Goal: Information Seeking & Learning: Learn about a topic

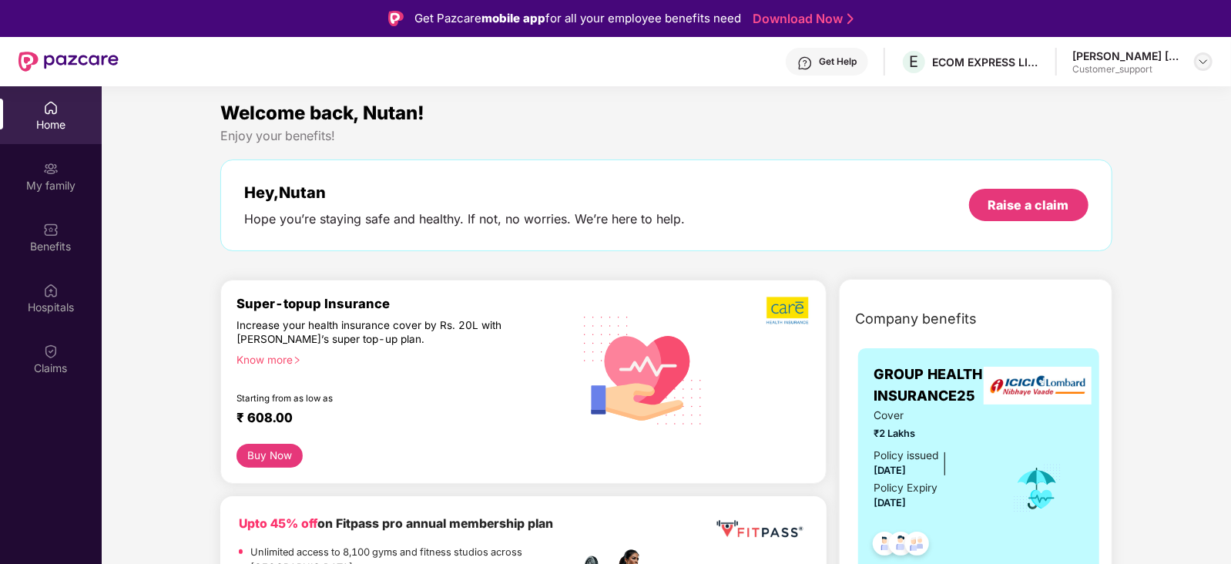
click at [1208, 59] on img at bounding box center [1203, 61] width 12 height 12
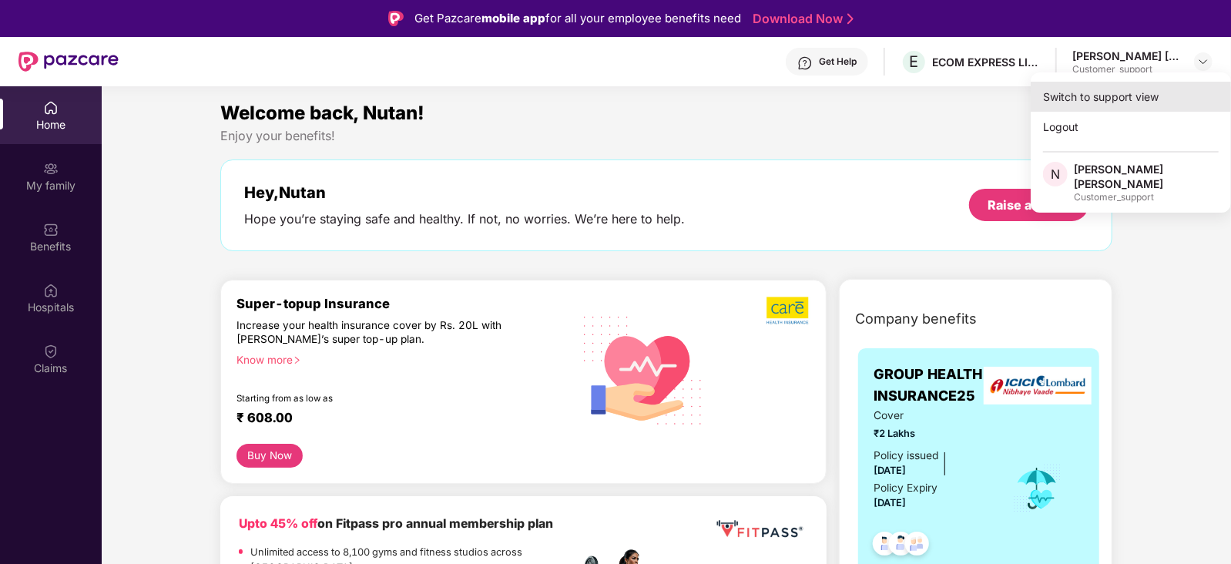
click at [1150, 96] on div "Switch to support view" at bounding box center [1131, 97] width 200 height 30
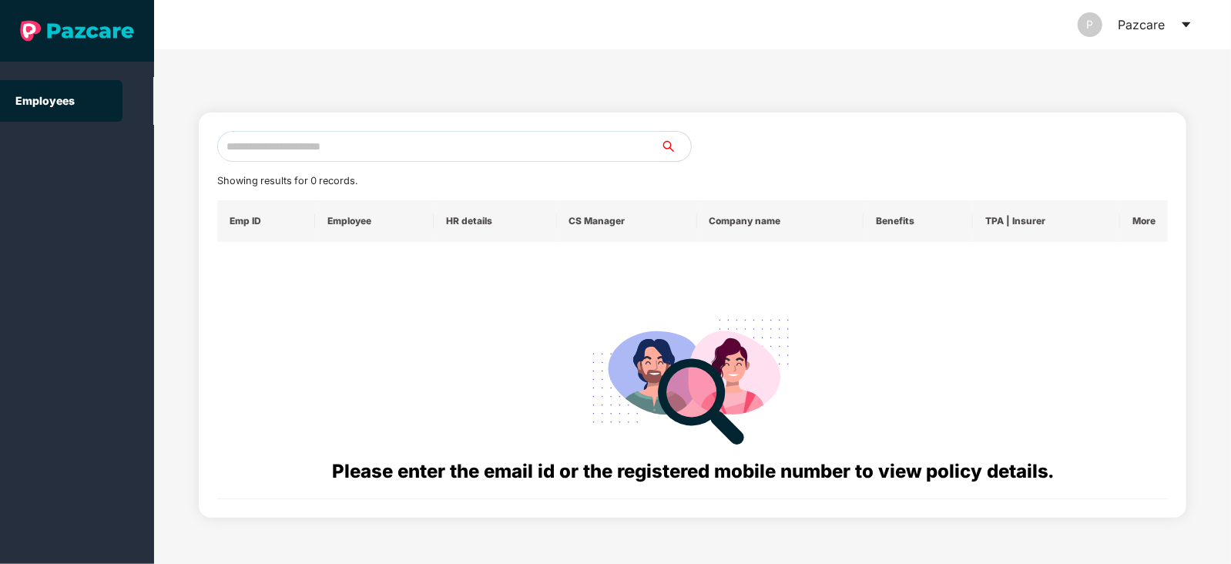
click at [542, 151] on input "text" at bounding box center [438, 146] width 443 height 31
paste input "**********"
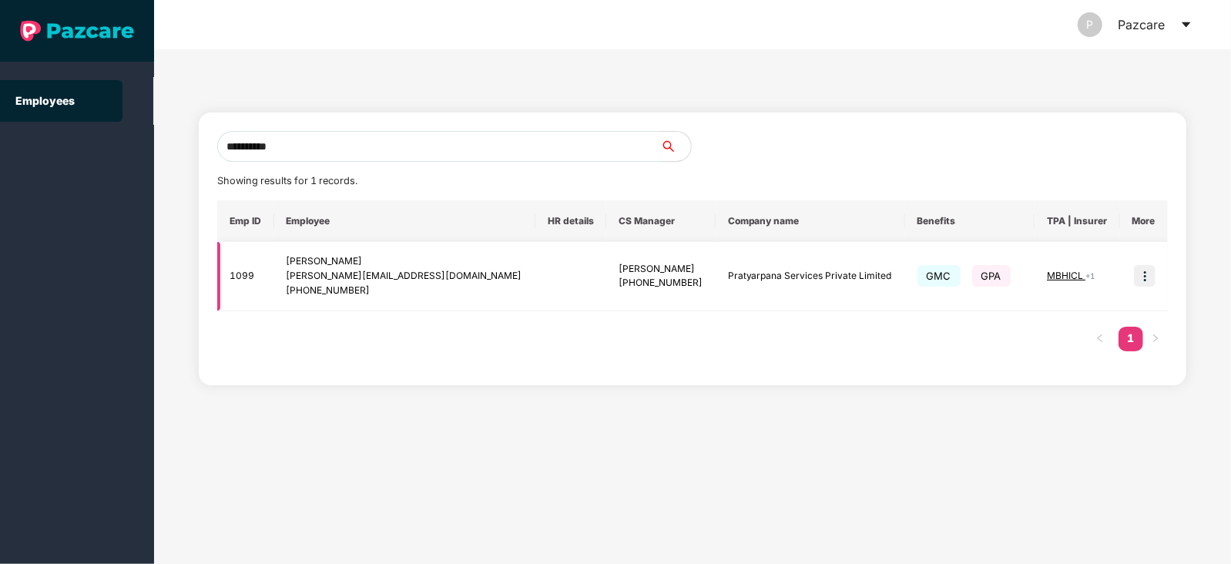
type input "**********"
click at [1145, 272] on img at bounding box center [1145, 276] width 22 height 22
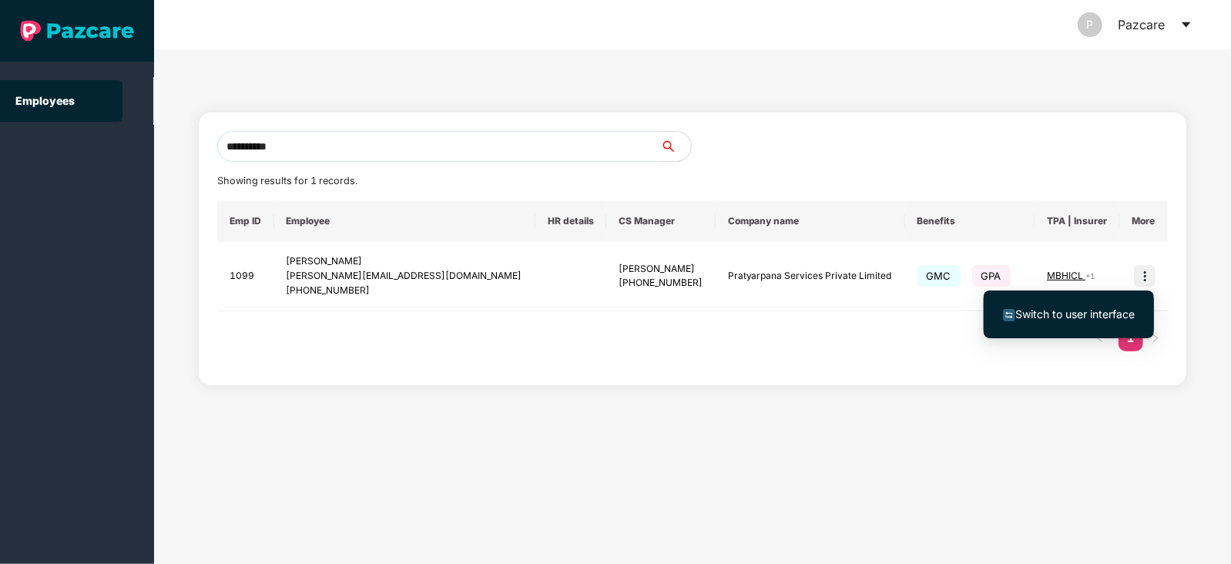
click at [1075, 307] on span "Switch to user interface" at bounding box center [1074, 313] width 119 height 13
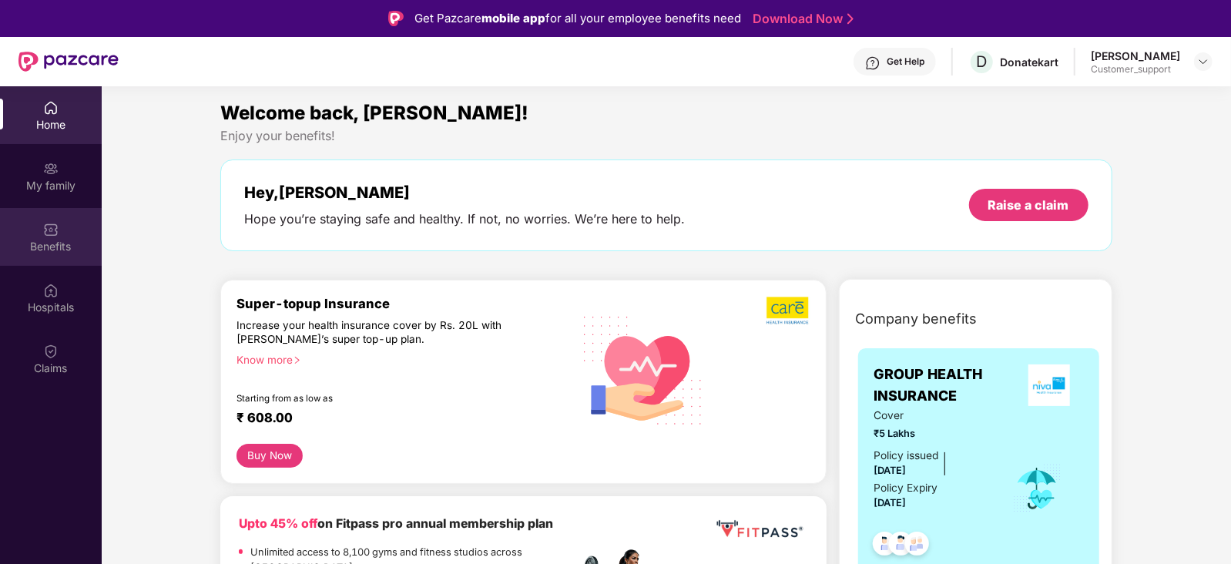
click at [54, 240] on div "Benefits" at bounding box center [51, 246] width 102 height 15
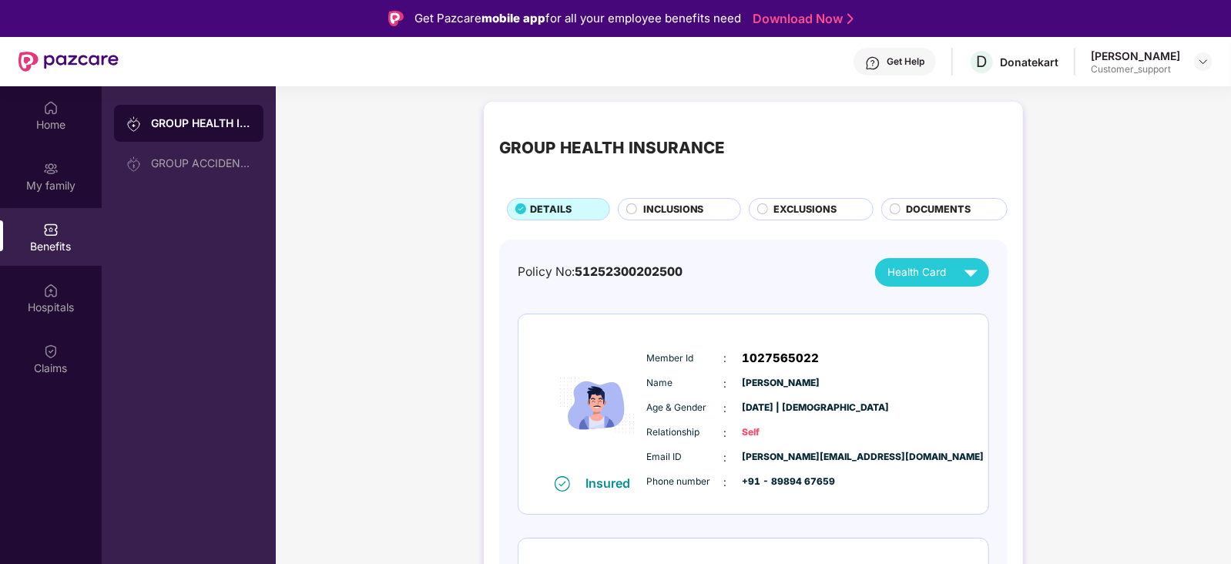
click at [664, 207] on span "INCLUSIONS" at bounding box center [673, 209] width 61 height 15
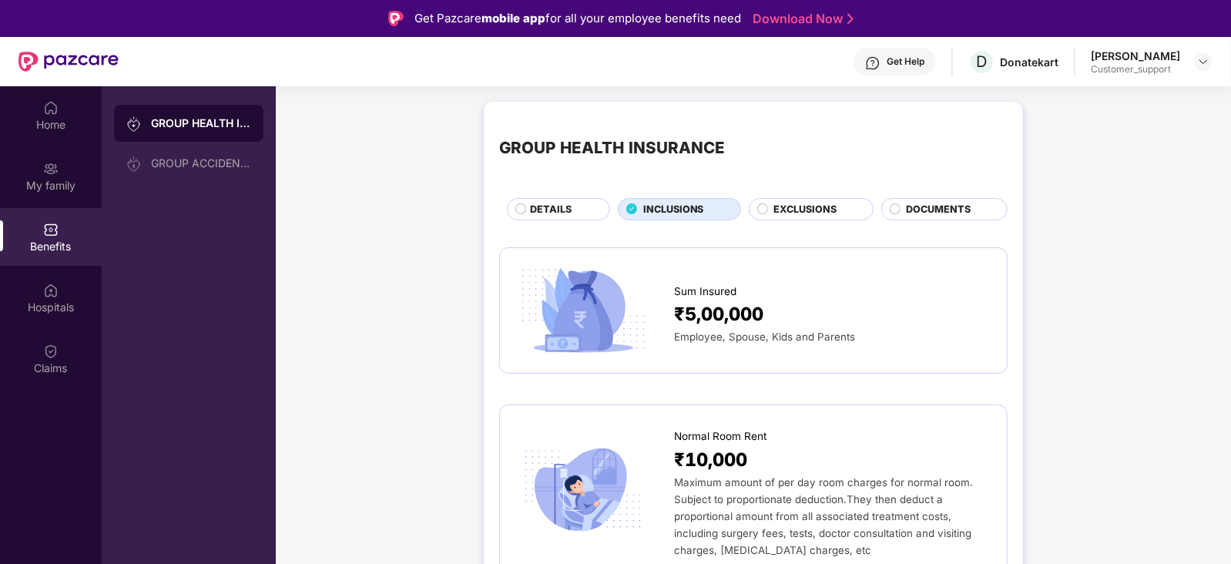
click at [566, 214] on span "DETAILS" at bounding box center [551, 209] width 42 height 15
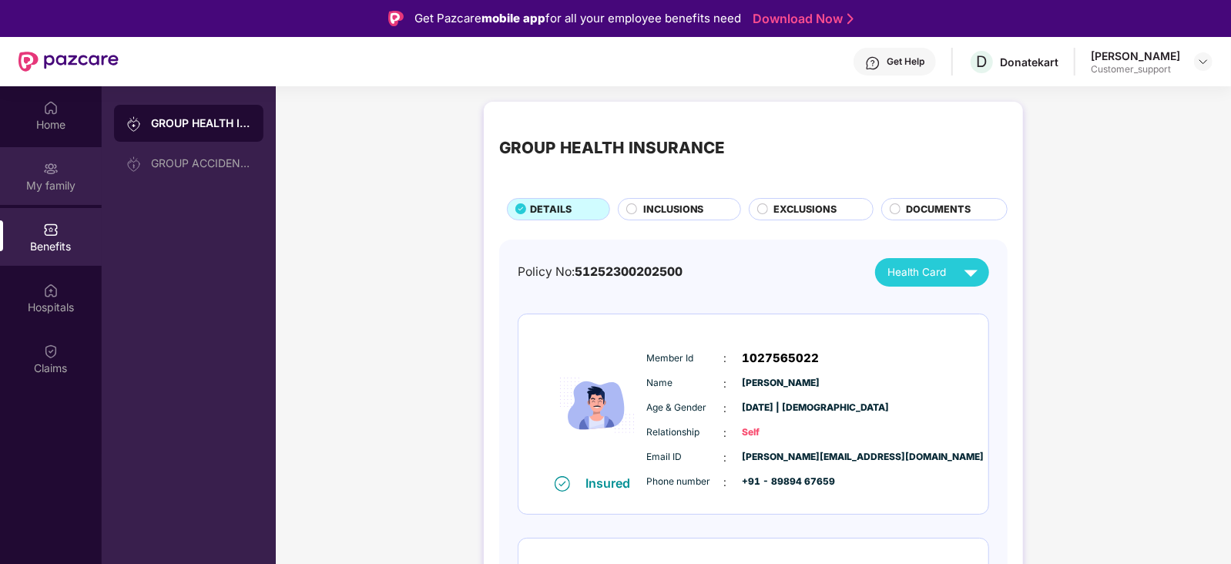
click at [36, 183] on div "My family" at bounding box center [51, 185] width 102 height 15
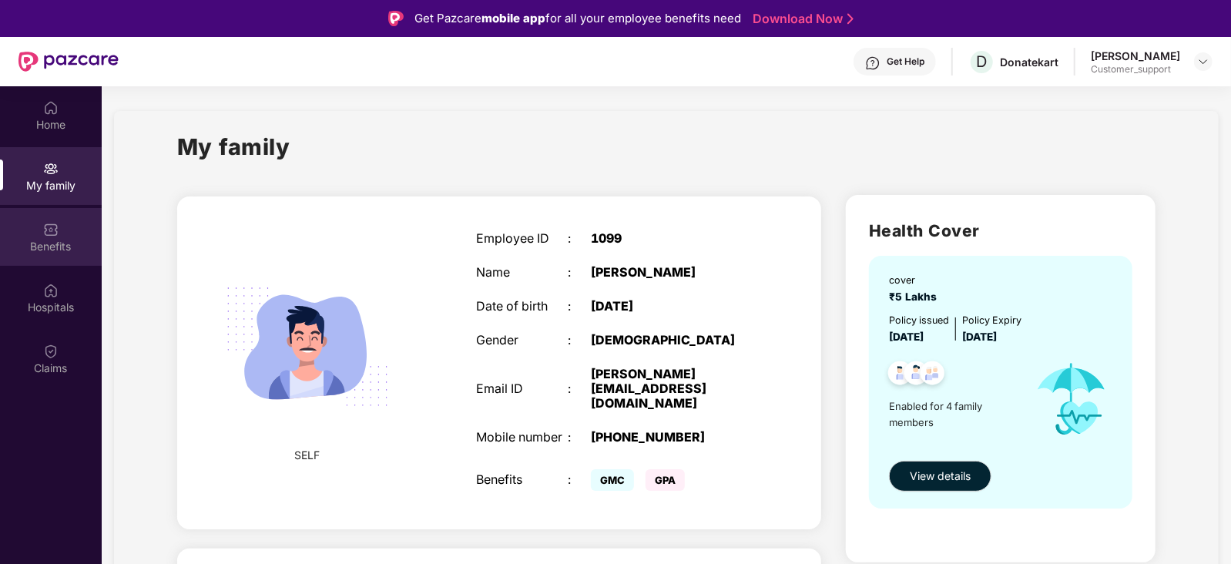
click at [66, 230] on div "Benefits" at bounding box center [51, 237] width 102 height 58
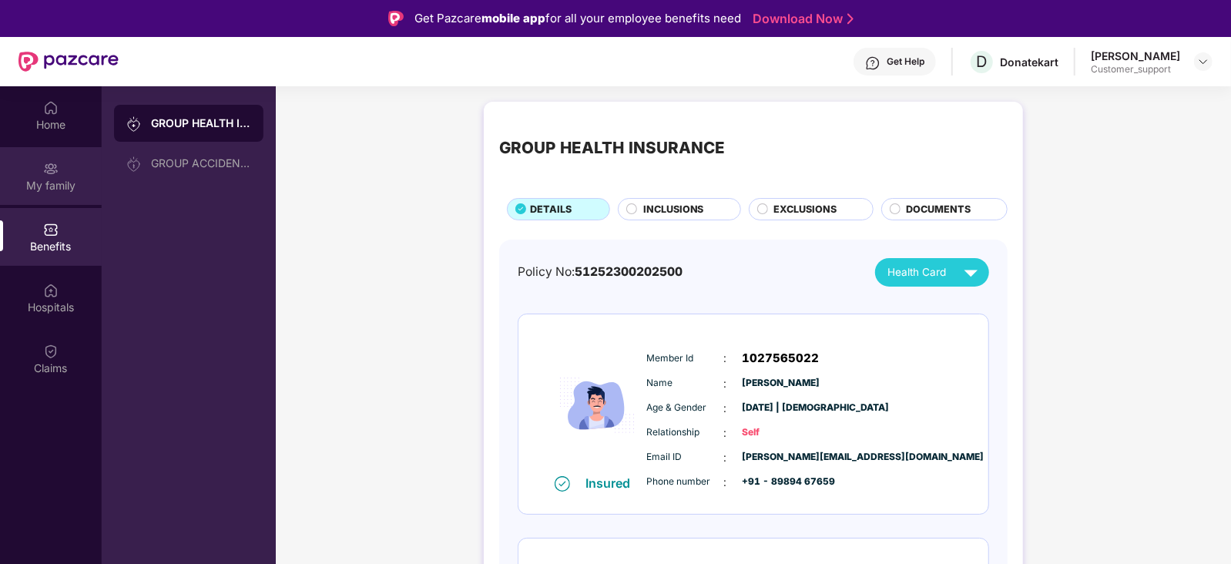
click at [54, 171] on img at bounding box center [50, 168] width 15 height 15
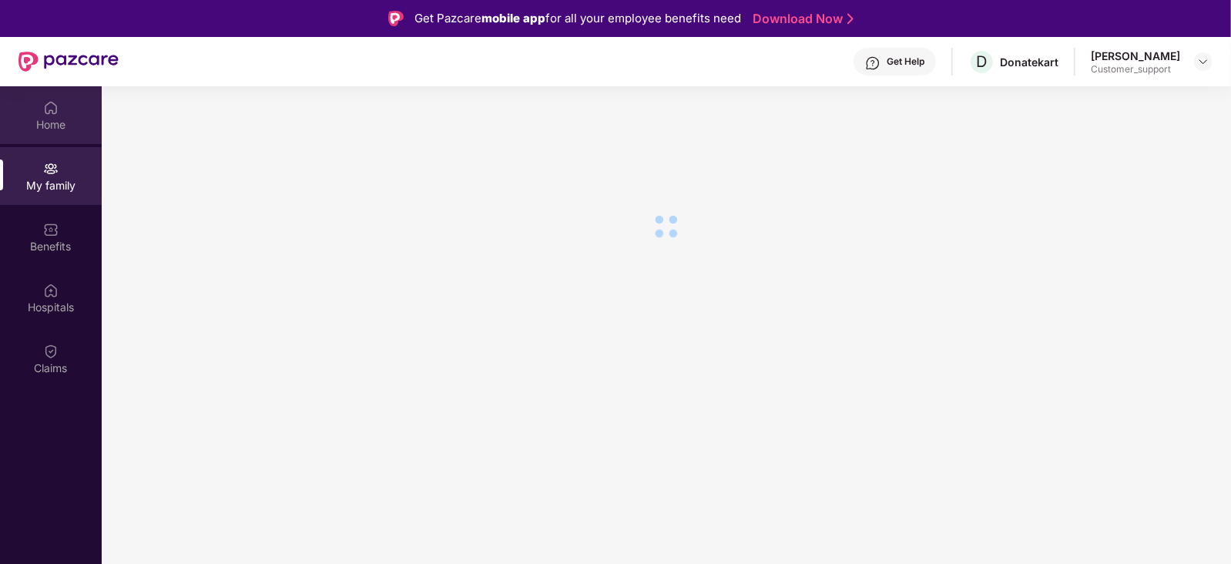
click at [55, 99] on div at bounding box center [50, 106] width 15 height 15
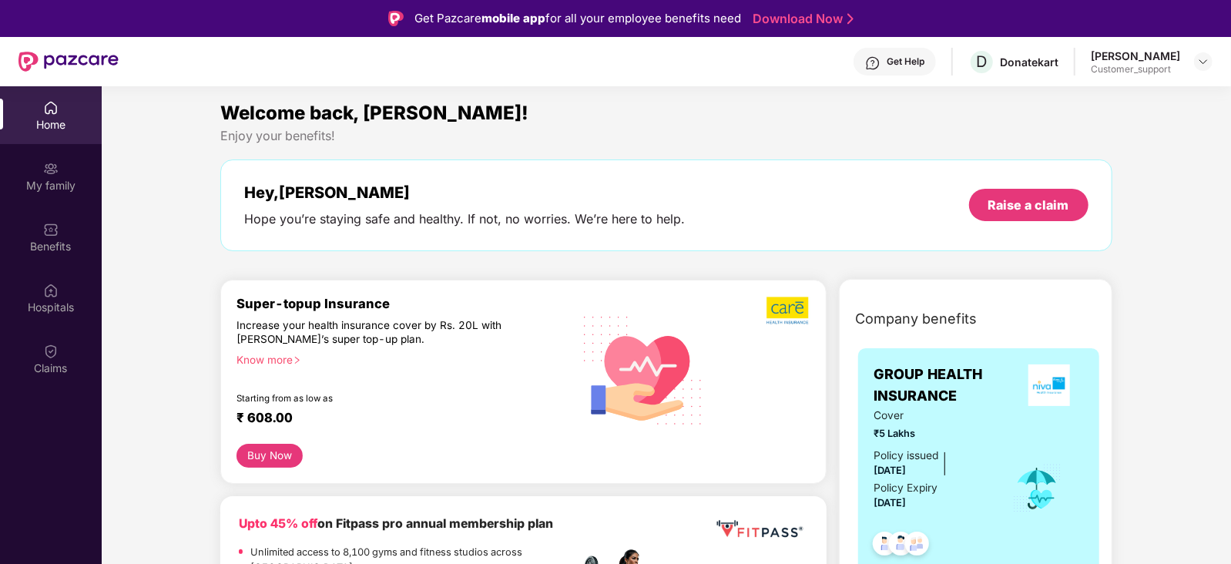
click at [647, 406] on img at bounding box center [643, 370] width 143 height 146
click at [264, 363] on div "Know more" at bounding box center [398, 358] width 325 height 11
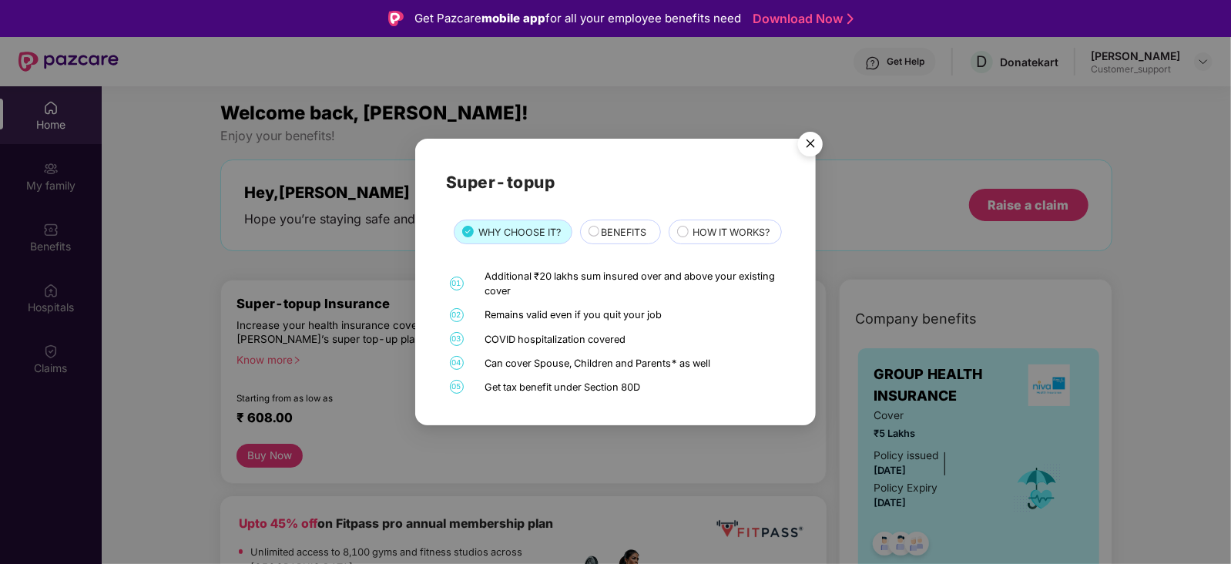
click at [601, 225] on div "BENEFITS" at bounding box center [623, 234] width 59 height 18
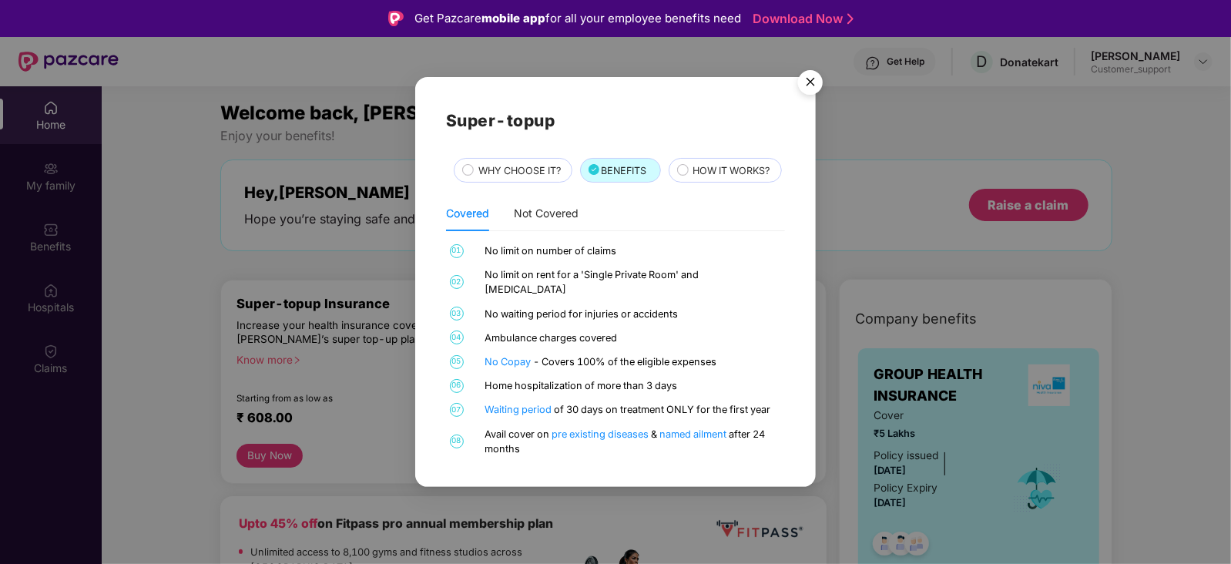
click at [813, 67] on img "Close" at bounding box center [810, 84] width 43 height 43
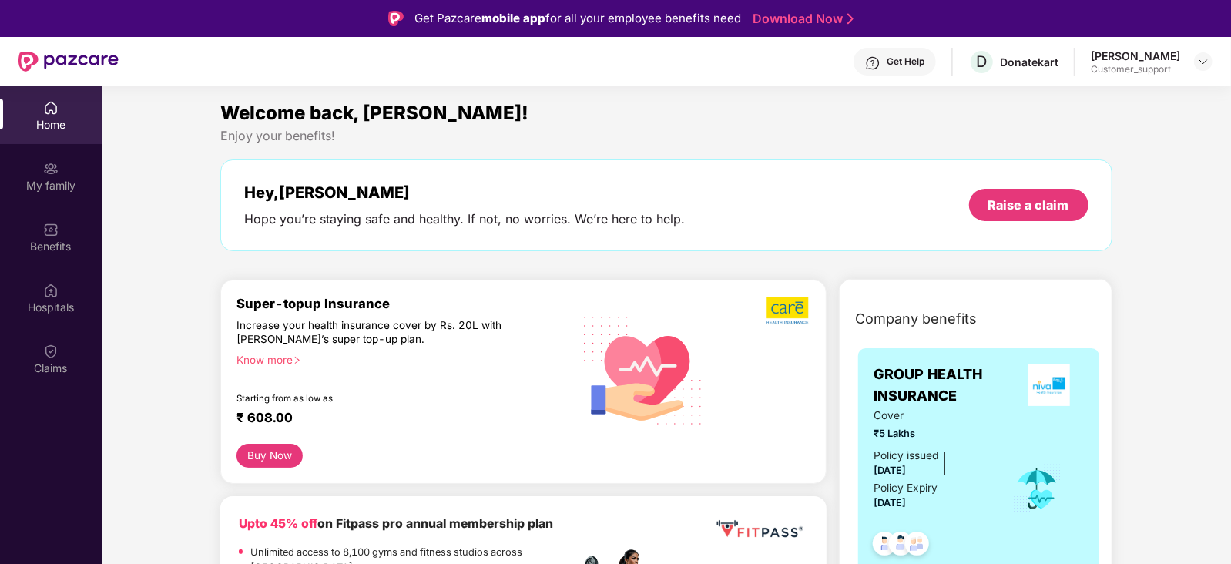
click at [275, 361] on div "Know more" at bounding box center [398, 358] width 325 height 11
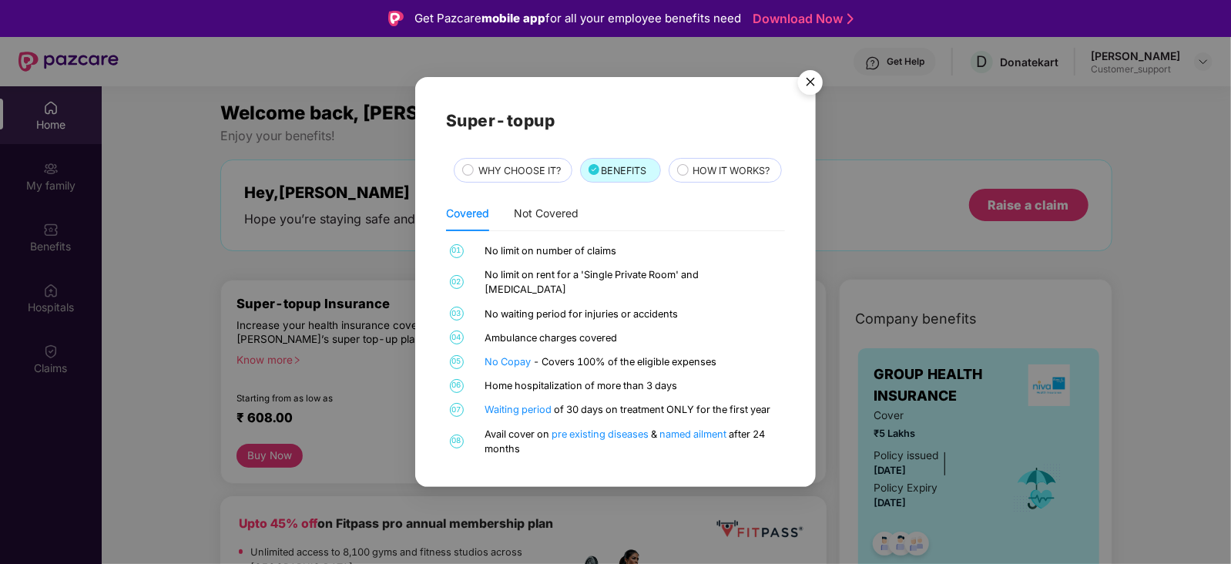
click at [814, 65] on img "Close" at bounding box center [810, 84] width 43 height 43
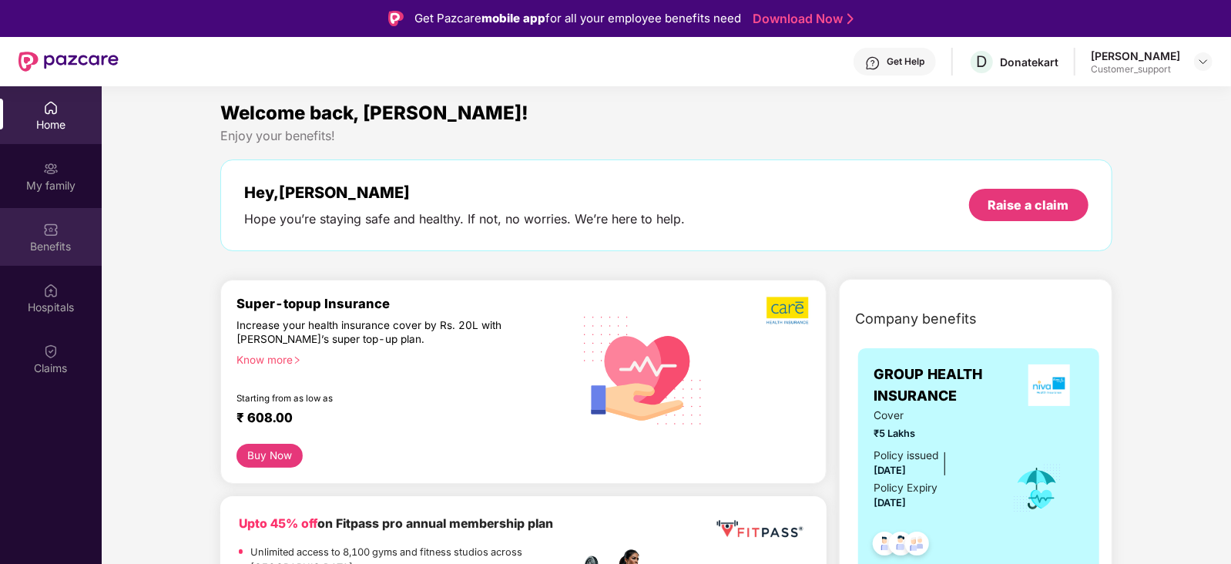
click at [37, 233] on div "Benefits" at bounding box center [51, 237] width 102 height 58
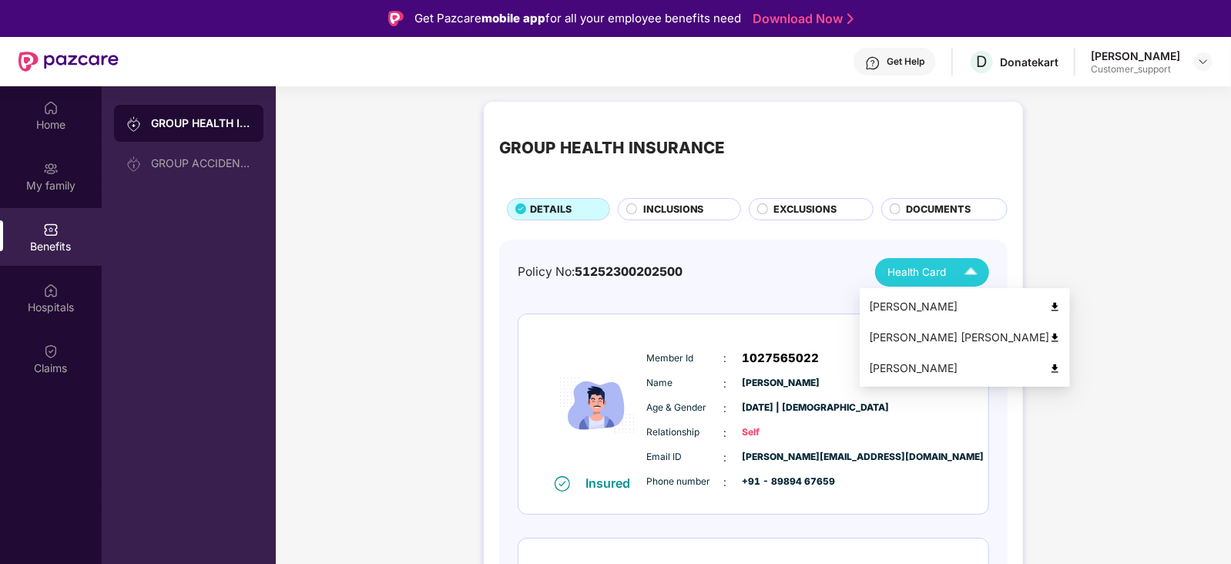
click at [901, 272] on span "Health Card" at bounding box center [916, 272] width 59 height 16
click at [919, 265] on span "Health Card" at bounding box center [916, 272] width 59 height 16
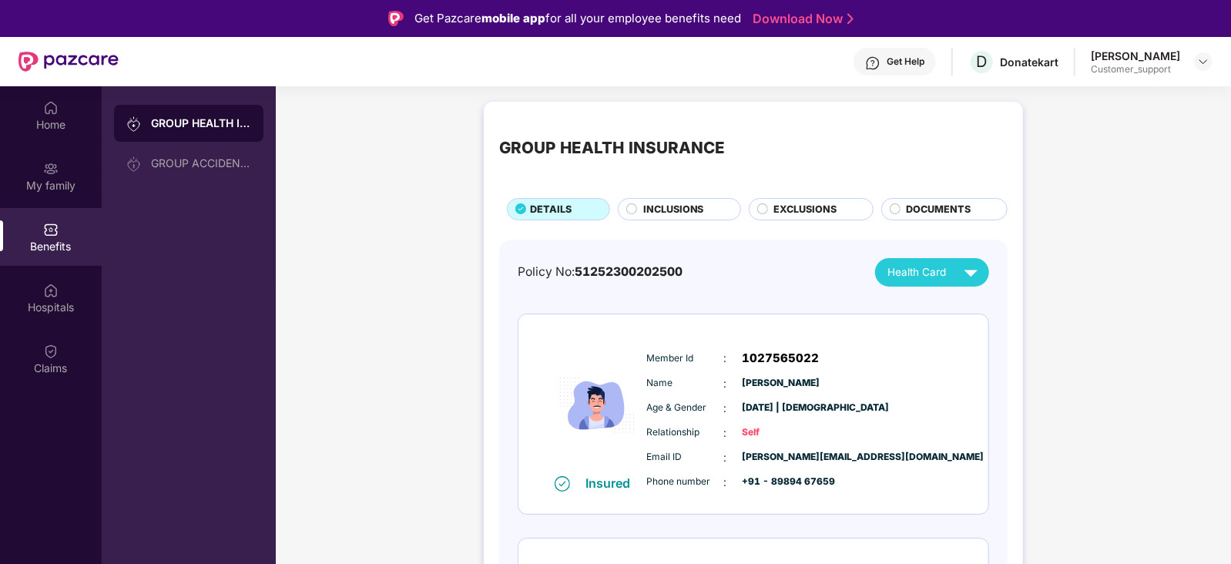
click at [788, 394] on div "Member Id : 1027565022 Name : [PERSON_NAME] Age & Gender : [DATE] | [DEMOGRAPHI…" at bounding box center [800, 419] width 314 height 157
click at [1204, 65] on img at bounding box center [1203, 61] width 12 height 12
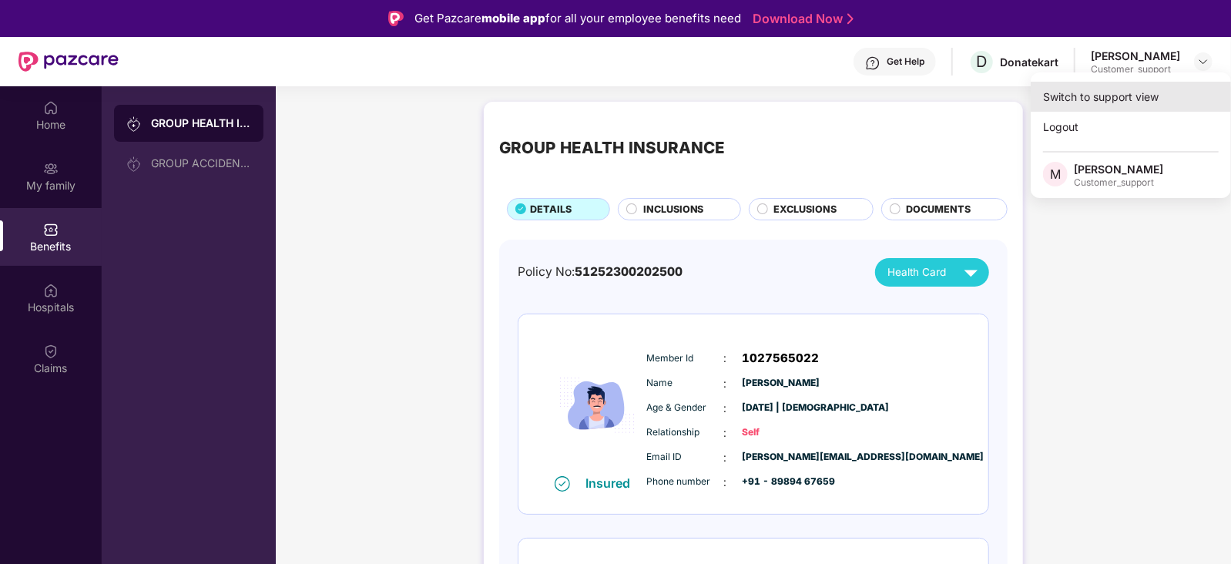
click at [1151, 99] on div "Switch to support view" at bounding box center [1131, 97] width 200 height 30
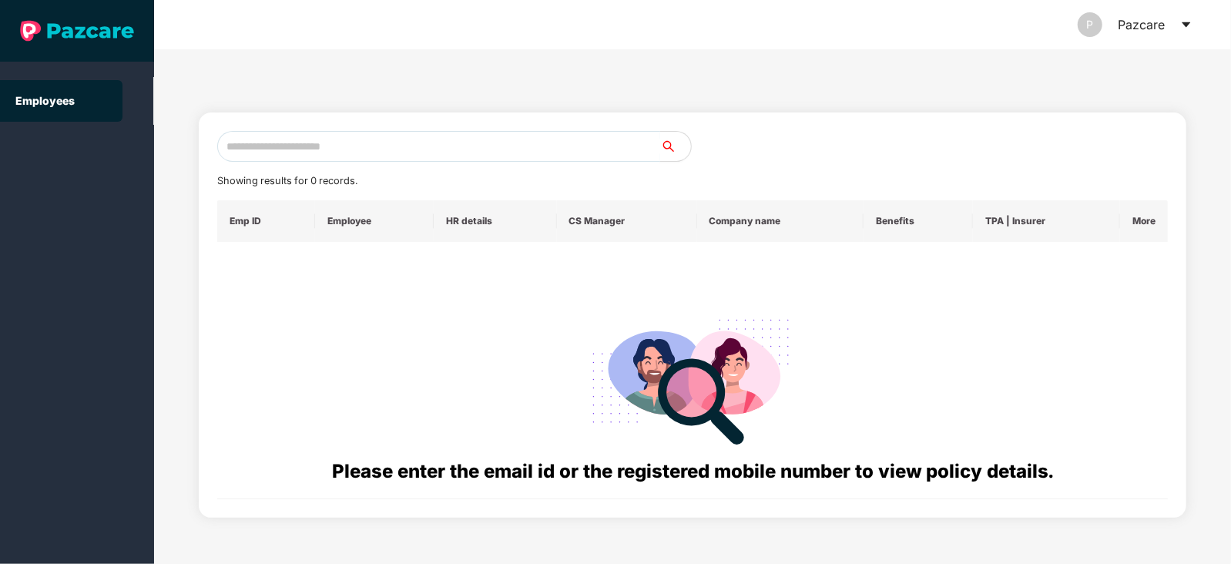
click at [585, 146] on input "text" at bounding box center [438, 146] width 443 height 31
paste input "**********"
type input "*"
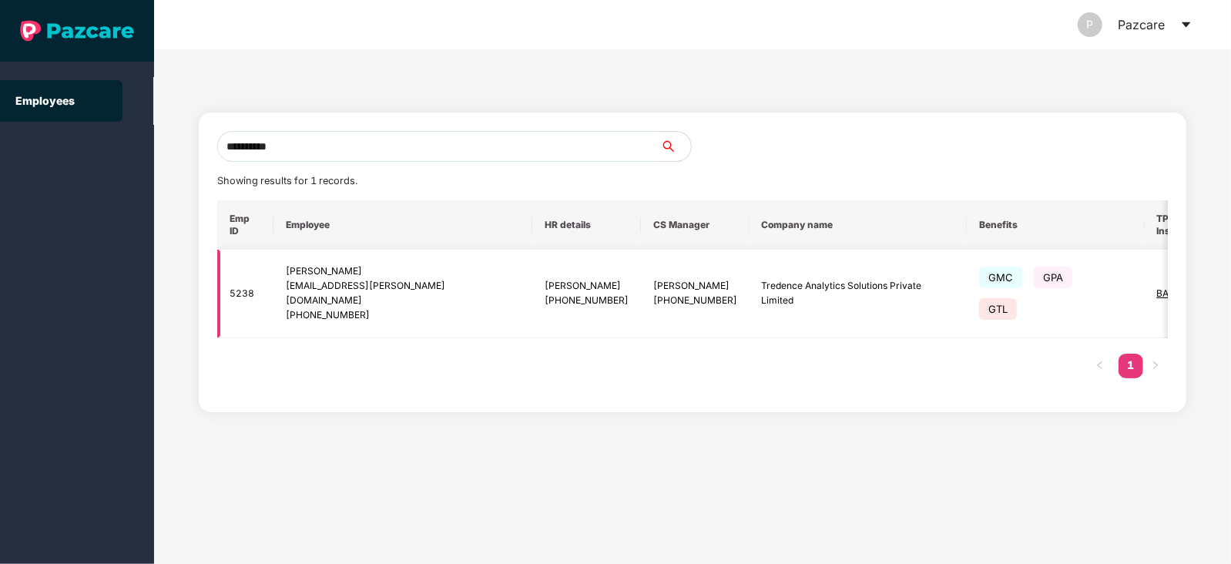
scroll to position [0, 37]
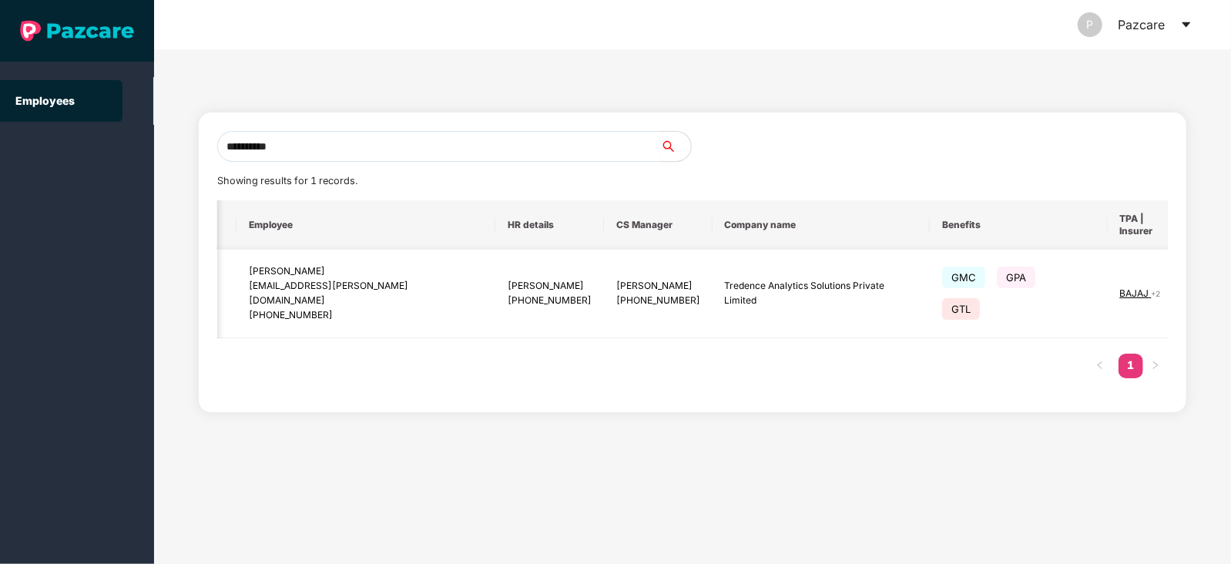
type input "**********"
click at [1211, 292] on img at bounding box center [1222, 294] width 22 height 22
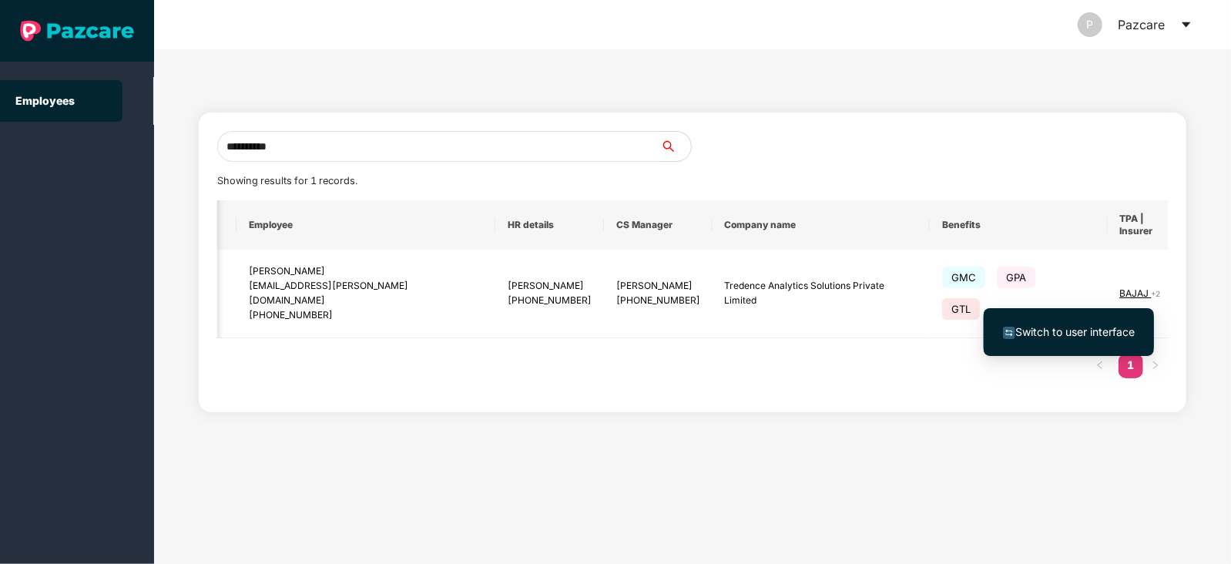
click at [1078, 326] on span "Switch to user interface" at bounding box center [1074, 331] width 119 height 13
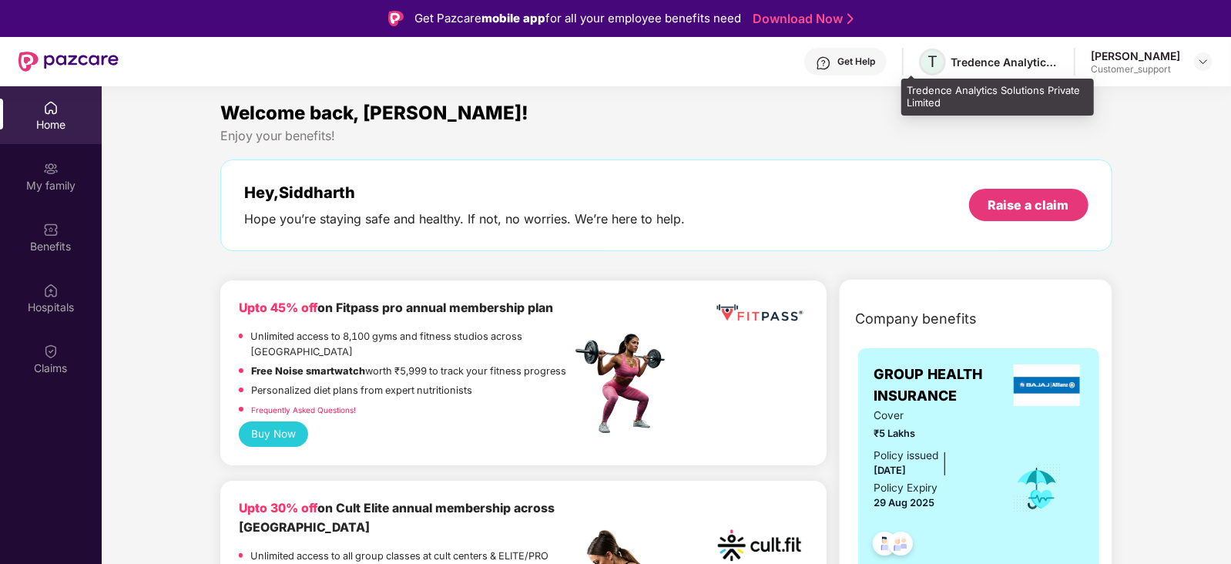
click at [927, 59] on span "T" at bounding box center [932, 61] width 10 height 18
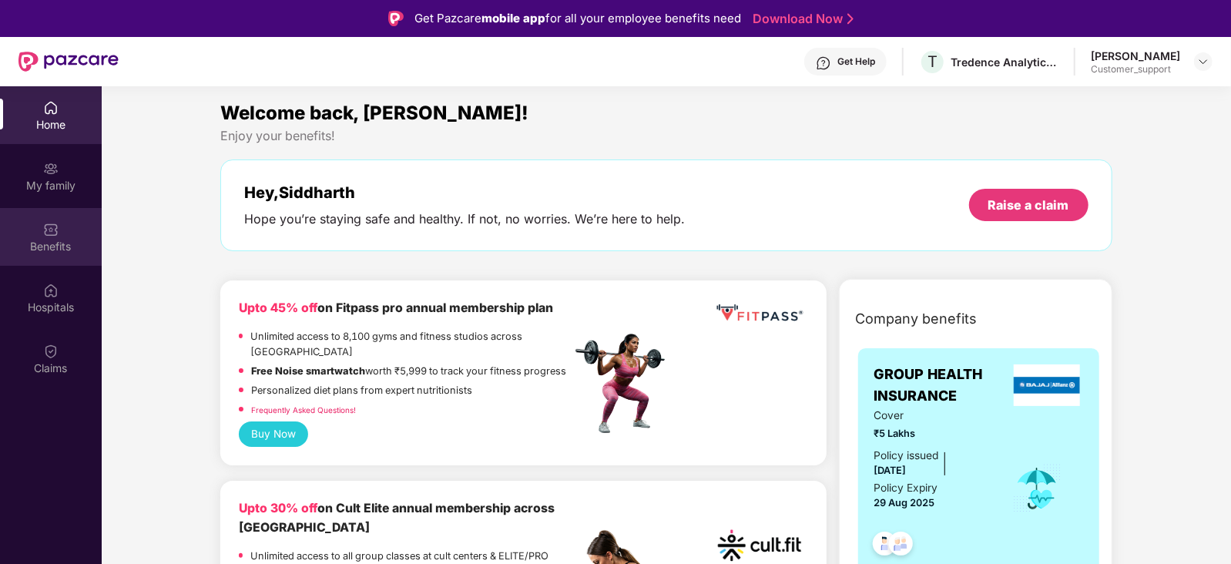
click at [33, 240] on div "Benefits" at bounding box center [51, 246] width 102 height 15
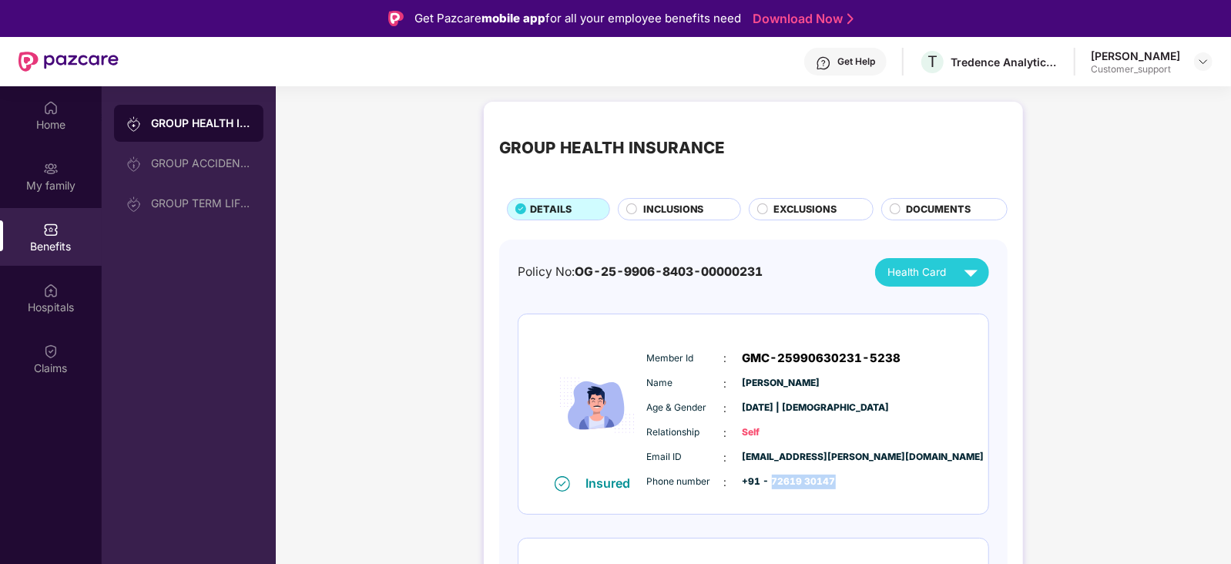
drag, startPoint x: 770, startPoint y: 479, endPoint x: 852, endPoint y: 477, distance: 81.7
click at [852, 477] on div "Phone number : +91 - 72619 30147" at bounding box center [800, 482] width 306 height 17
copy span "72619 30147"
click at [681, 460] on span "Email ID" at bounding box center [685, 457] width 77 height 15
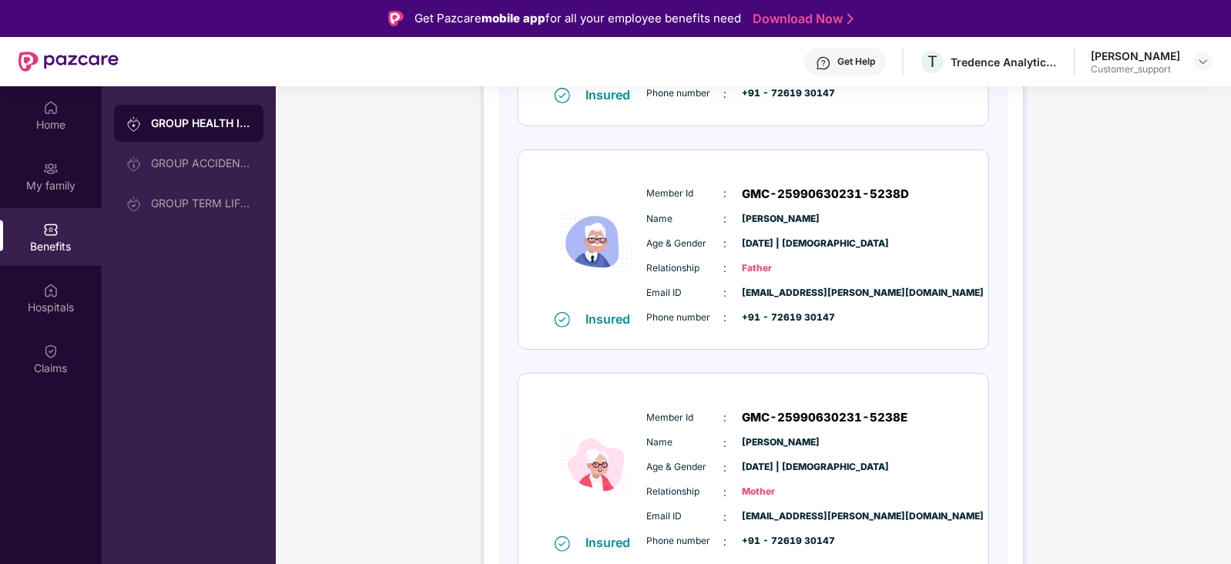
scroll to position [390, 0]
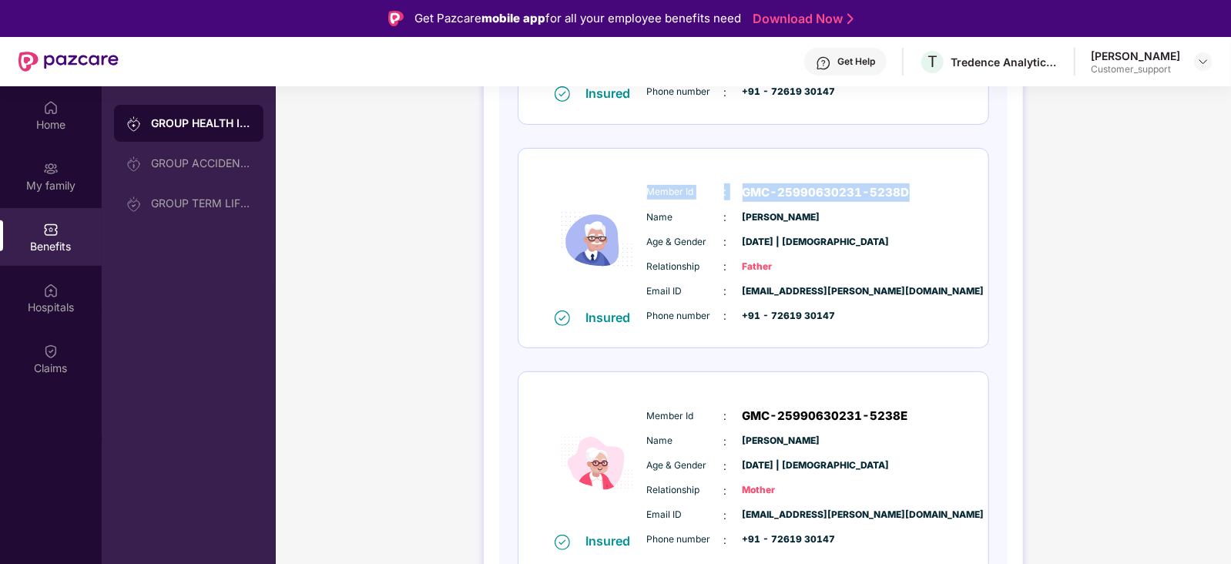
drag, startPoint x: 644, startPoint y: 192, endPoint x: 915, endPoint y: 192, distance: 271.2
click at [915, 192] on div "Member Id : GMC-25990630231-5238D Name : [PERSON_NAME] Age & Gender : [DATE] | …" at bounding box center [800, 254] width 314 height 157
copy div "Member Id : GMC-25990630231-5238D"
click at [780, 290] on span "[EMAIL_ADDRESS][PERSON_NAME][DOMAIN_NAME]" at bounding box center [781, 291] width 77 height 15
drag, startPoint x: 644, startPoint y: 213, endPoint x: 815, endPoint y: 213, distance: 171.0
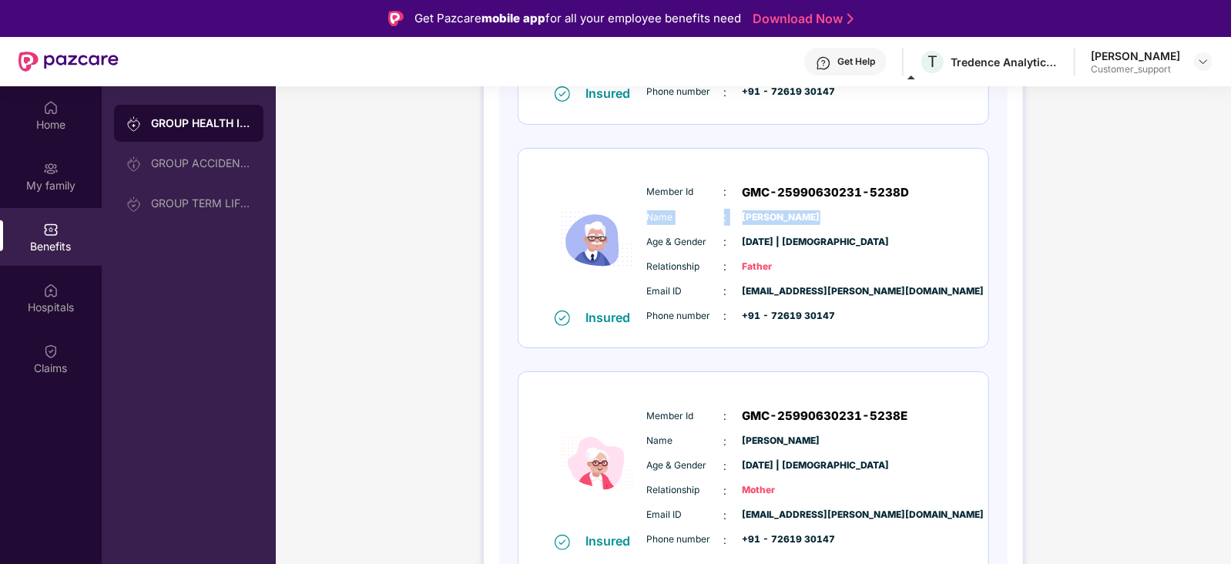
click at [815, 213] on div "Member Id : GMC-25990630231-5238D Name : [PERSON_NAME] Age & Gender : [DATE] | …" at bounding box center [800, 254] width 314 height 157
copy div "Name : [PERSON_NAME]"
click at [717, 245] on span "Age & Gender" at bounding box center [685, 242] width 77 height 15
drag, startPoint x: 646, startPoint y: 291, endPoint x: 889, endPoint y: 290, distance: 243.4
click at [889, 290] on div "Email ID : [EMAIL_ADDRESS][PERSON_NAME][DOMAIN_NAME] Phone number : +91 - 72619…" at bounding box center [800, 304] width 314 height 42
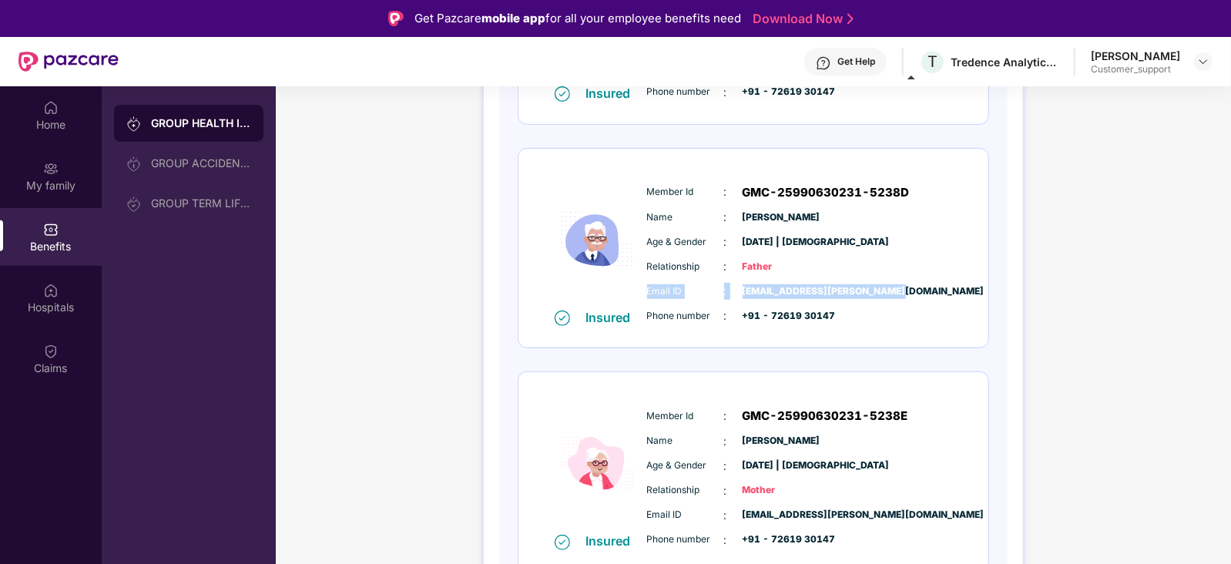
copy div "Email ID : [EMAIL_ADDRESS][PERSON_NAME][DOMAIN_NAME]"
drag, startPoint x: 644, startPoint y: 340, endPoint x: 646, endPoint y: 315, distance: 24.8
click at [646, 315] on div "Insured Member Id : GMC-25990630231-5238D Name : [PERSON_NAME] Age & Gender : […" at bounding box center [753, 249] width 470 height 200
drag, startPoint x: 646, startPoint y: 315, endPoint x: 843, endPoint y: 314, distance: 196.4
click at [843, 314] on div "Phone number : +91 - 72619 30147" at bounding box center [800, 315] width 306 height 17
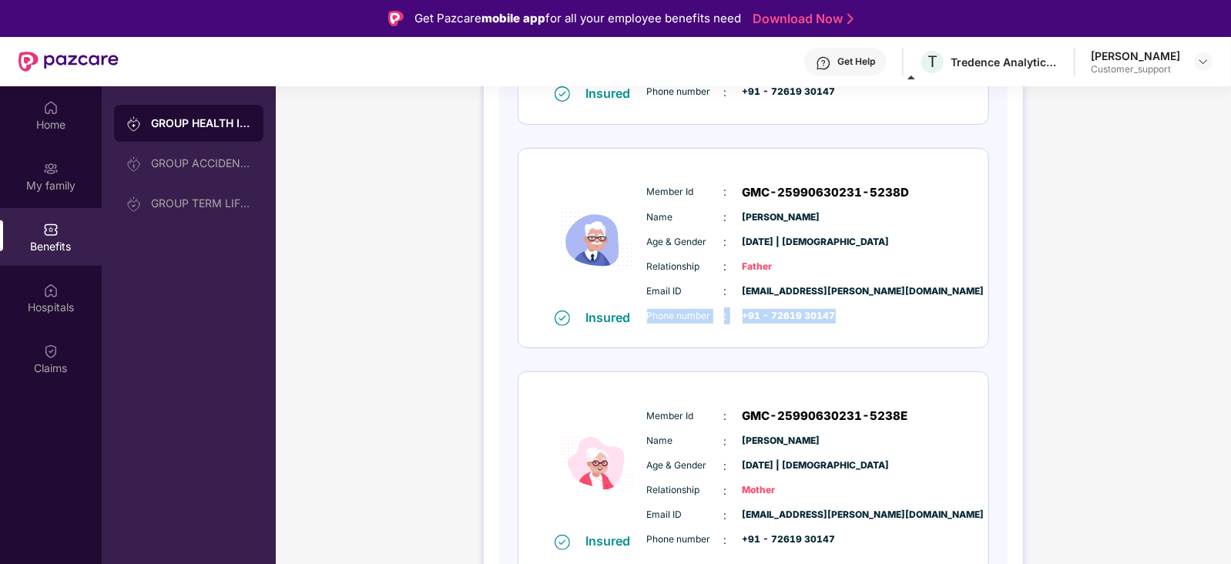
copy div "Phone number : +91 - 72619 30147"
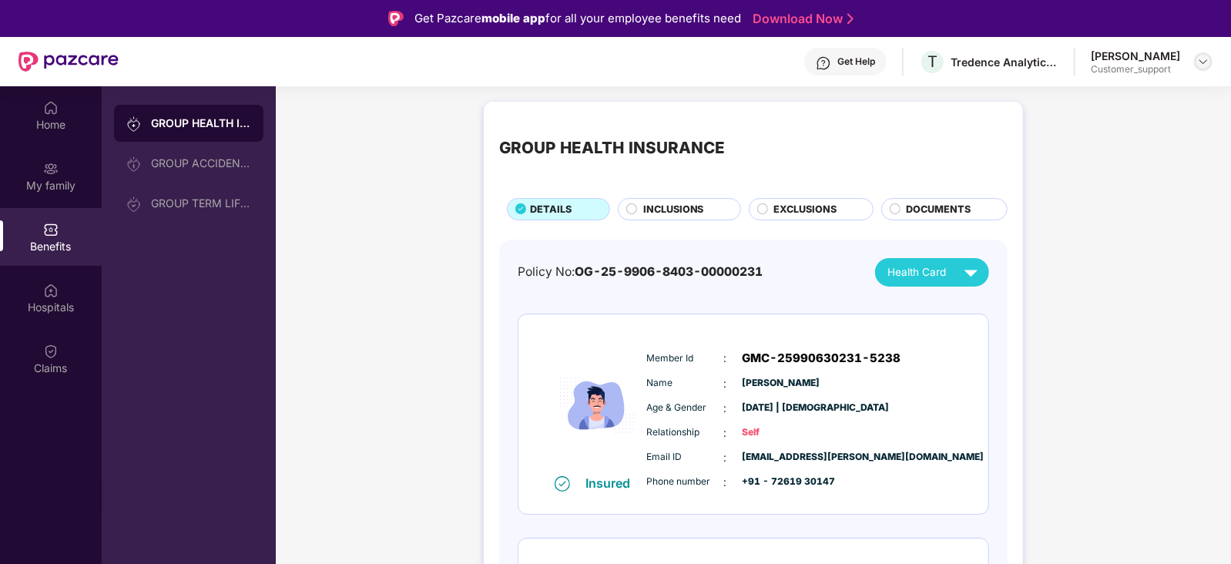
click at [1202, 55] on img at bounding box center [1203, 61] width 12 height 12
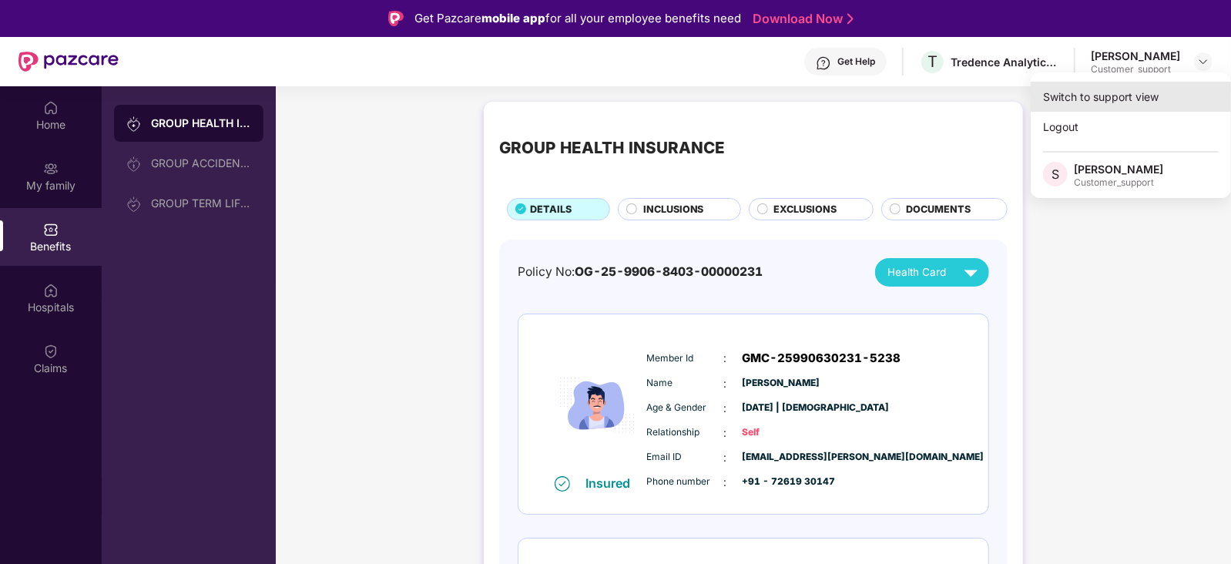
click at [1159, 89] on div "Switch to support view" at bounding box center [1131, 97] width 200 height 30
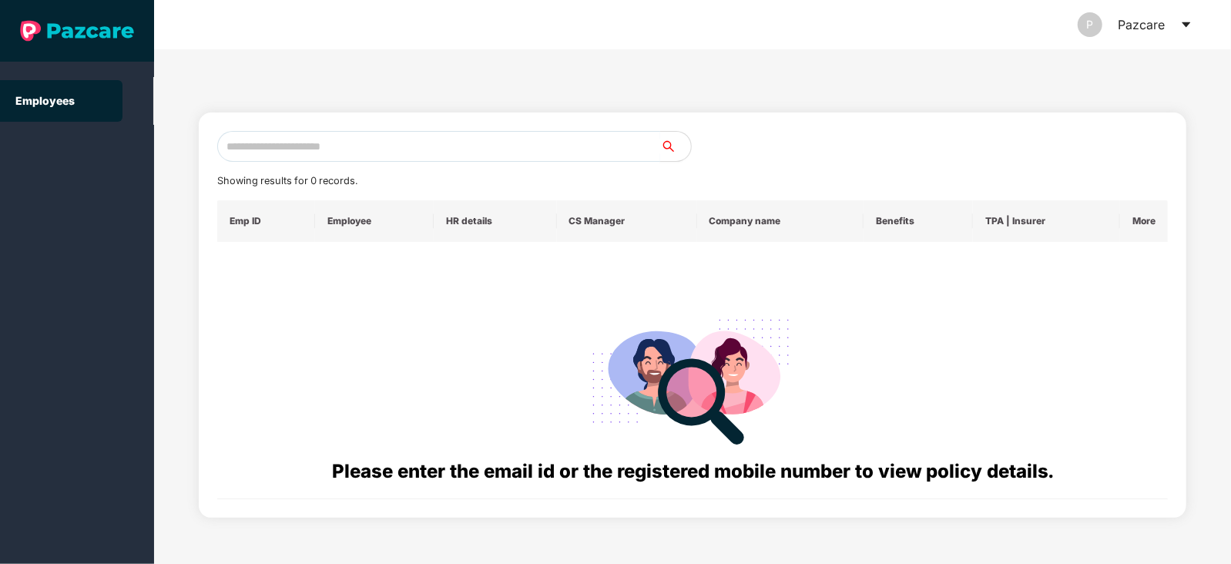
click at [479, 153] on input "text" at bounding box center [438, 146] width 443 height 31
click at [386, 161] on input "text" at bounding box center [438, 146] width 443 height 31
paste input "**********"
click at [264, 146] on input "**********" at bounding box center [438, 146] width 443 height 31
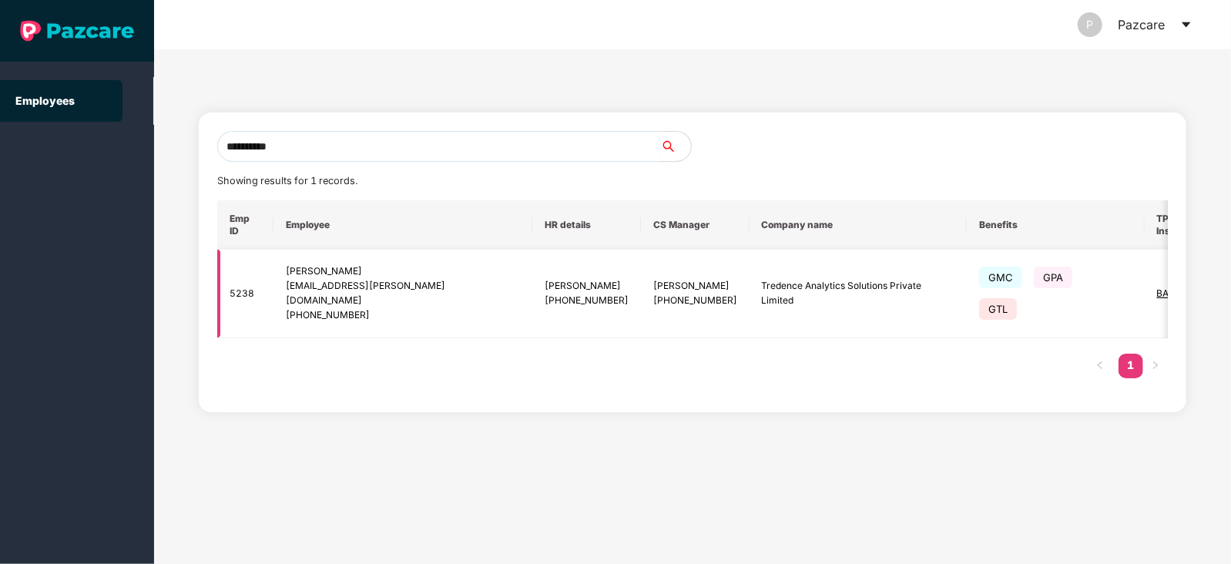
type input "**********"
click at [1157, 295] on span "BAJAJ" at bounding box center [1173, 293] width 32 height 12
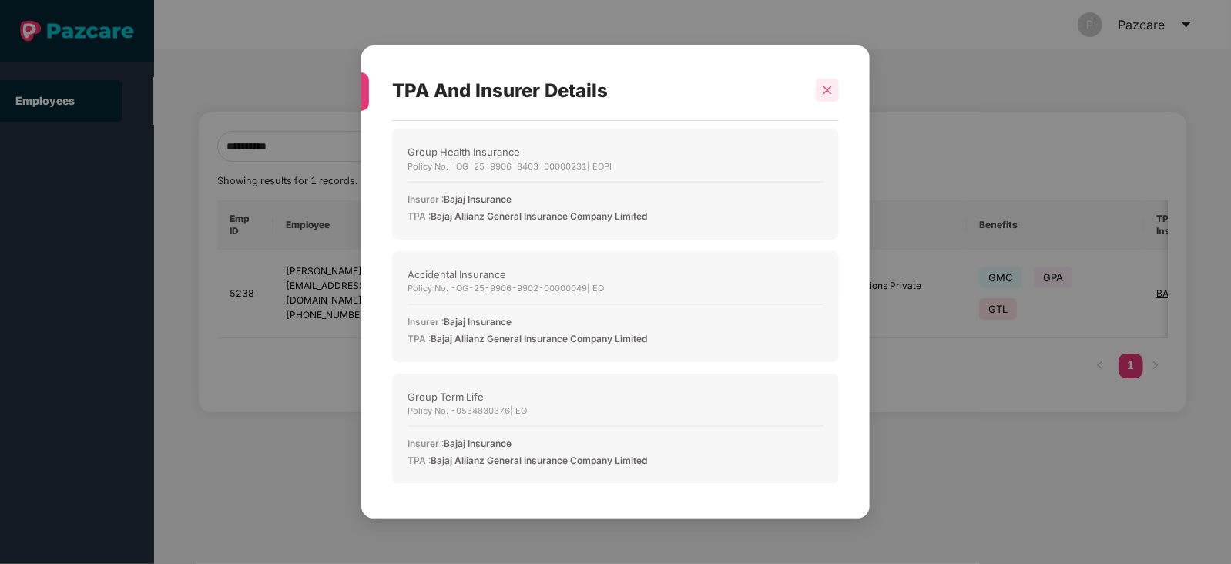
click at [830, 92] on icon "close" at bounding box center [827, 90] width 11 height 11
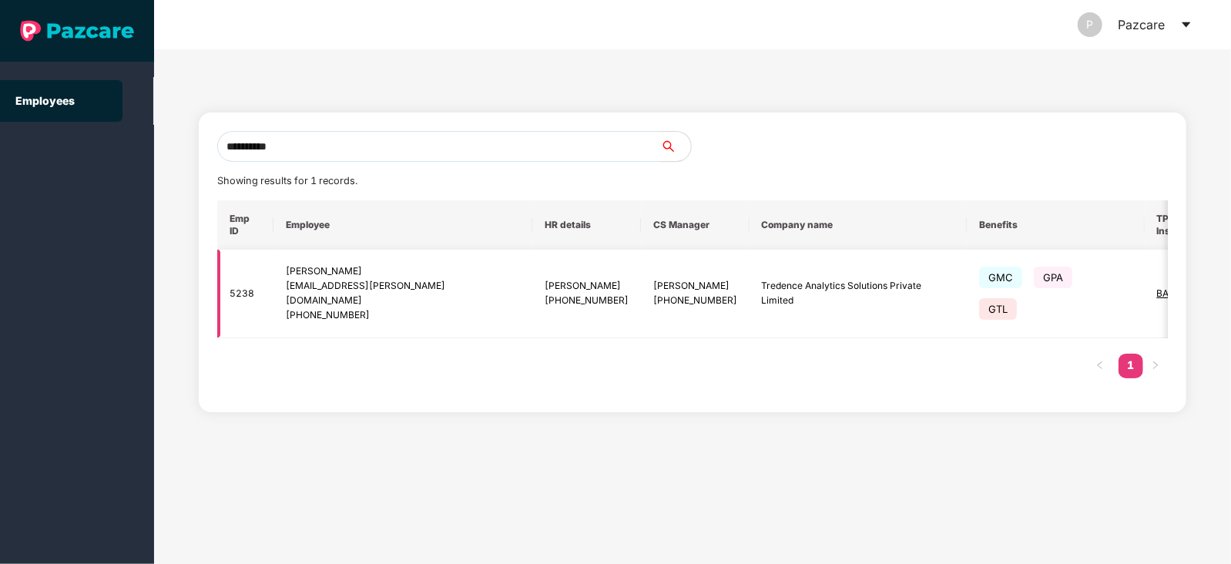
click at [1157, 292] on span "BAJAJ" at bounding box center [1173, 293] width 32 height 12
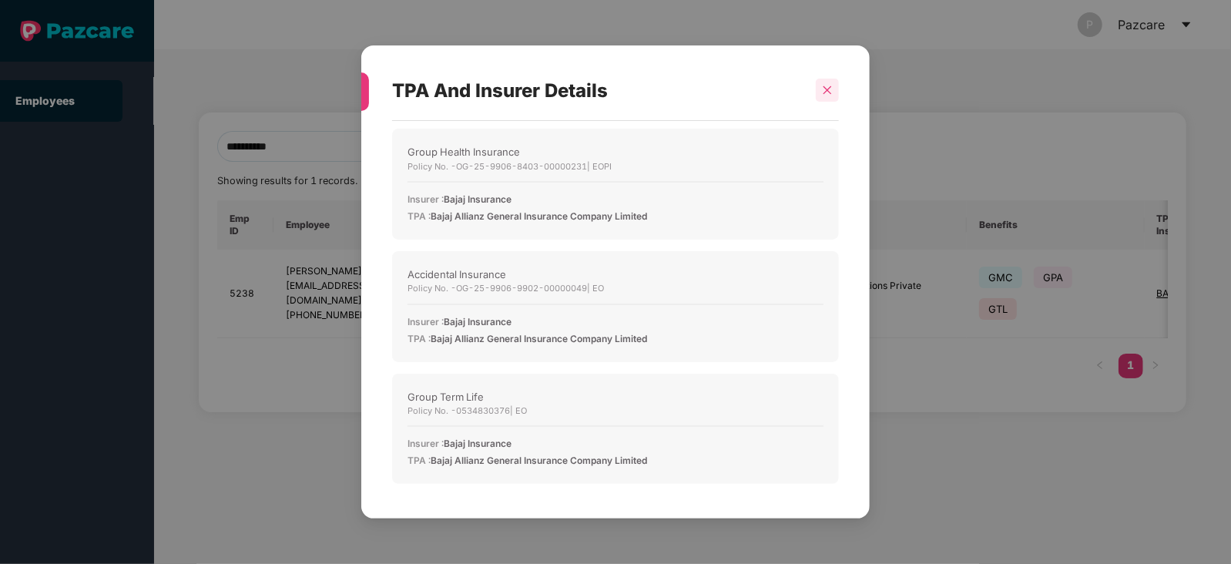
click at [829, 91] on icon "close" at bounding box center [827, 90] width 11 height 11
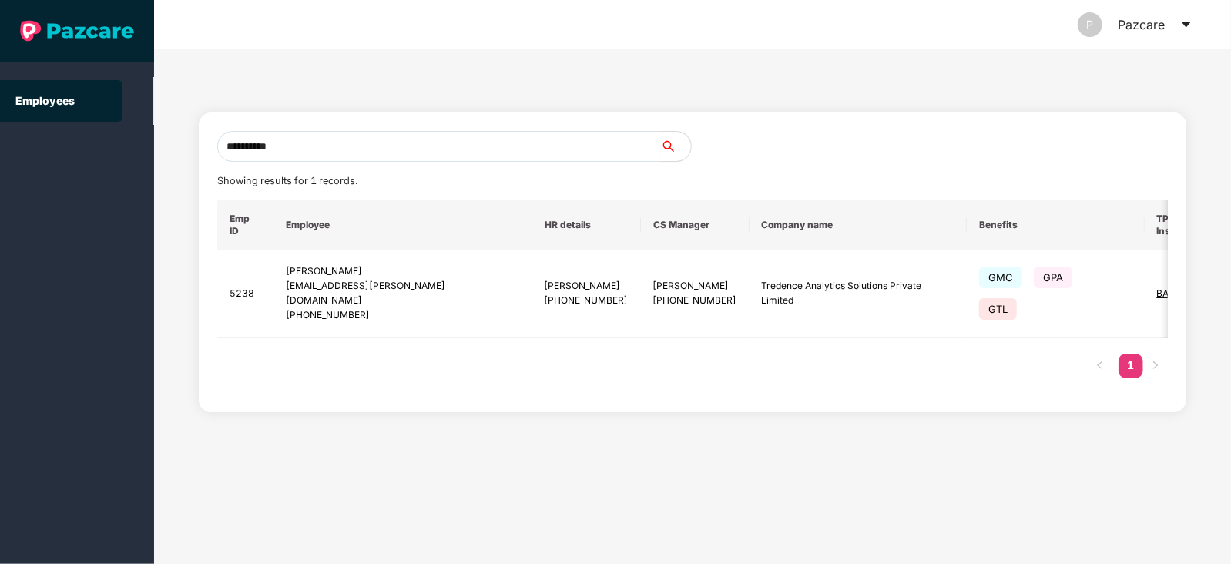
click at [323, 147] on input "**********" at bounding box center [438, 146] width 443 height 31
paste input "**********"
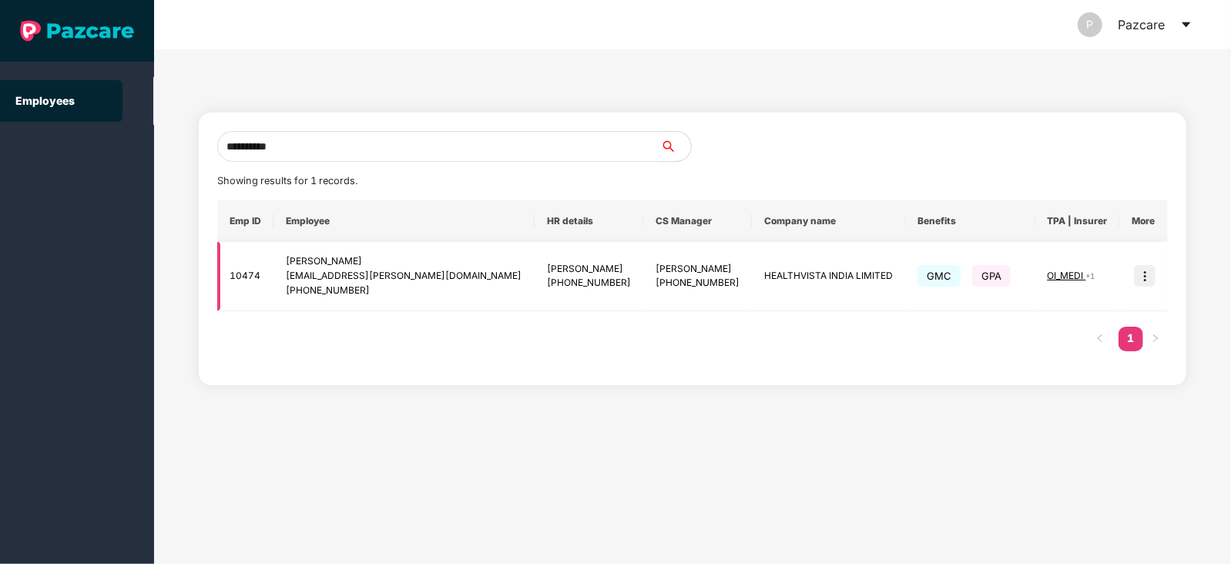
type input "**********"
click at [1148, 280] on img at bounding box center [1145, 276] width 22 height 22
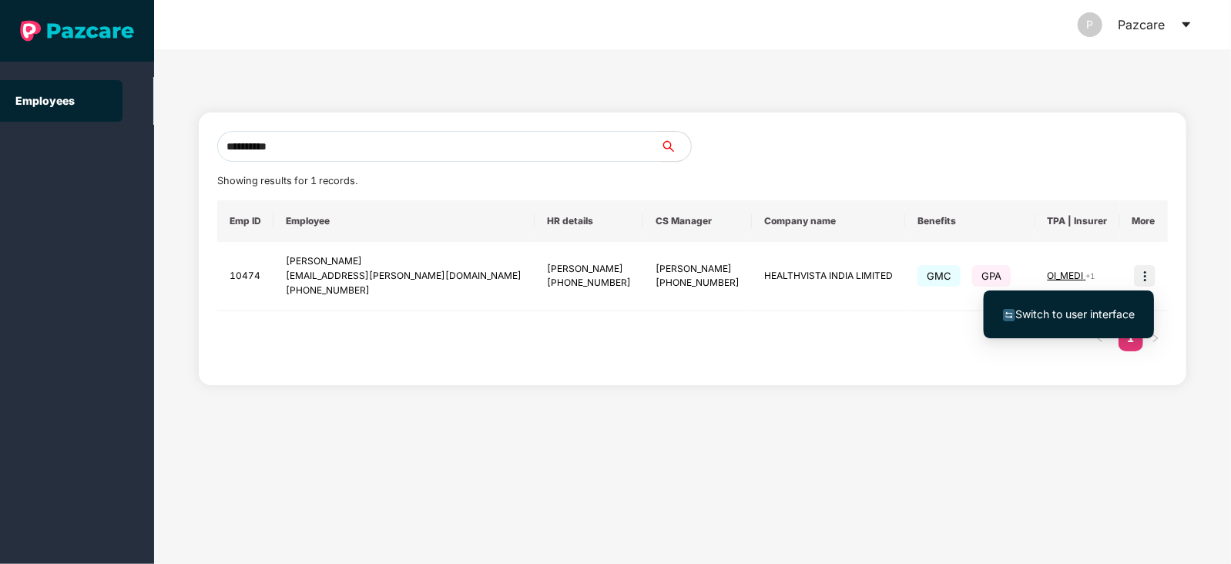
click at [1105, 314] on span "Switch to user interface" at bounding box center [1074, 313] width 119 height 13
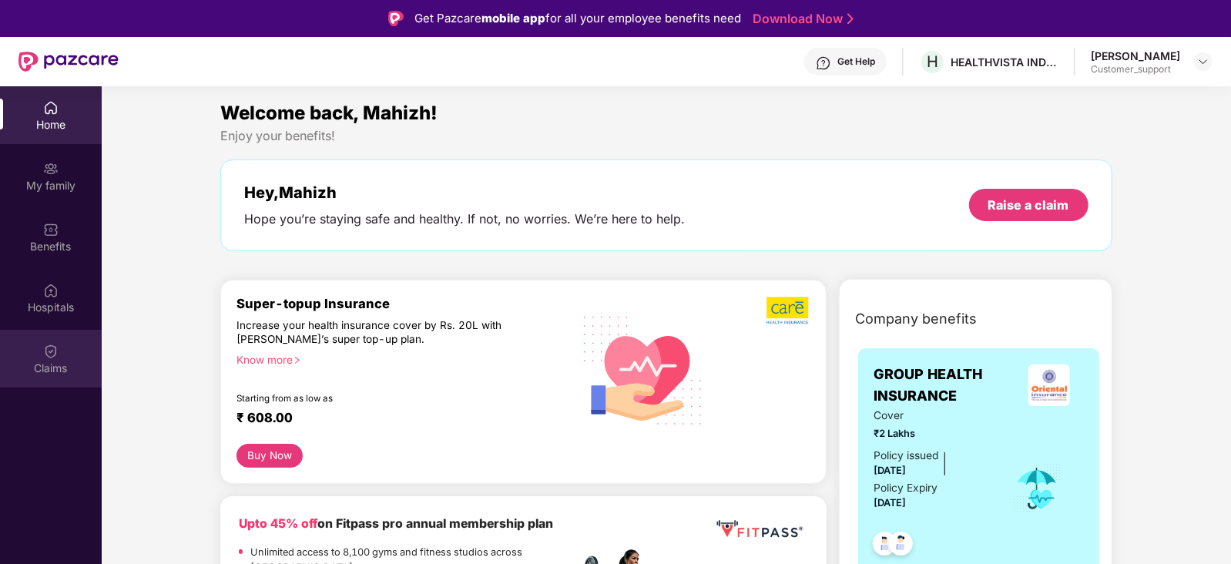
click at [41, 342] on div "Claims" at bounding box center [51, 359] width 102 height 58
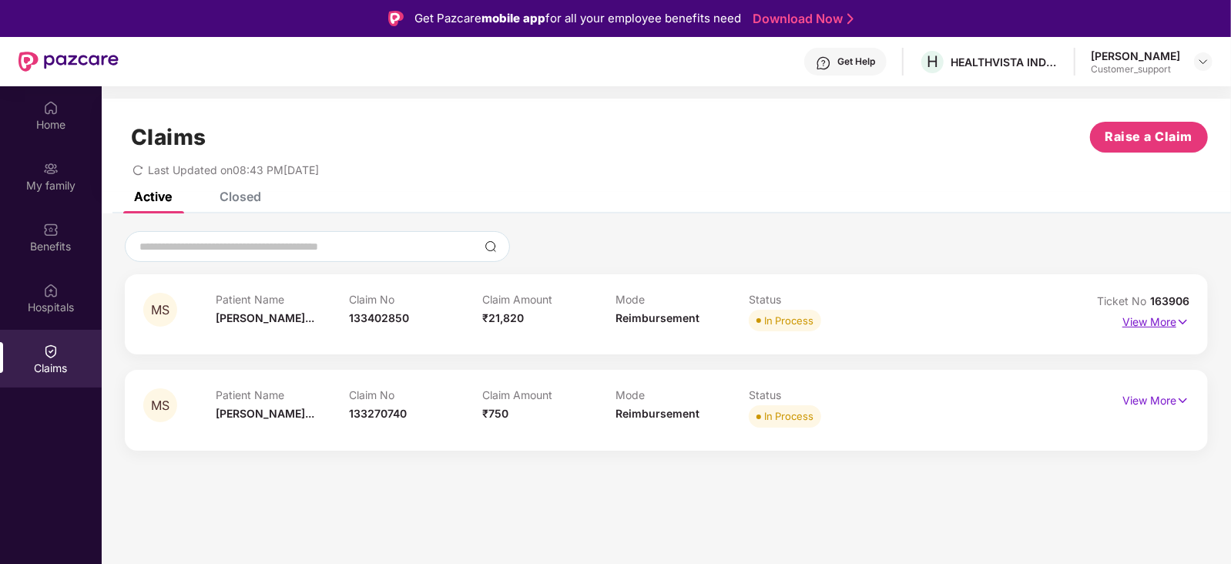
click at [1162, 322] on p "View More" at bounding box center [1155, 320] width 67 height 21
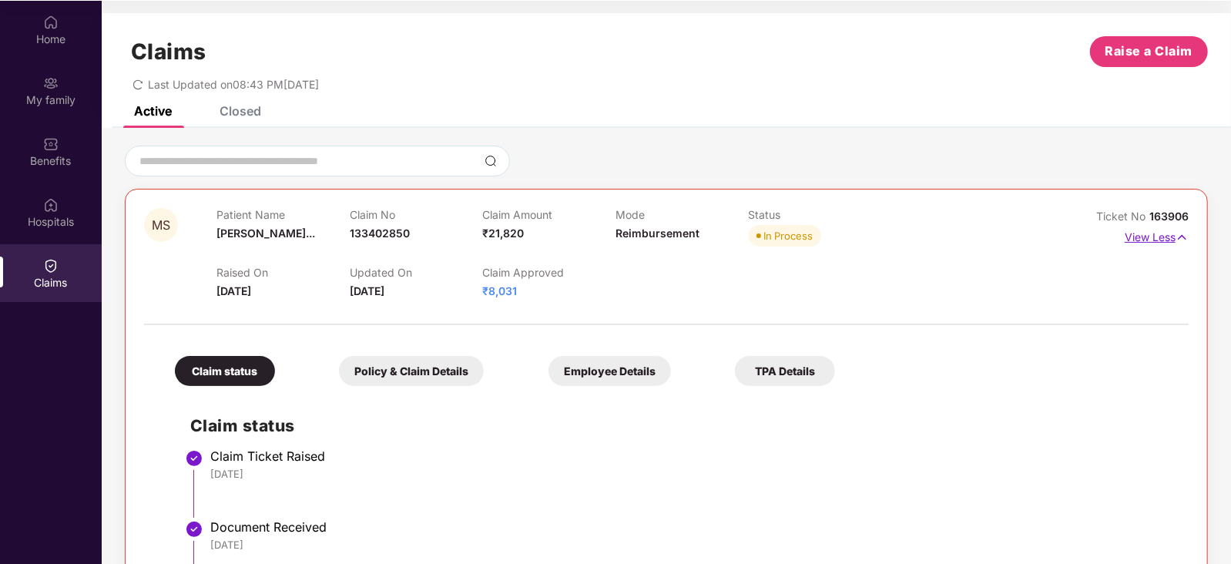
click at [1163, 232] on p "View Less" at bounding box center [1157, 235] width 64 height 21
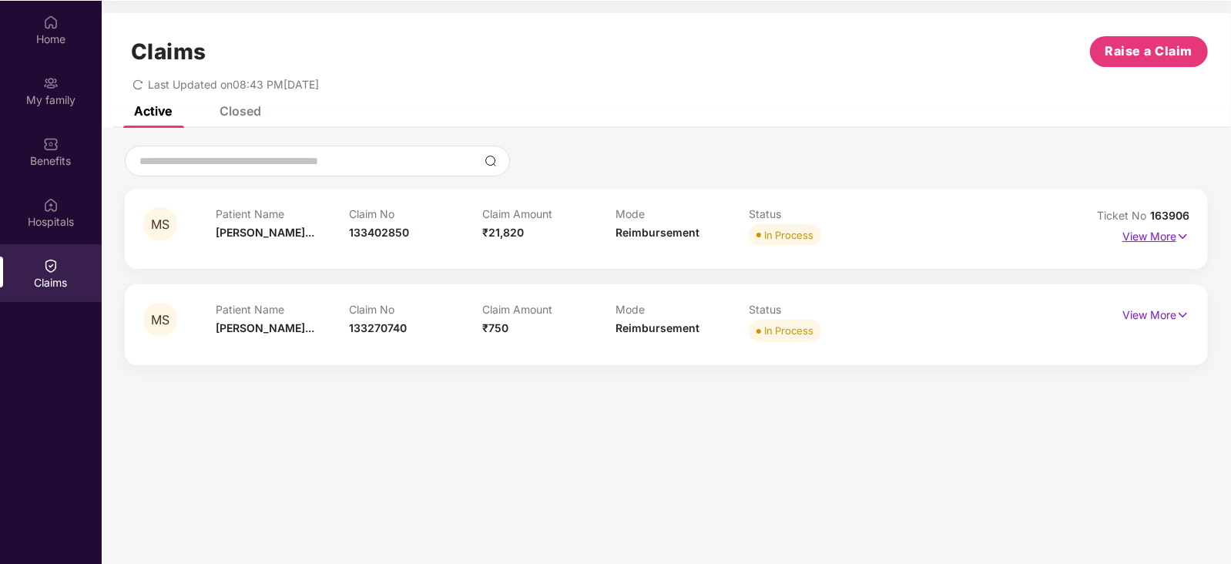
click at [1145, 230] on p "View More" at bounding box center [1155, 234] width 67 height 21
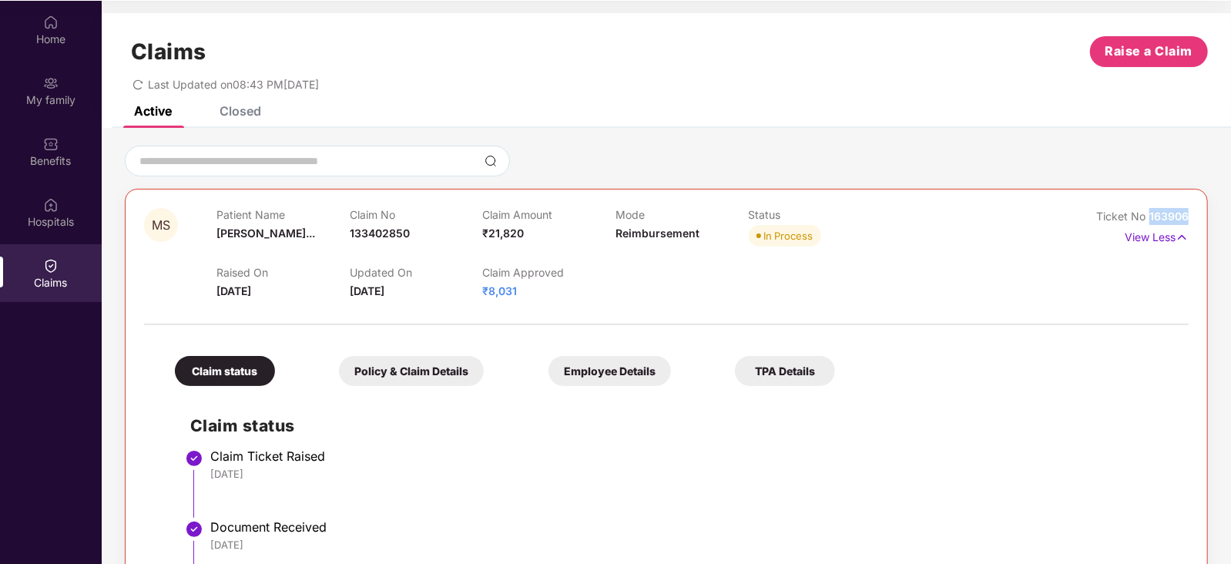
drag, startPoint x: 1186, startPoint y: 215, endPoint x: 1150, endPoint y: 223, distance: 36.3
click at [1150, 223] on div "Ticket No 163906" at bounding box center [1142, 216] width 92 height 17
copy span "163906"
click at [1013, 273] on div "Raised On 11 Aug 2025 Updated On 20 Aug 2025 Claim Approved ₹8,031" at bounding box center [615, 274] width 798 height 49
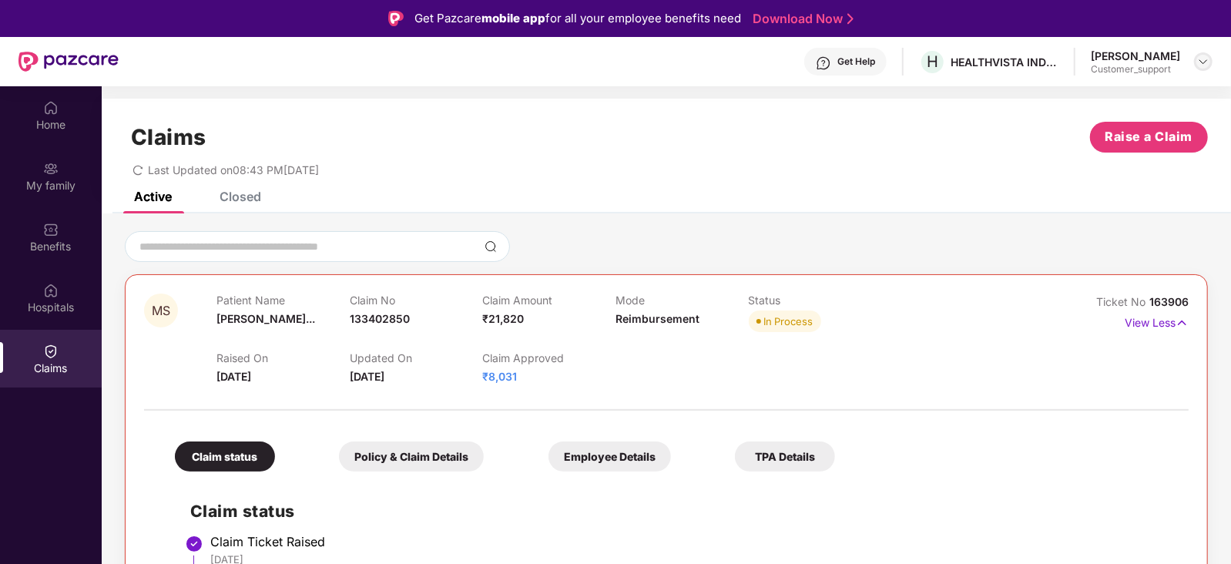
click at [1205, 54] on div at bounding box center [1203, 61] width 18 height 18
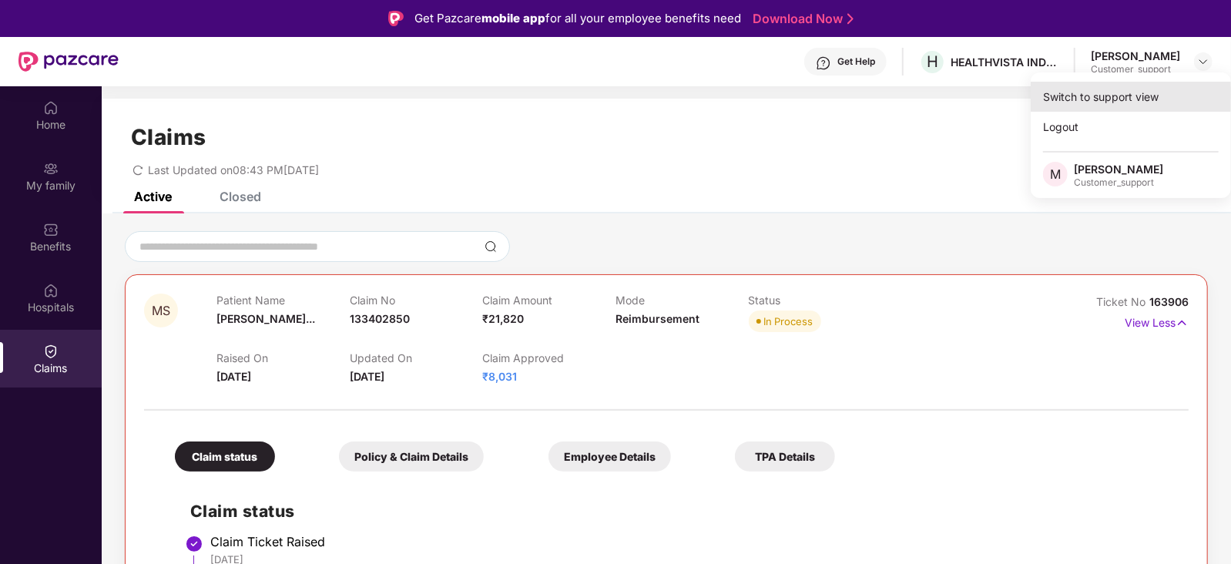
click at [1161, 89] on div "Switch to support view" at bounding box center [1131, 97] width 200 height 30
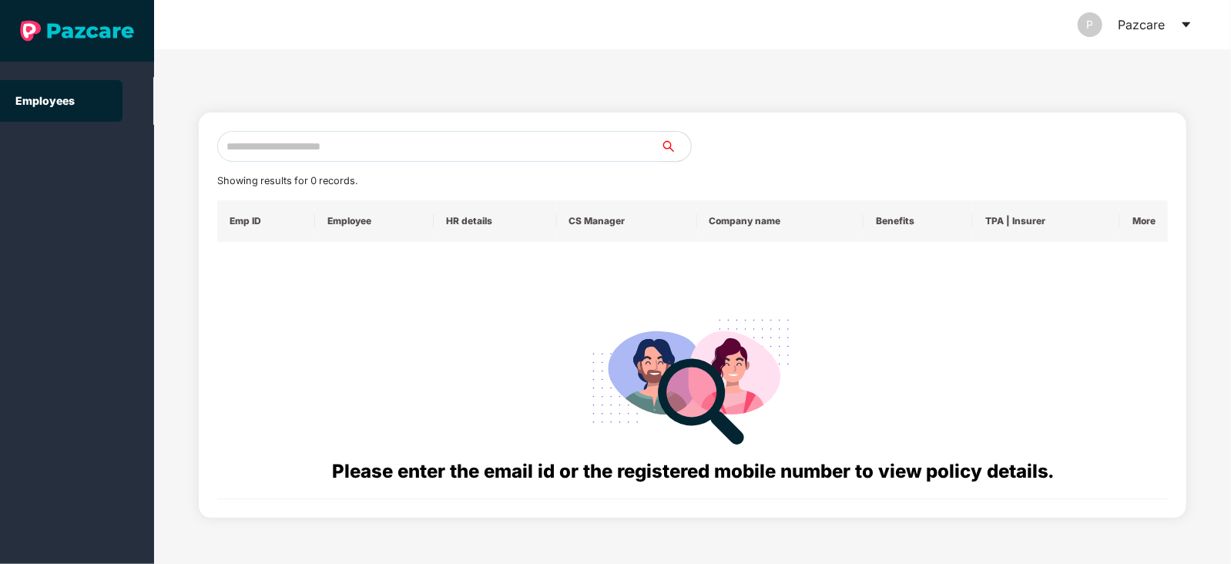
click at [565, 141] on input "text" at bounding box center [438, 146] width 443 height 31
paste input "**********"
drag, startPoint x: 318, startPoint y: 147, endPoint x: 237, endPoint y: 156, distance: 81.4
click at [237, 156] on input "**********" at bounding box center [438, 146] width 443 height 31
type input "*"
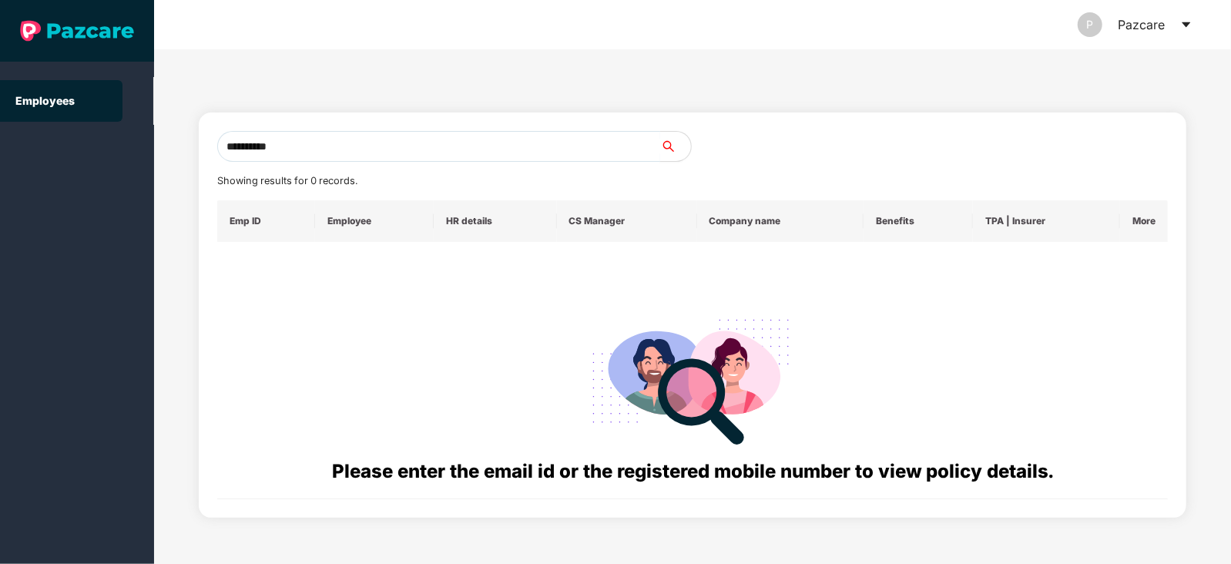
type input "**********"
click at [317, 147] on input "**********" at bounding box center [438, 146] width 443 height 31
paste input "**********"
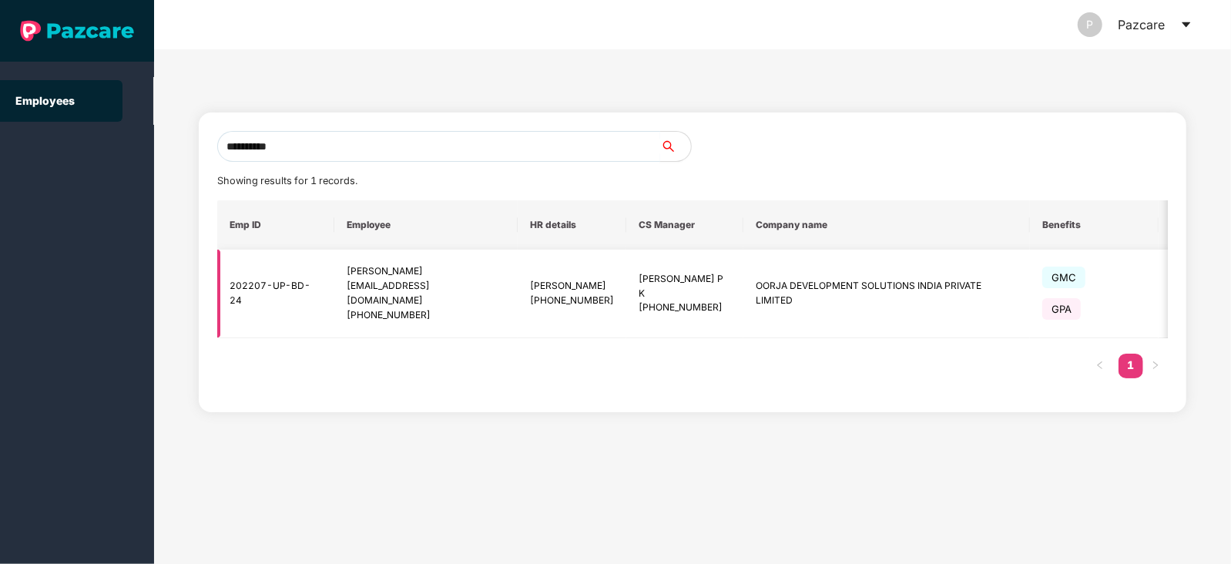
scroll to position [0, 53]
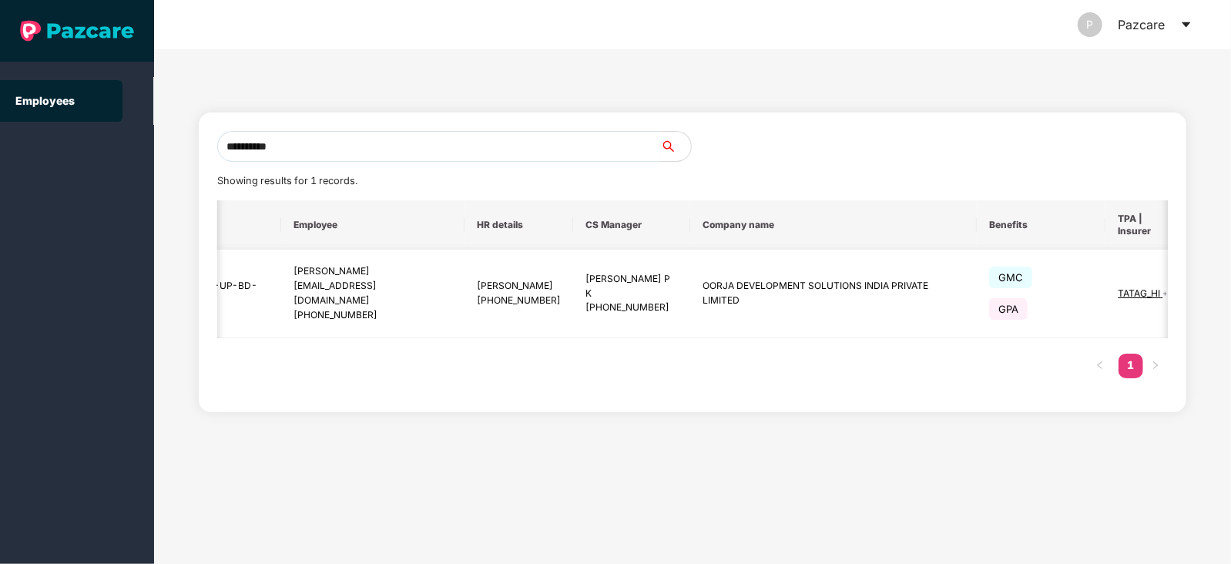
type input "**********"
click at [1210, 296] on img at bounding box center [1221, 294] width 22 height 22
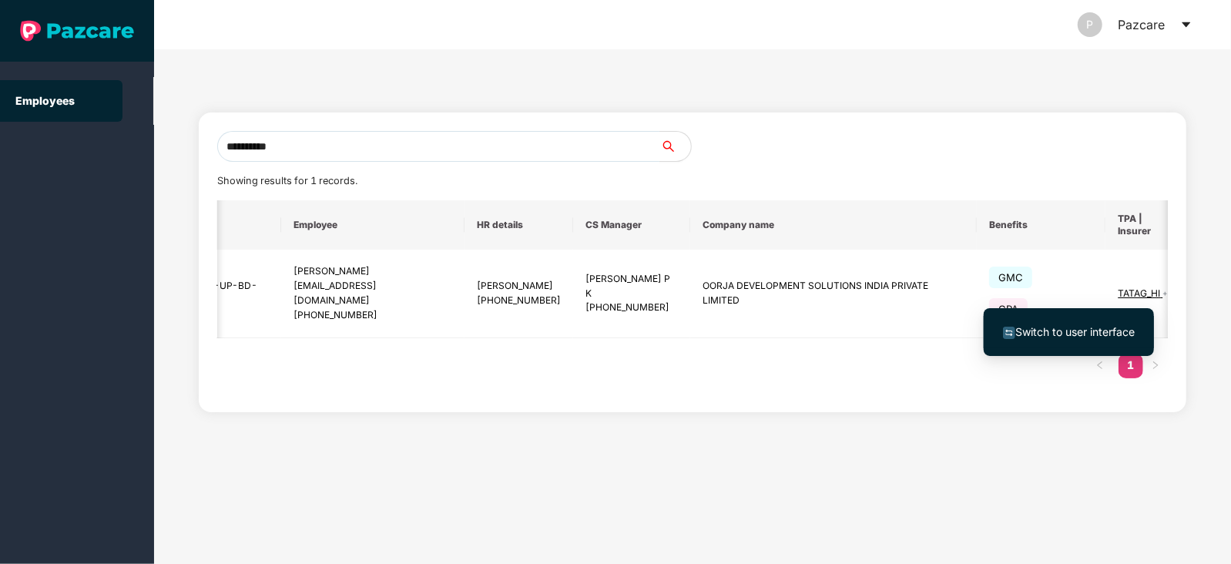
click at [1094, 326] on span "Switch to user interface" at bounding box center [1074, 331] width 119 height 13
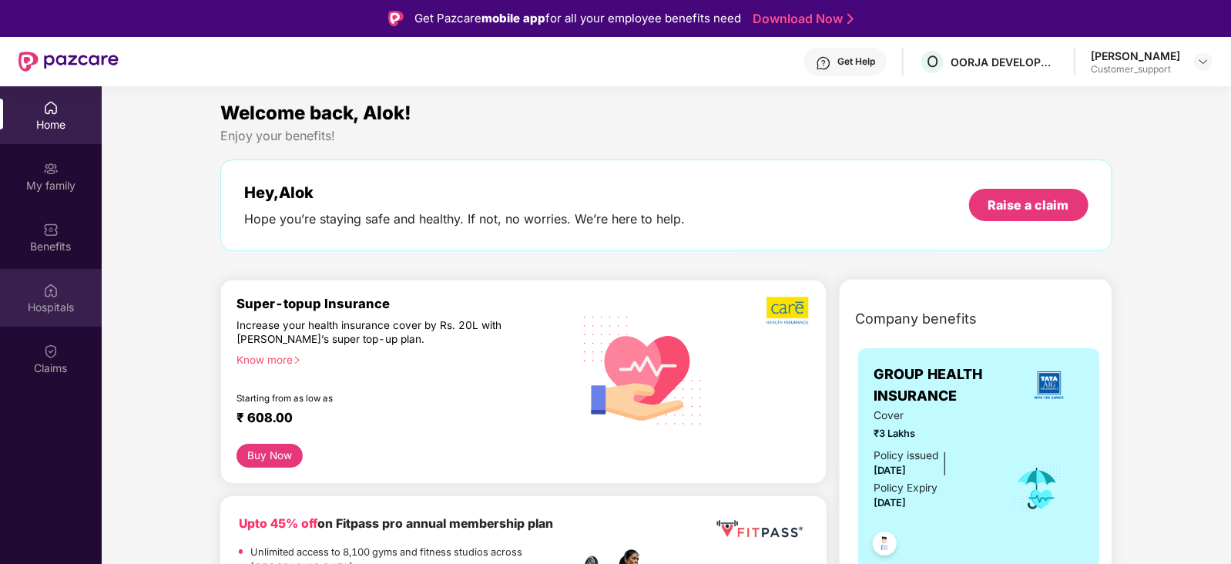
click at [69, 290] on div "Hospitals" at bounding box center [51, 298] width 102 height 58
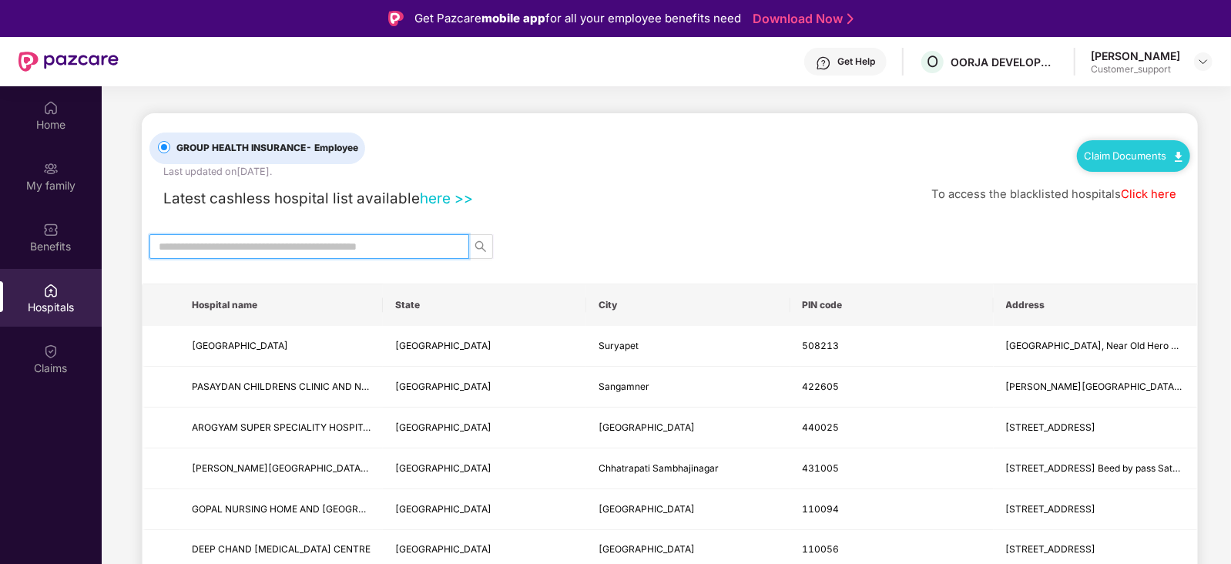
click at [297, 249] on input "text" at bounding box center [303, 246] width 289 height 17
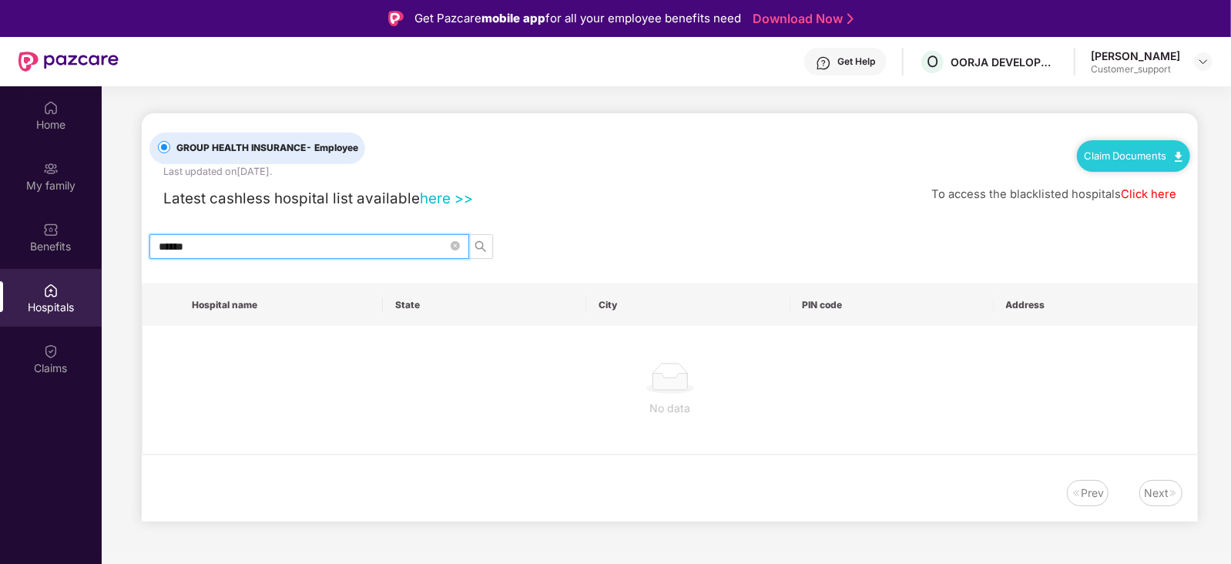
type input "******"
click at [447, 194] on link "here >>" at bounding box center [446, 198] width 53 height 18
drag, startPoint x: 281, startPoint y: 242, endPoint x: 150, endPoint y: 246, distance: 131.0
click at [150, 246] on span "******" at bounding box center [309, 246] width 320 height 25
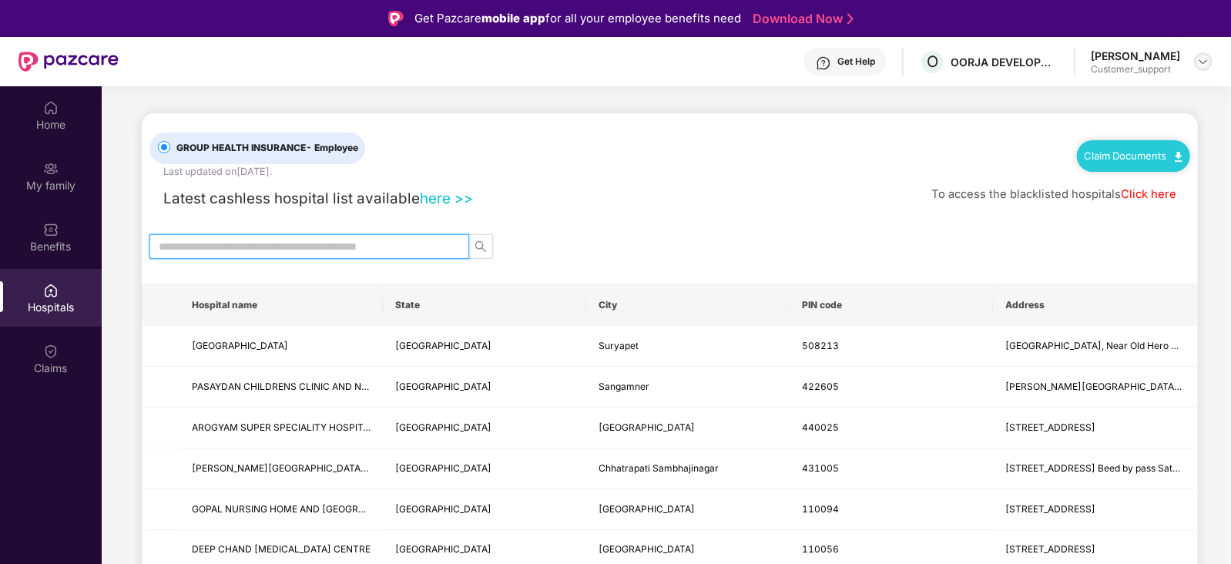
click at [1202, 56] on img at bounding box center [1203, 61] width 12 height 12
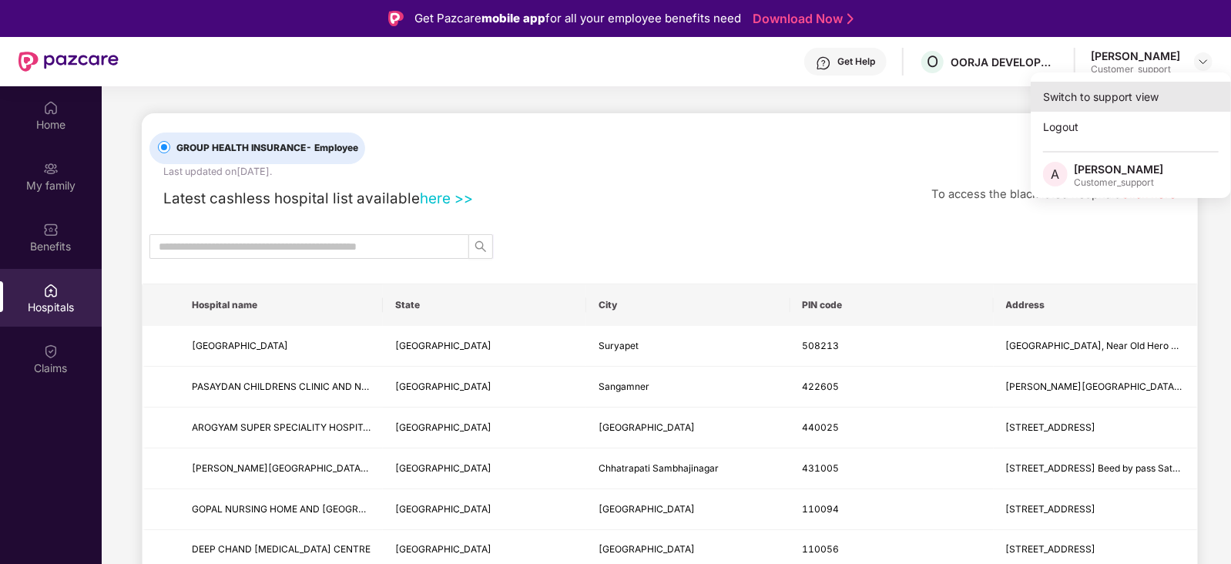
click at [1139, 93] on div "Switch to support view" at bounding box center [1131, 97] width 200 height 30
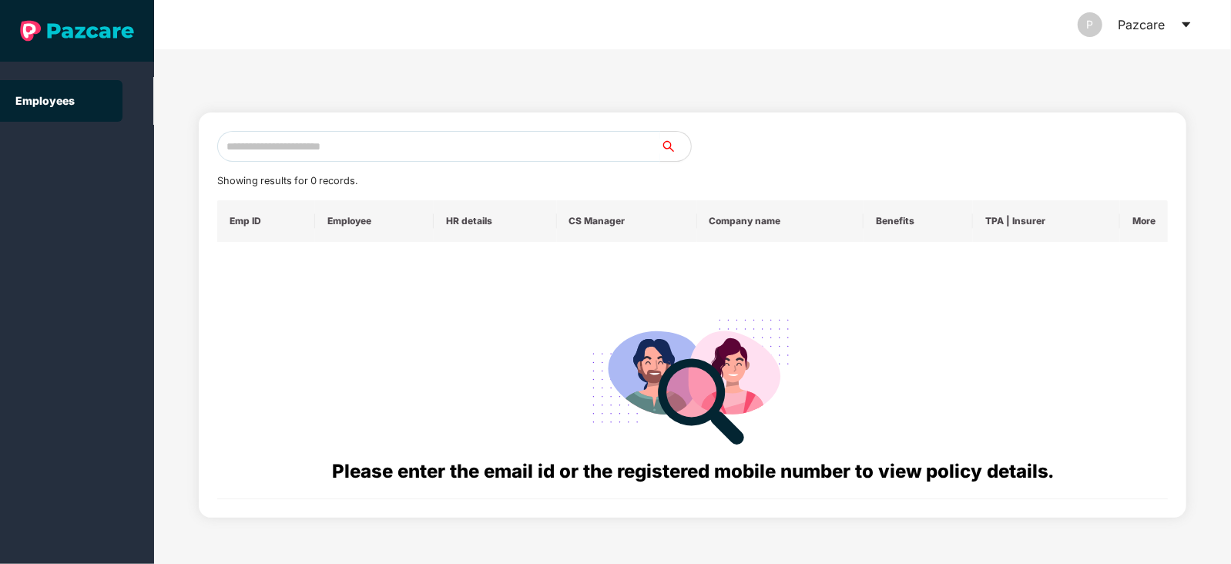
click at [508, 146] on input "text" at bounding box center [438, 146] width 443 height 31
paste input "**********"
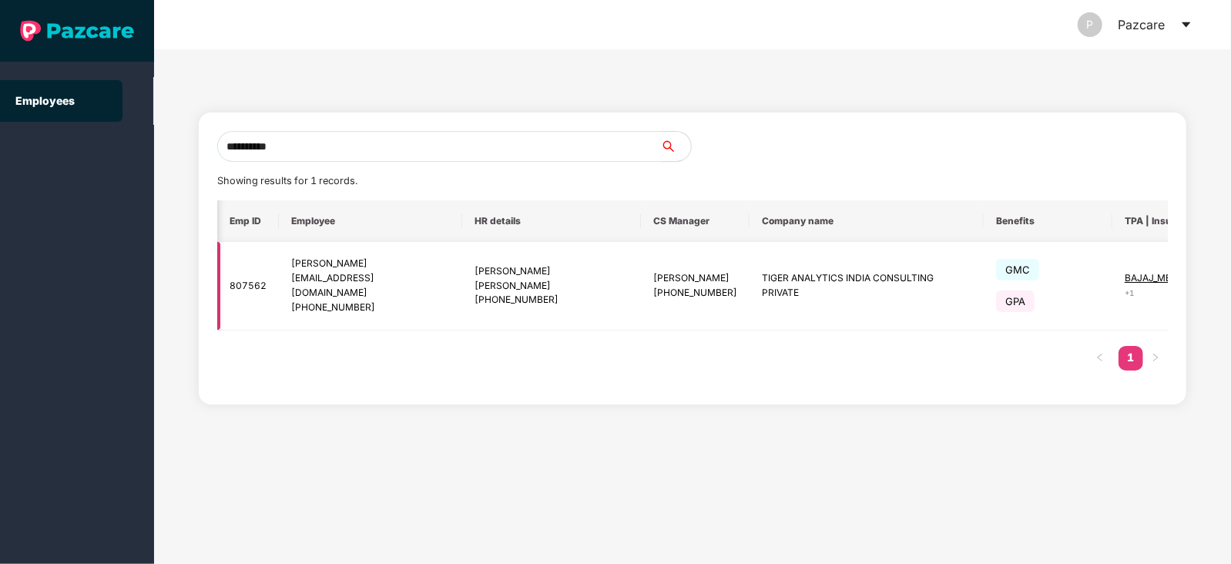
scroll to position [0, 69]
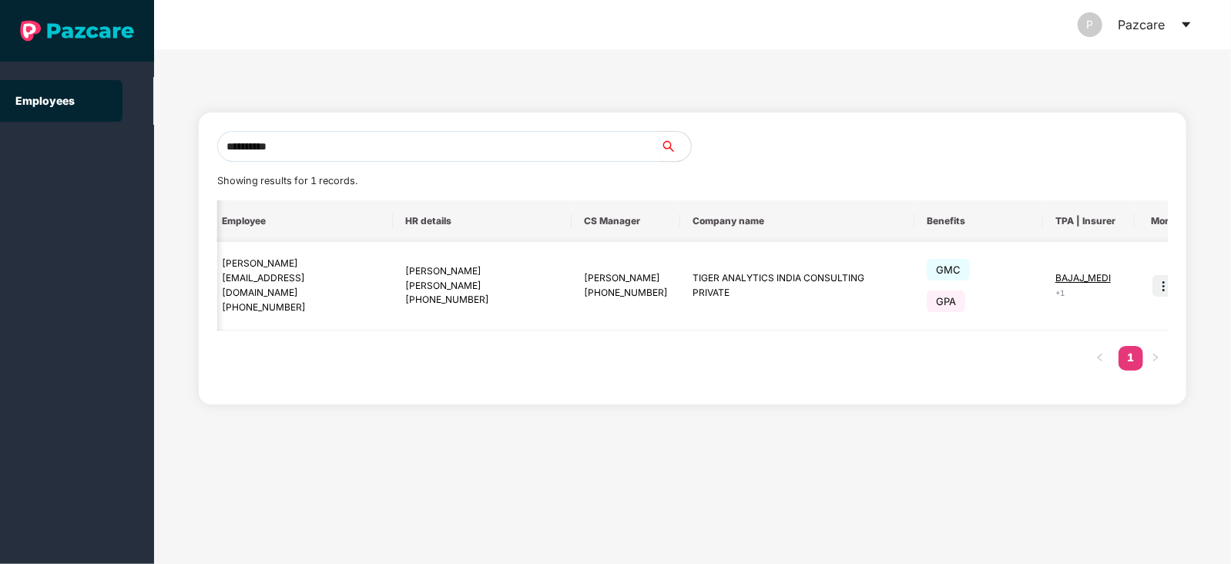
type input "**********"
click at [1152, 280] on img at bounding box center [1163, 286] width 22 height 22
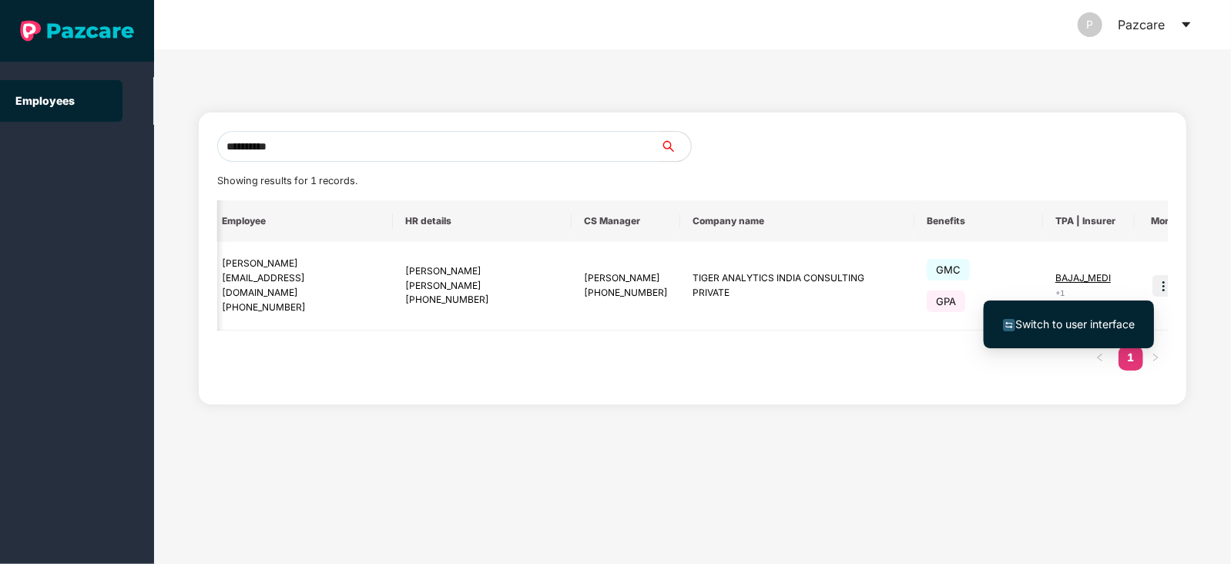
click at [1074, 317] on span "Switch to user interface" at bounding box center [1074, 323] width 119 height 13
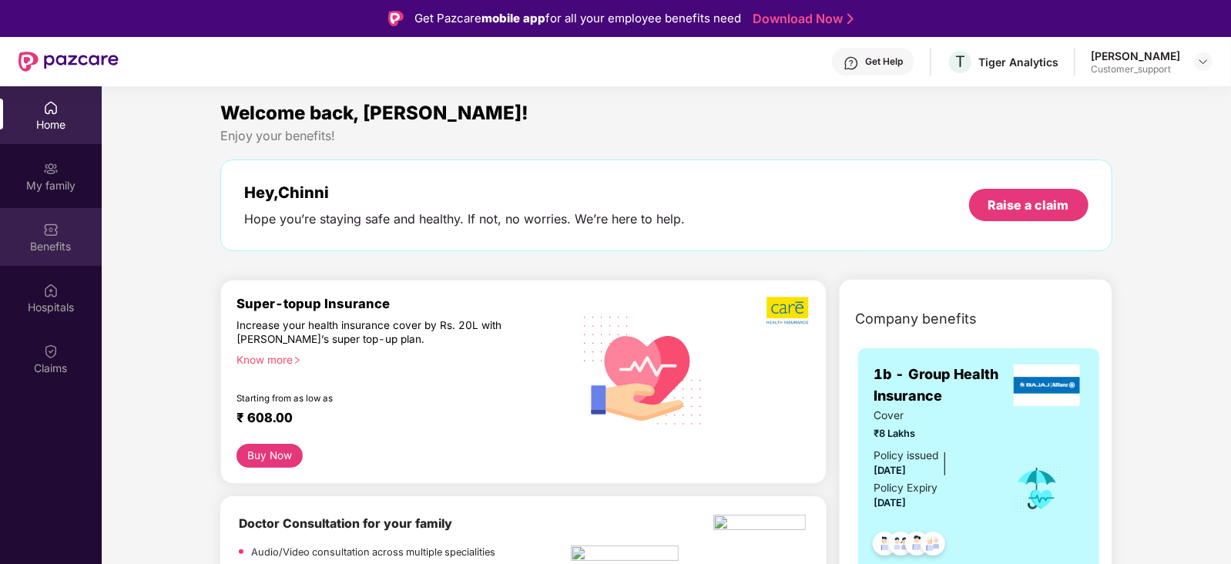
click at [57, 247] on div "Benefits" at bounding box center [51, 246] width 102 height 15
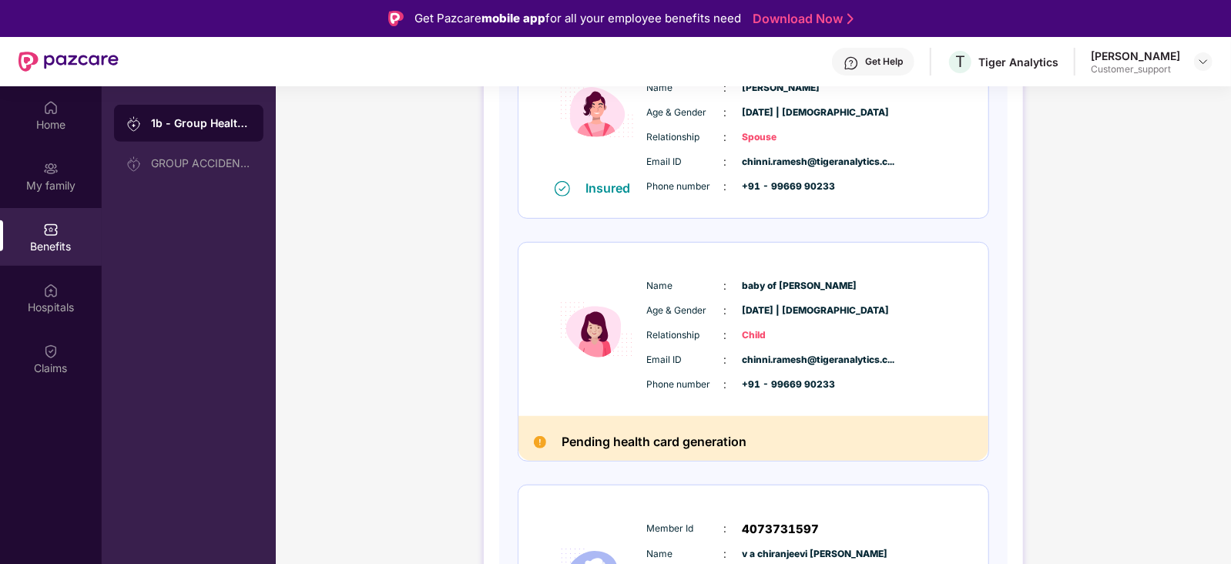
scroll to position [520, 0]
click at [859, 55] on img at bounding box center [850, 62] width 15 height 15
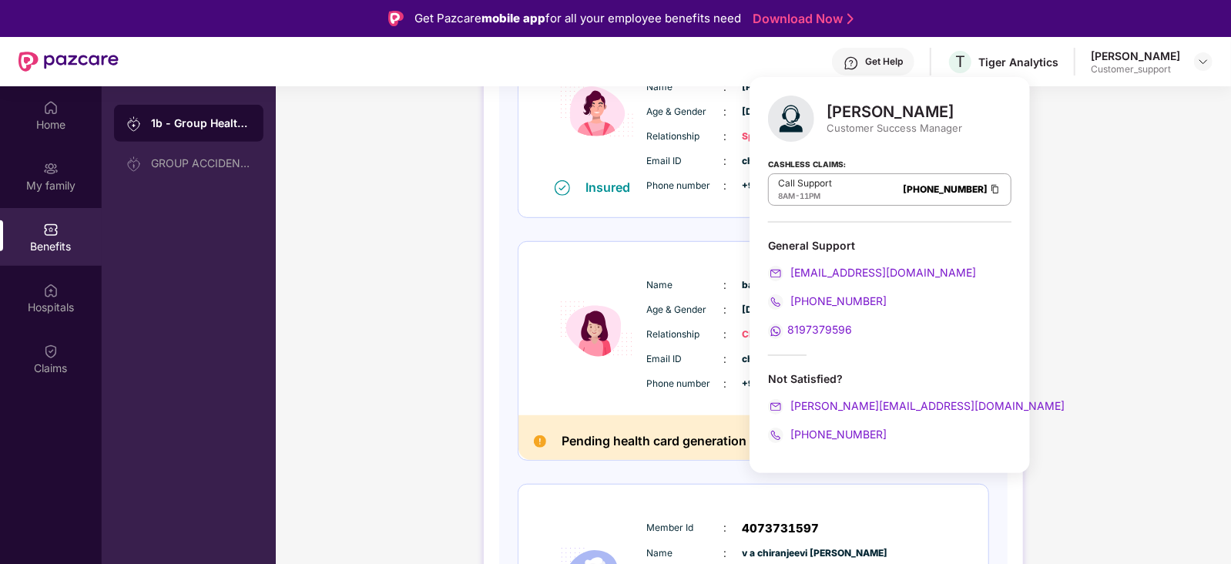
click at [643, 275] on div "Name : baby of pranitha chinni Age & Gender : 22 Aug 2025 | Female Relationship…" at bounding box center [800, 334] width 314 height 131
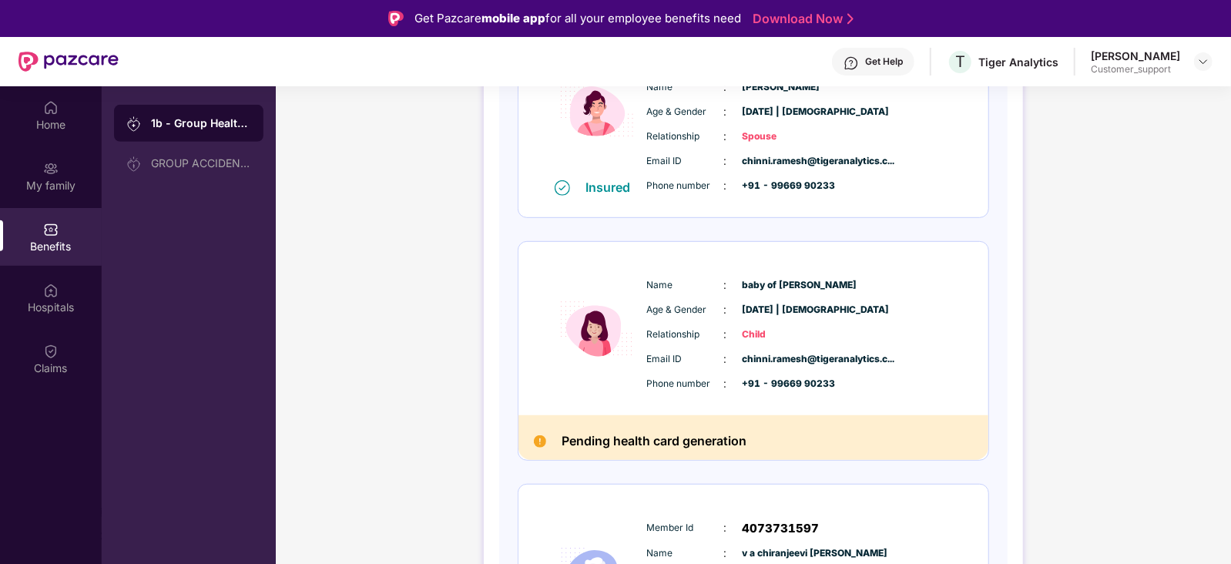
scroll to position [0, 0]
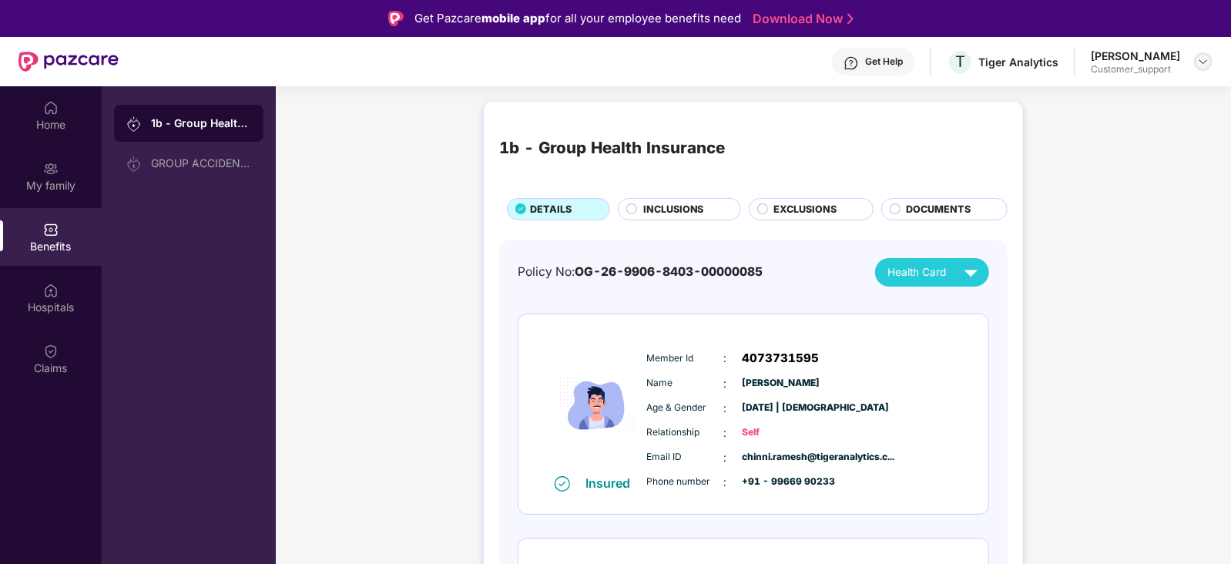
click at [1206, 59] on img at bounding box center [1203, 61] width 12 height 12
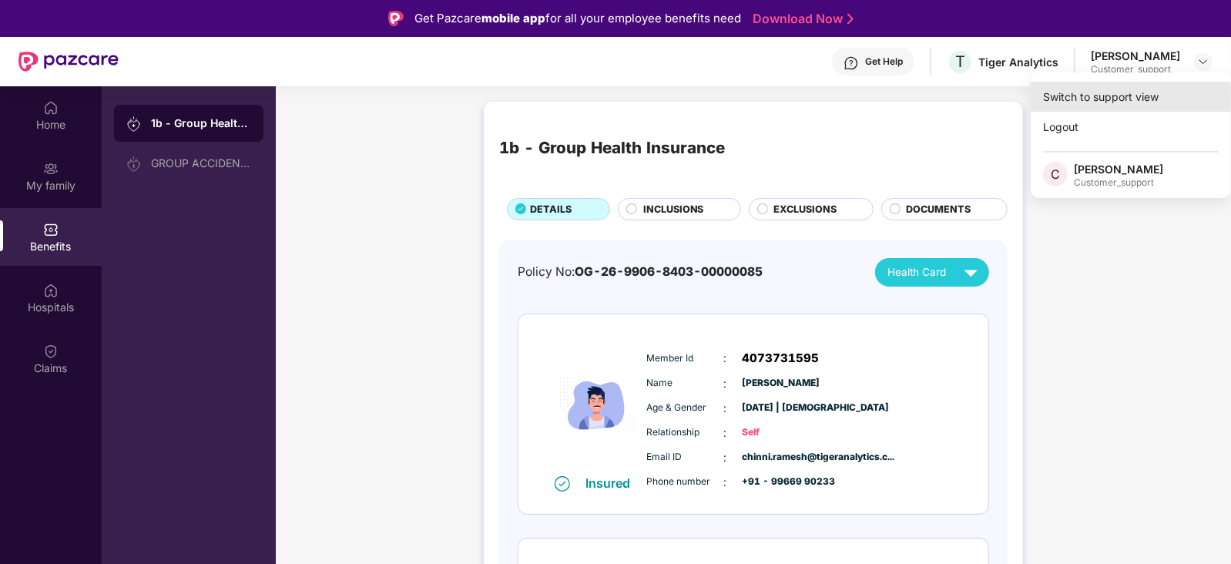
click at [1155, 89] on div "Switch to support view" at bounding box center [1131, 97] width 200 height 30
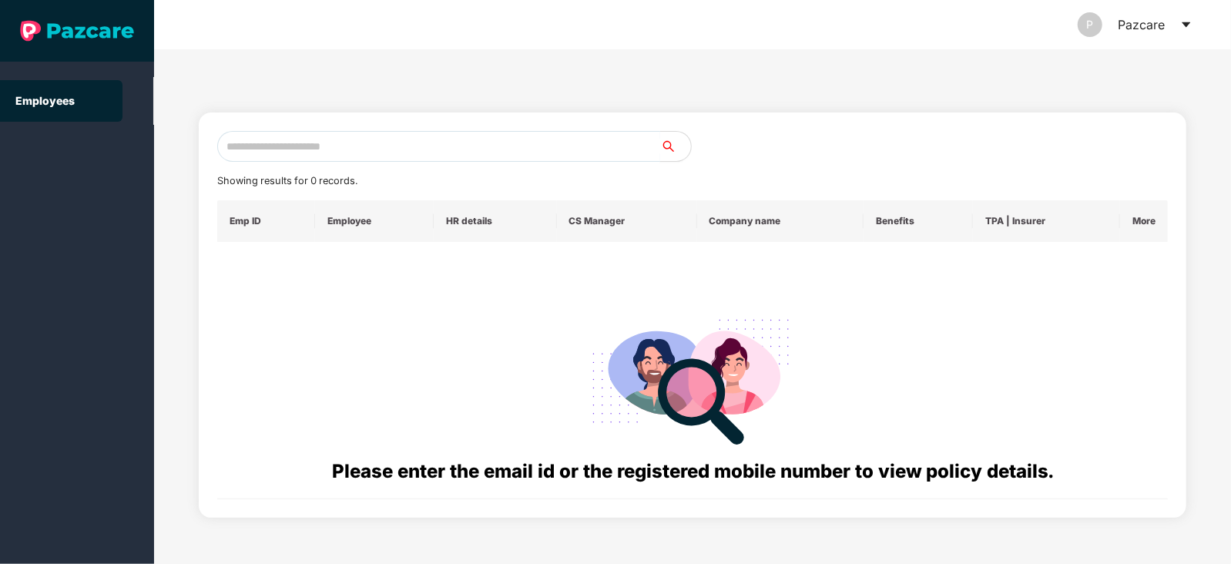
click at [461, 149] on input "text" at bounding box center [438, 146] width 443 height 31
paste input "**********"
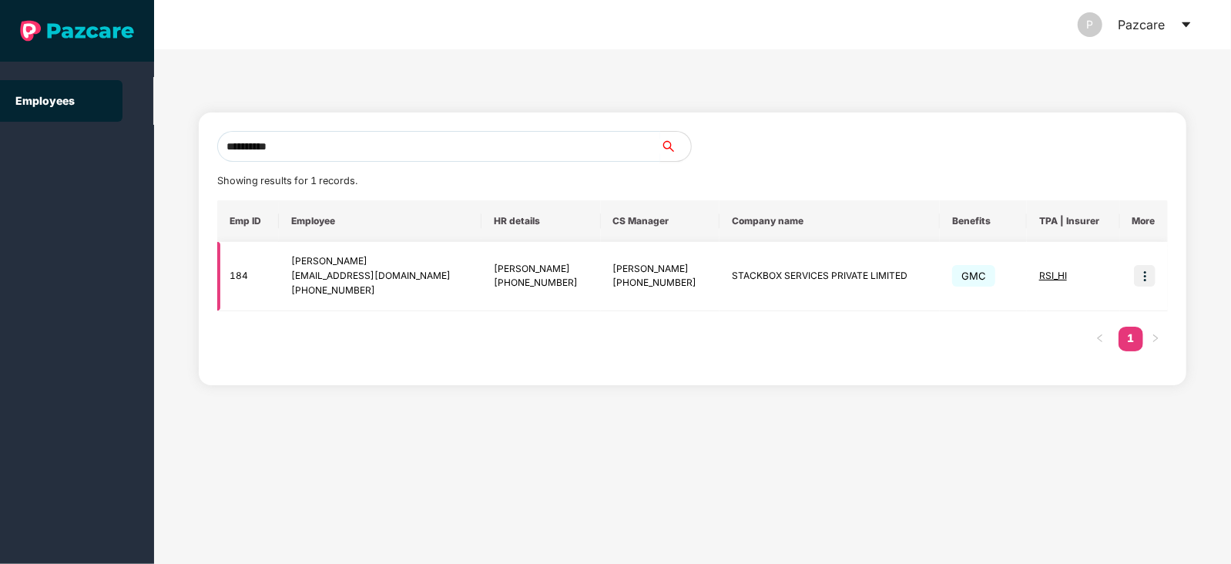
type input "**********"
click at [1148, 271] on img at bounding box center [1145, 276] width 22 height 22
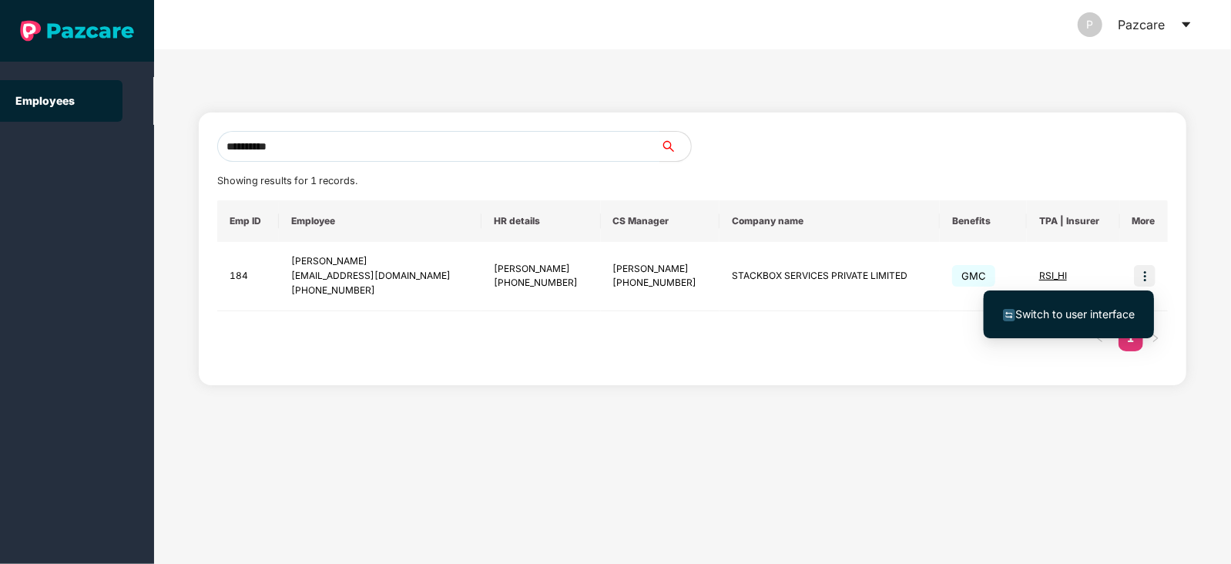
click at [1092, 308] on span "Switch to user interface" at bounding box center [1074, 313] width 119 height 13
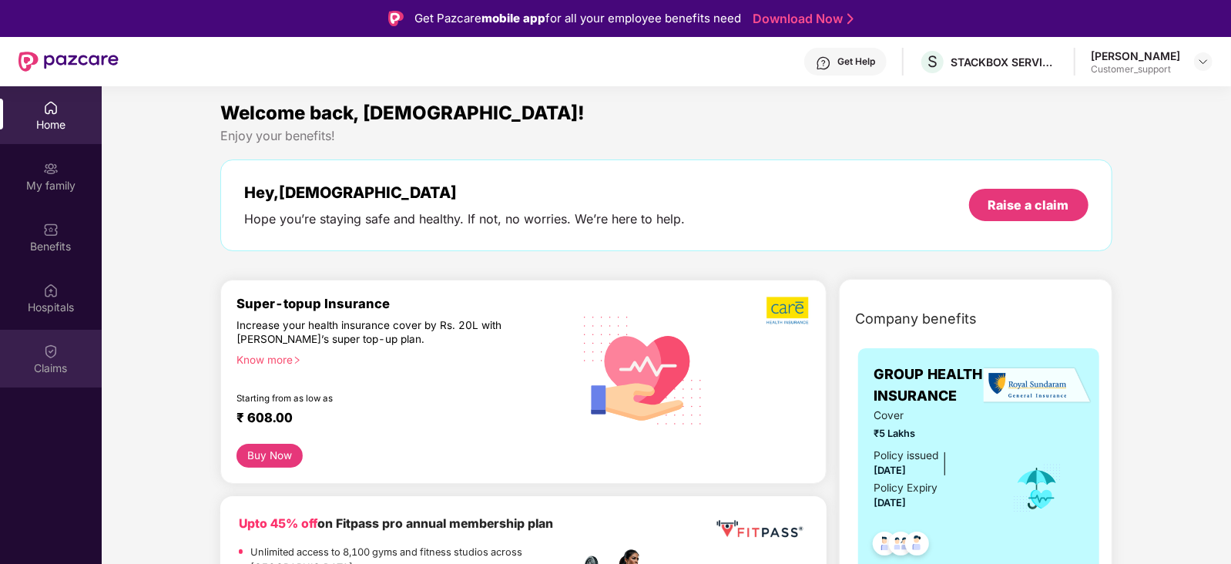
click at [39, 370] on div "Claims" at bounding box center [51, 368] width 102 height 15
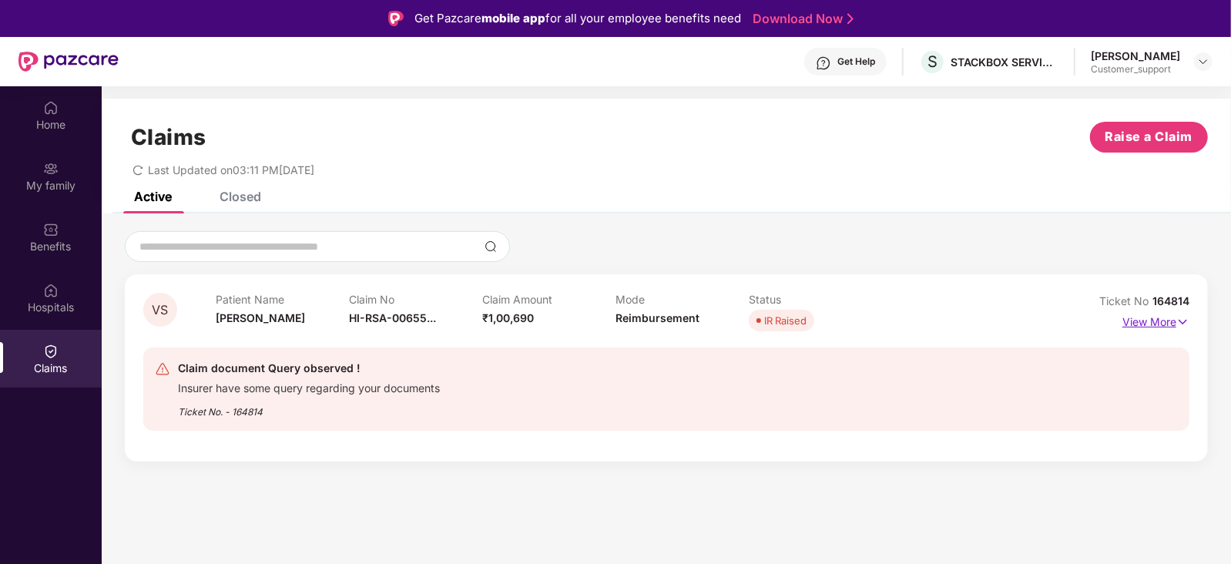
click at [1147, 325] on p "View More" at bounding box center [1155, 320] width 67 height 21
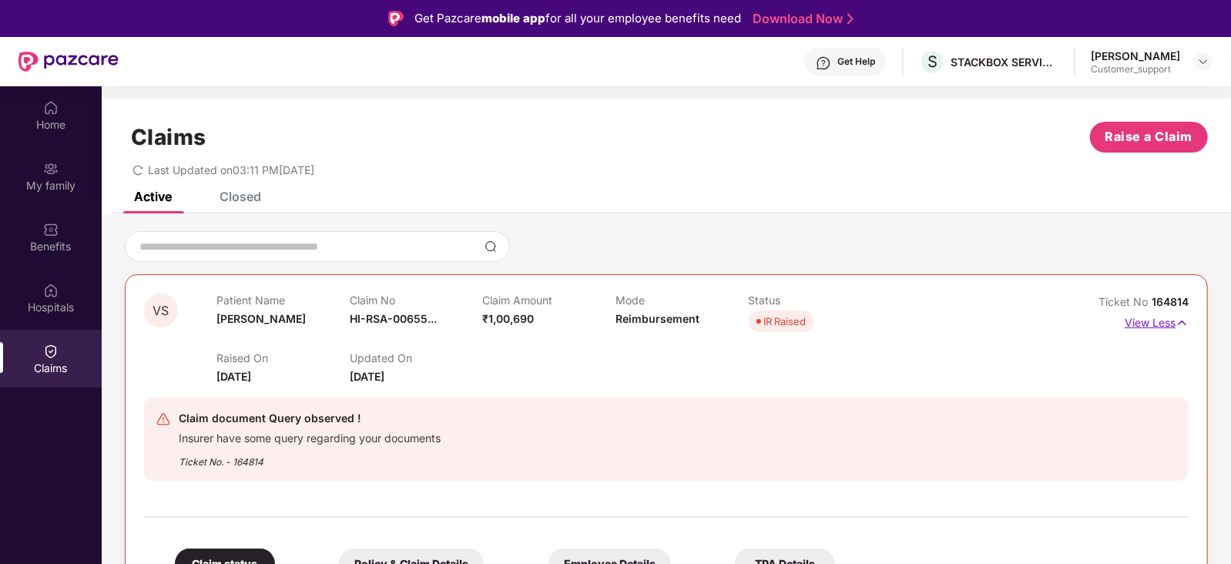
click at [1147, 325] on p "View Less" at bounding box center [1157, 320] width 64 height 21
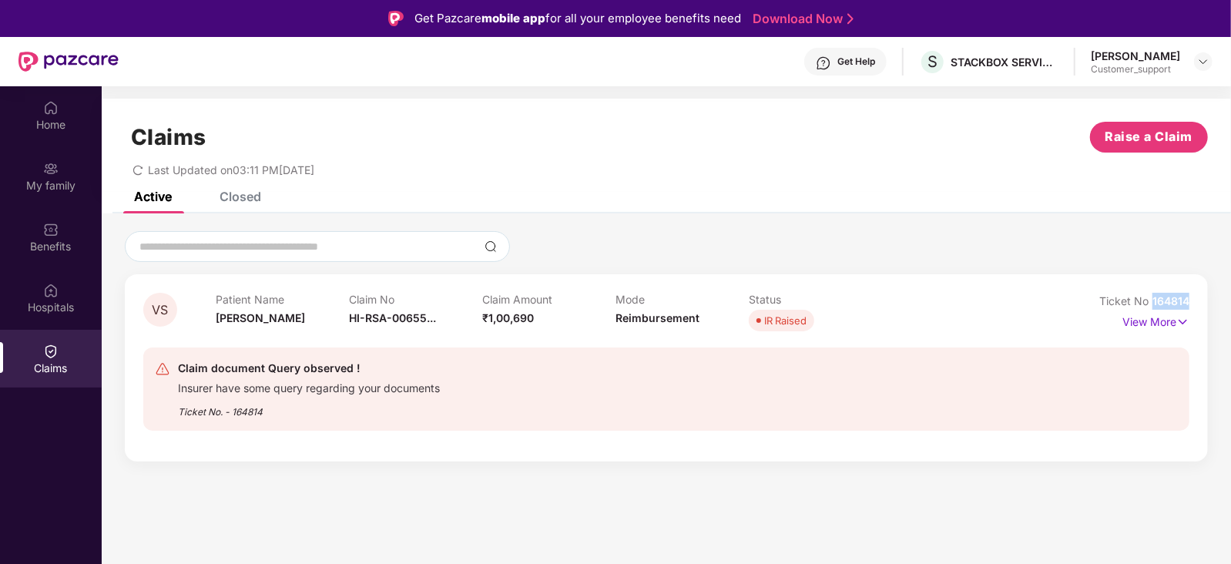
drag, startPoint x: 1192, startPoint y: 297, endPoint x: 1152, endPoint y: 304, distance: 41.3
click at [1152, 304] on div "VS Patient Name Vinita Sanghi Claim No HI-RSA-00655... Claim Amount ₹1,00,690 M…" at bounding box center [666, 367] width 1083 height 187
copy span "164814"
click at [1206, 56] on img at bounding box center [1203, 61] width 12 height 12
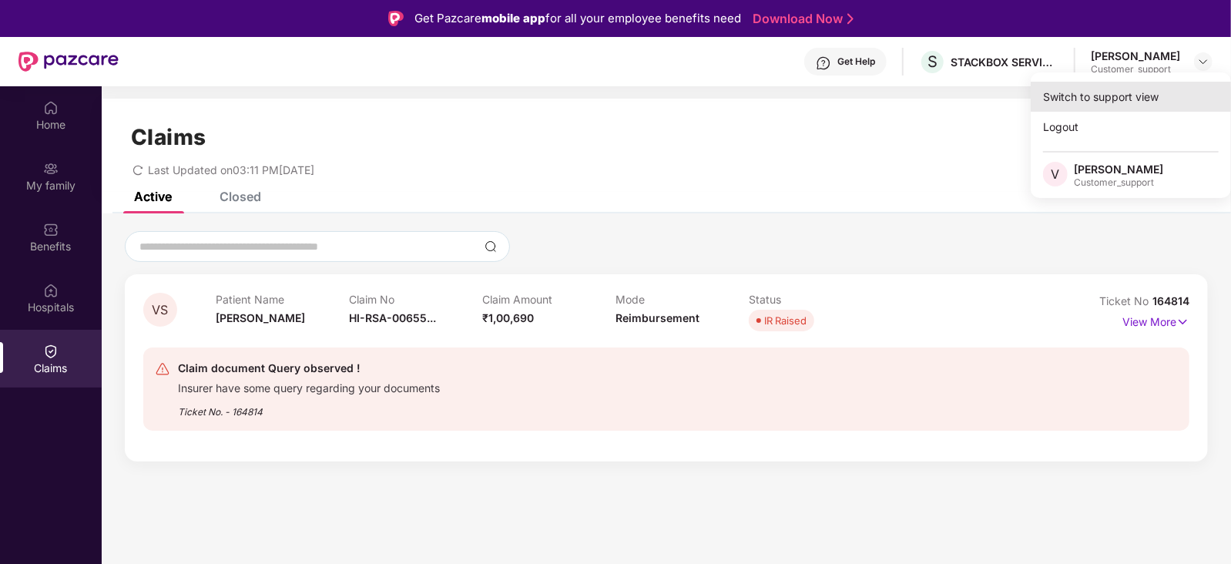
click at [1143, 93] on div "Switch to support view" at bounding box center [1131, 97] width 200 height 30
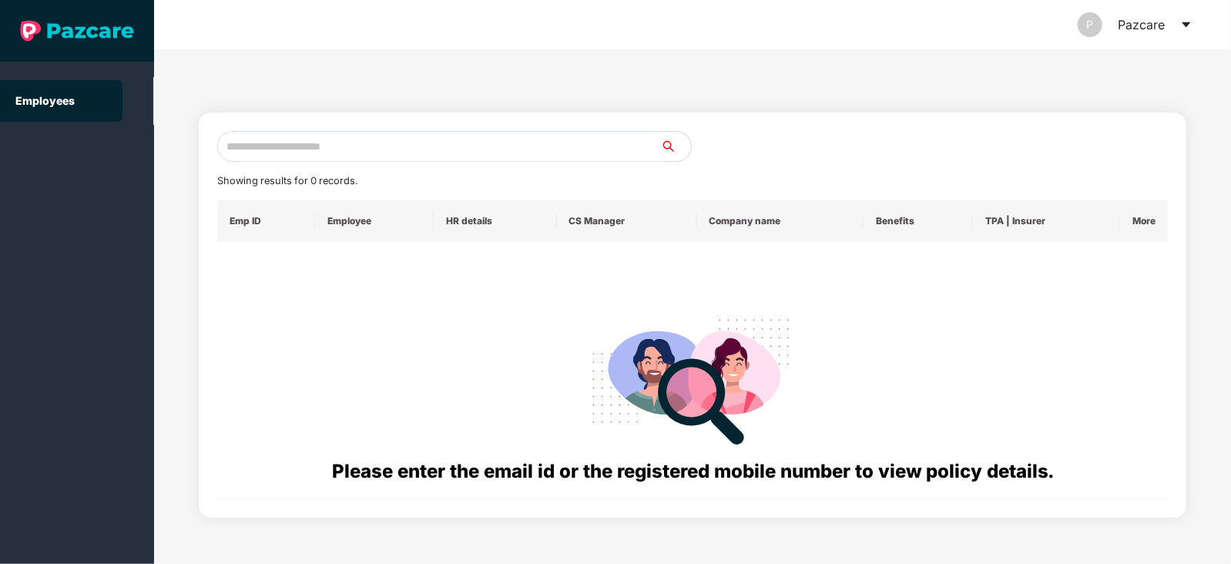
click at [462, 145] on input "text" at bounding box center [438, 146] width 443 height 31
paste input "**********"
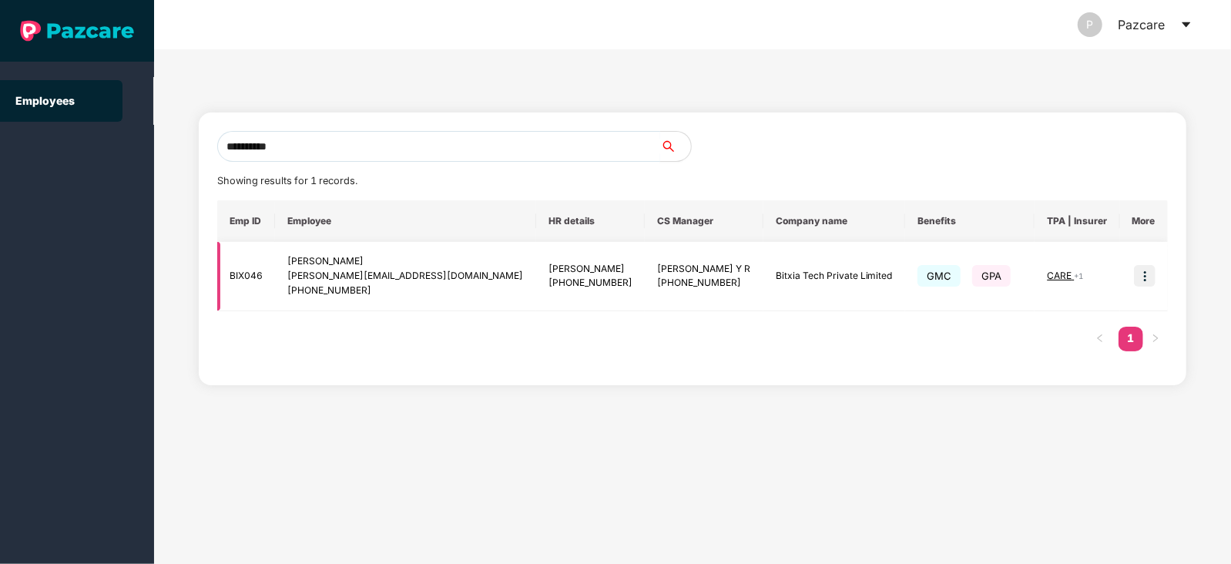
type input "**********"
click at [1146, 283] on img at bounding box center [1145, 276] width 22 height 22
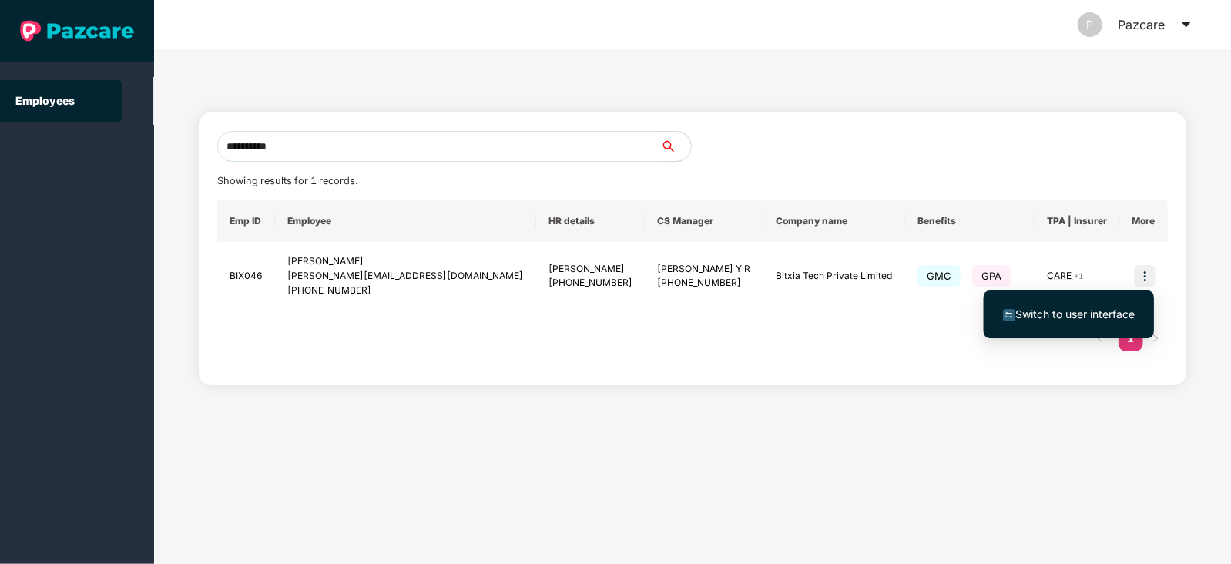
click at [1098, 321] on span "Switch to user interface" at bounding box center [1069, 314] width 132 height 17
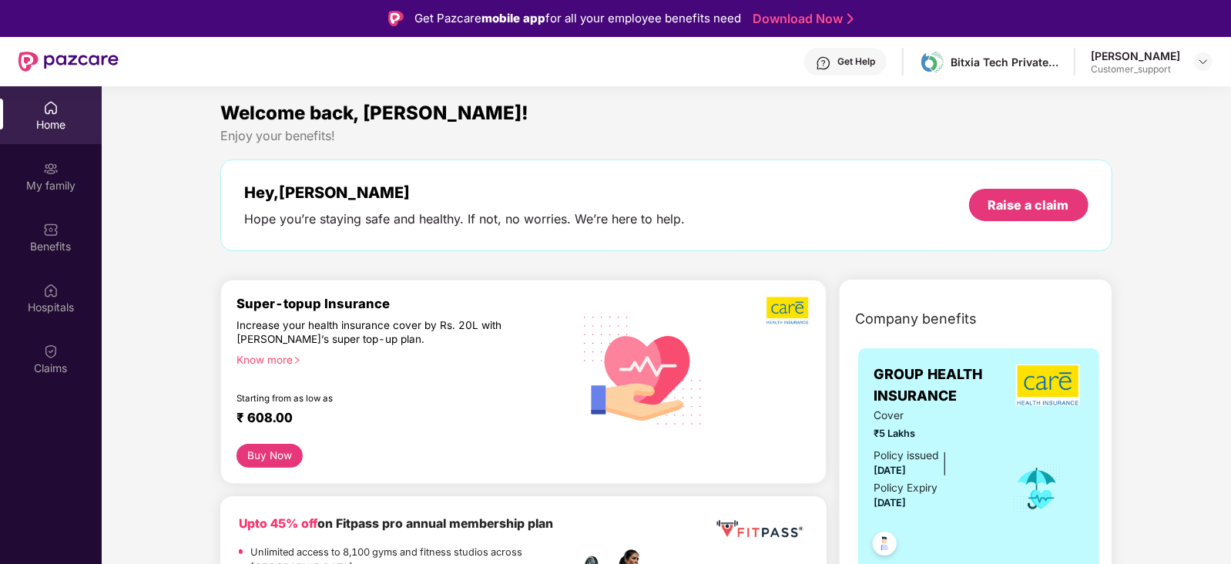
click at [18, 355] on div "Claims" at bounding box center [51, 359] width 102 height 58
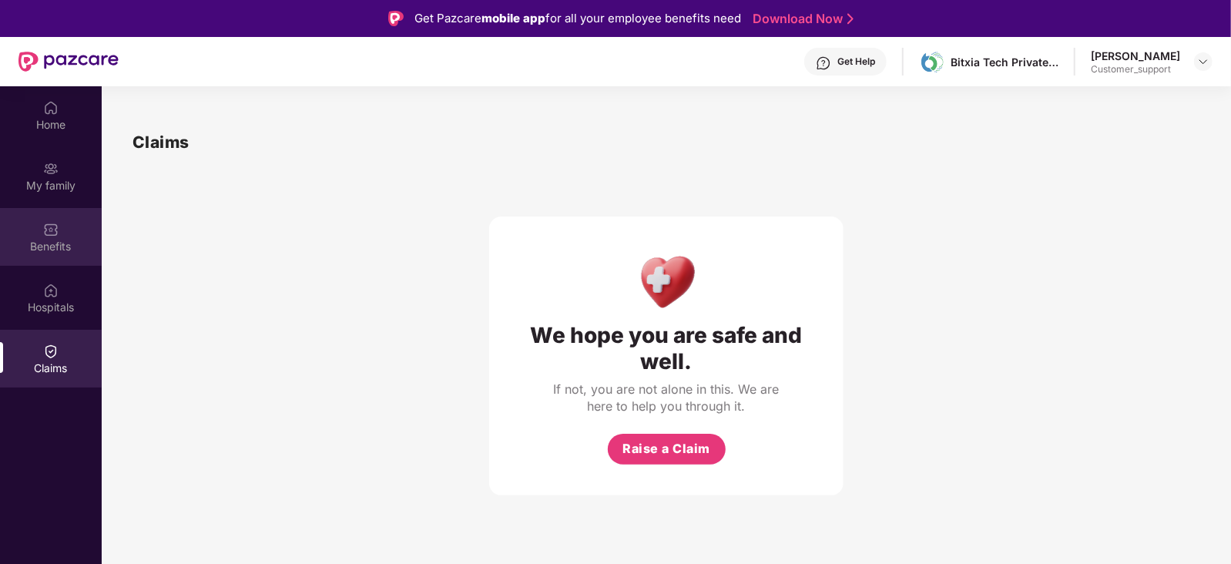
click at [46, 236] on img at bounding box center [50, 229] width 15 height 15
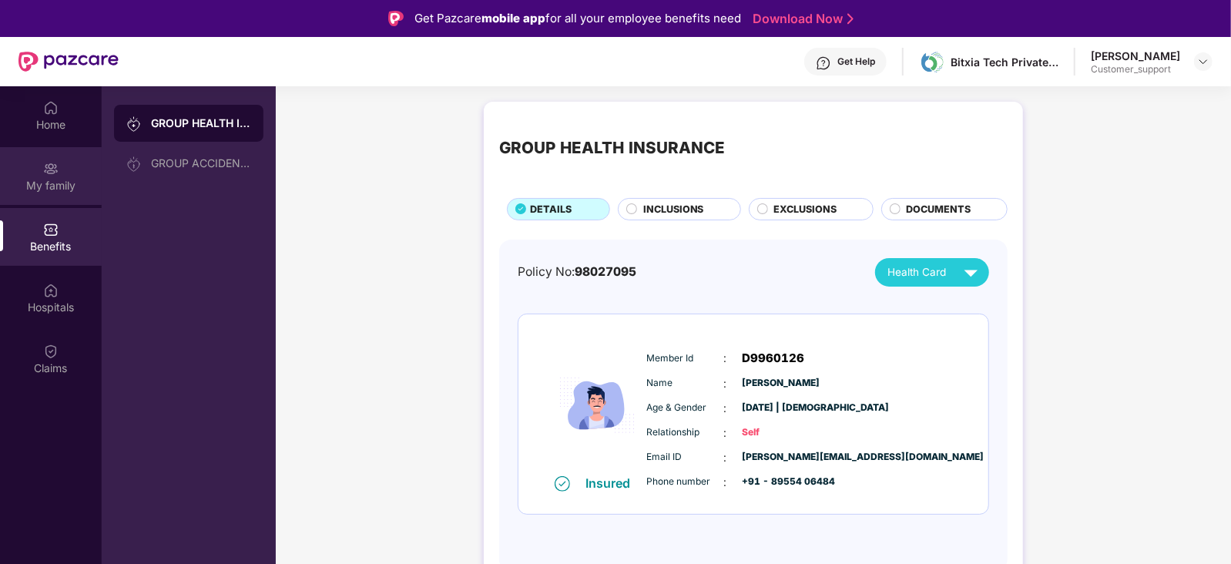
click at [54, 178] on div "My family" at bounding box center [51, 185] width 102 height 15
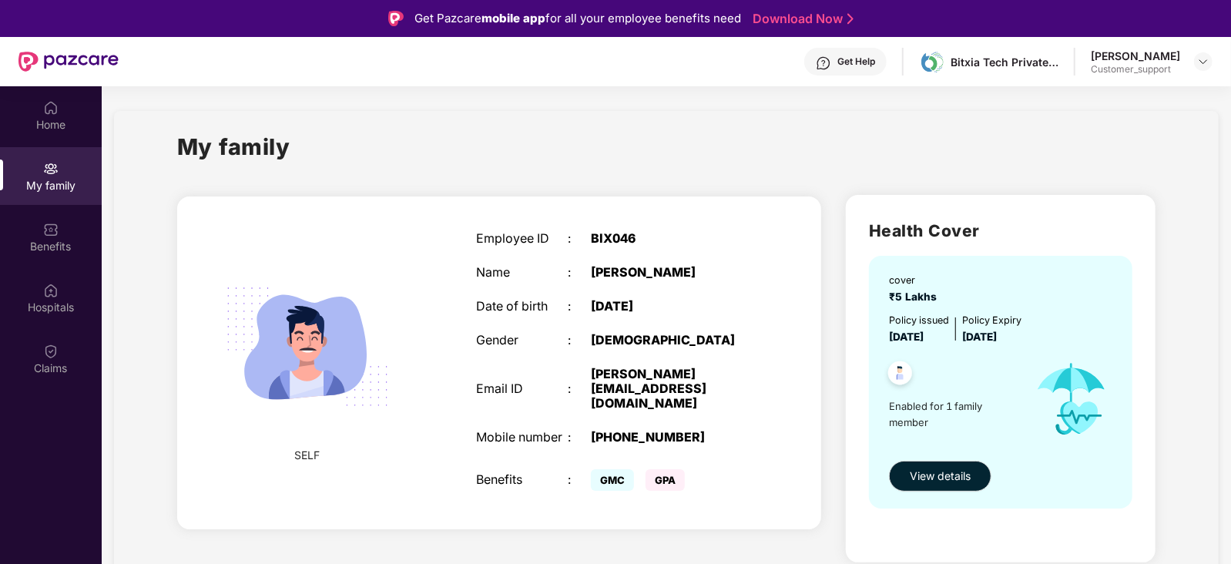
click at [854, 65] on div "Get Help" at bounding box center [856, 61] width 38 height 12
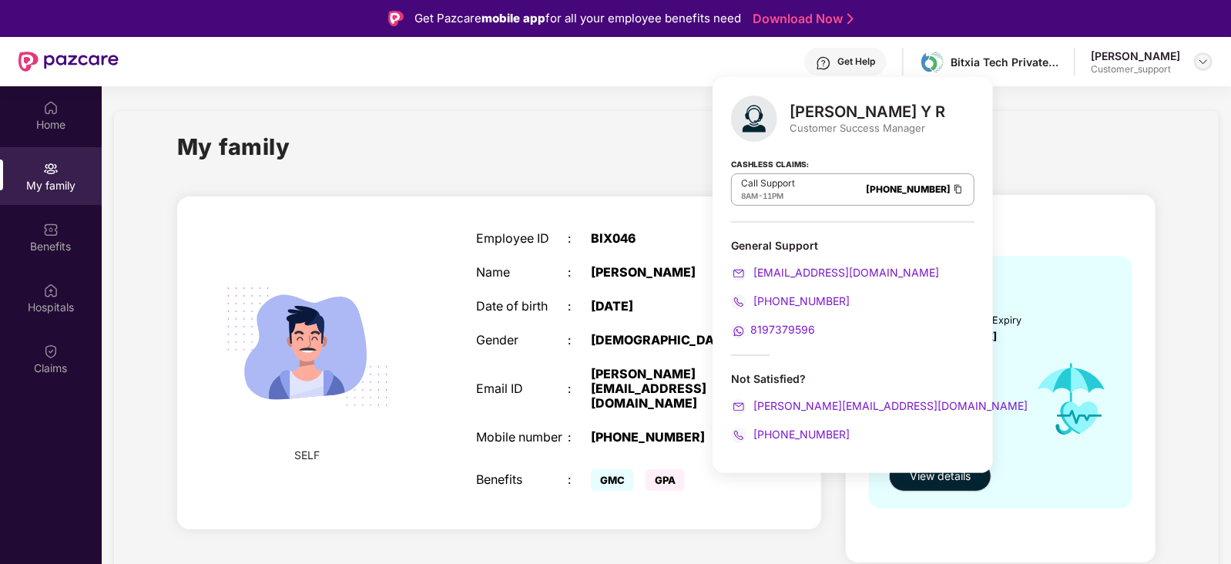
click at [1202, 69] on div at bounding box center [1203, 61] width 18 height 18
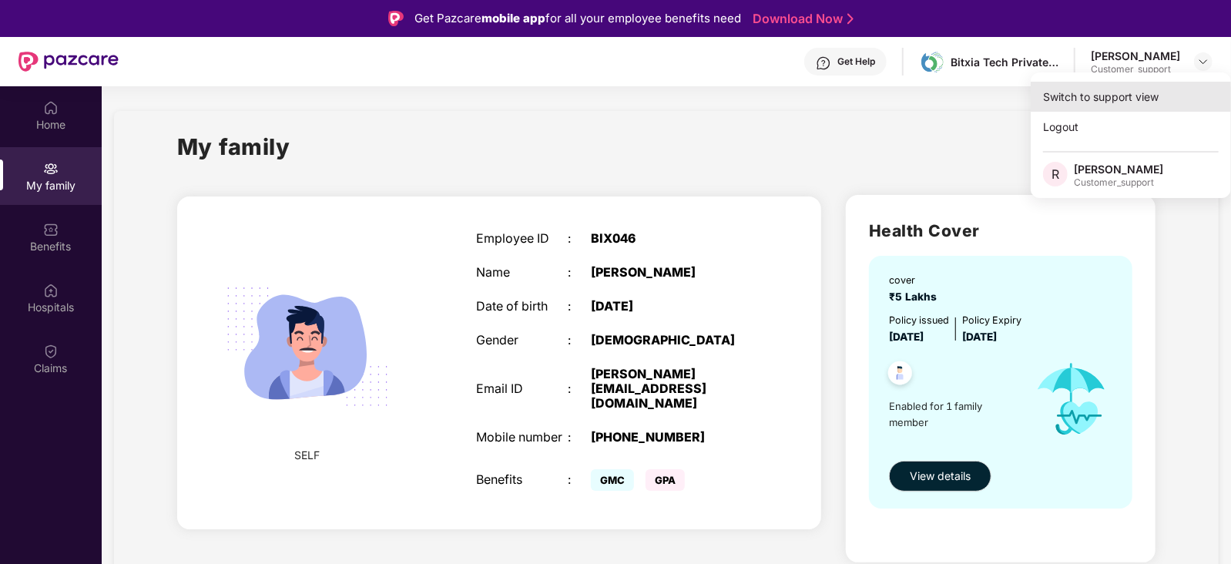
click at [1158, 92] on div "Switch to support view" at bounding box center [1131, 97] width 200 height 30
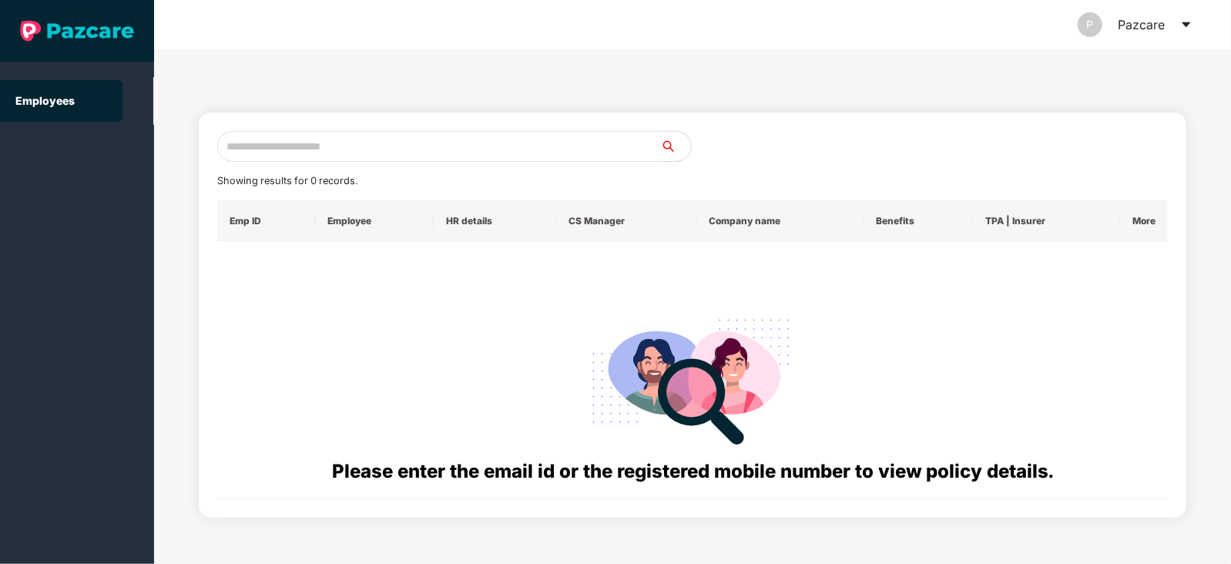
click at [553, 139] on input "text" at bounding box center [438, 146] width 443 height 31
paste input "**********"
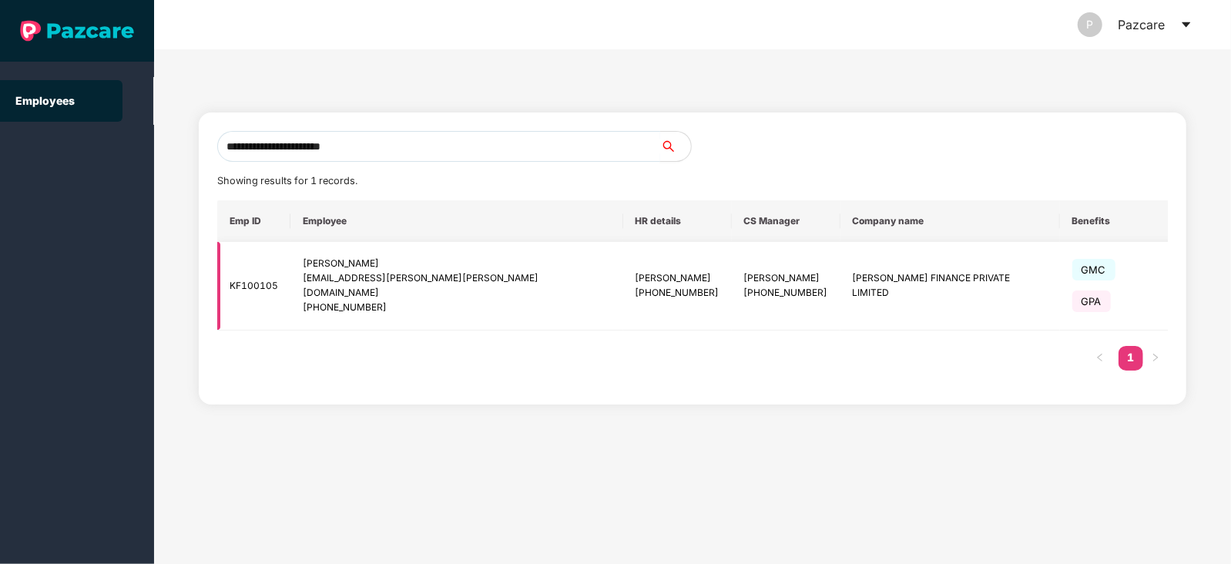
type input "**********"
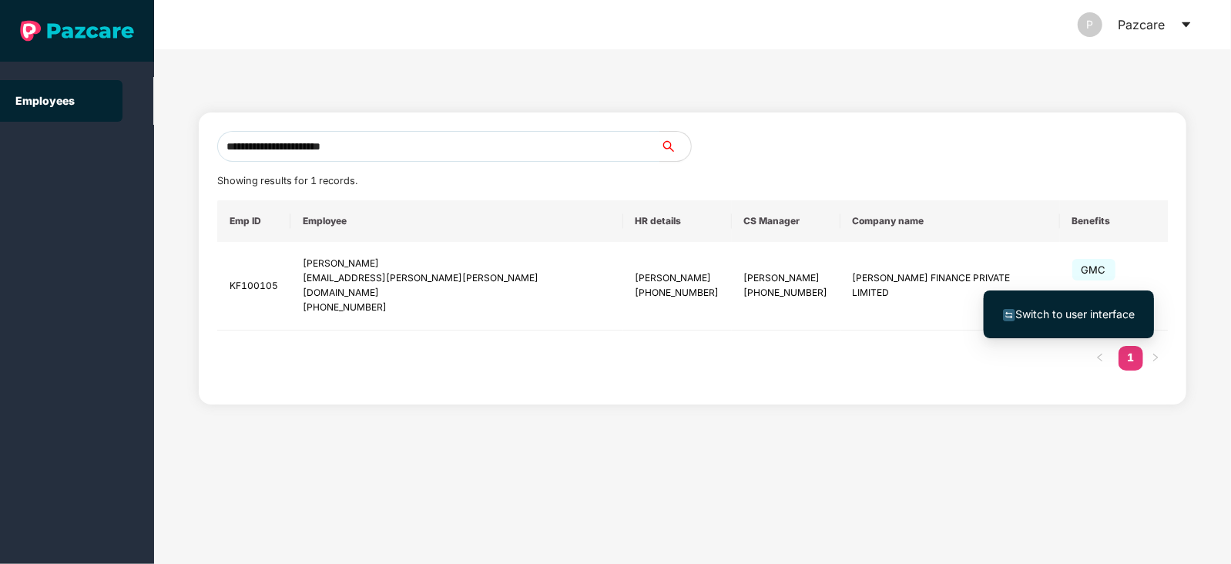
click at [1090, 316] on span "Switch to user interface" at bounding box center [1074, 313] width 119 height 13
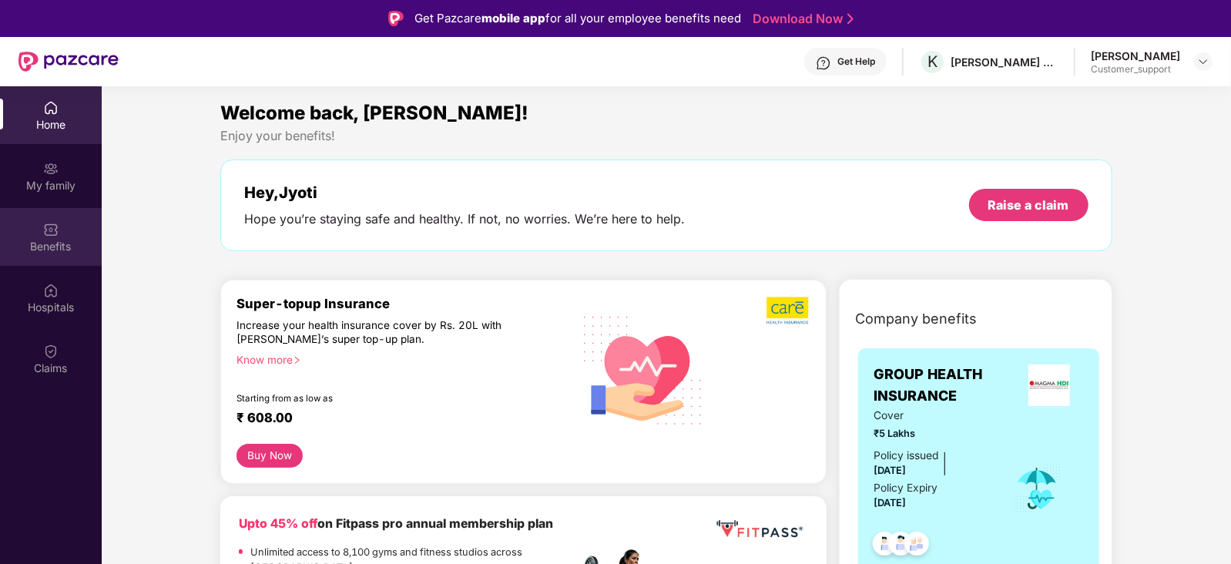
click at [47, 225] on img at bounding box center [50, 229] width 15 height 15
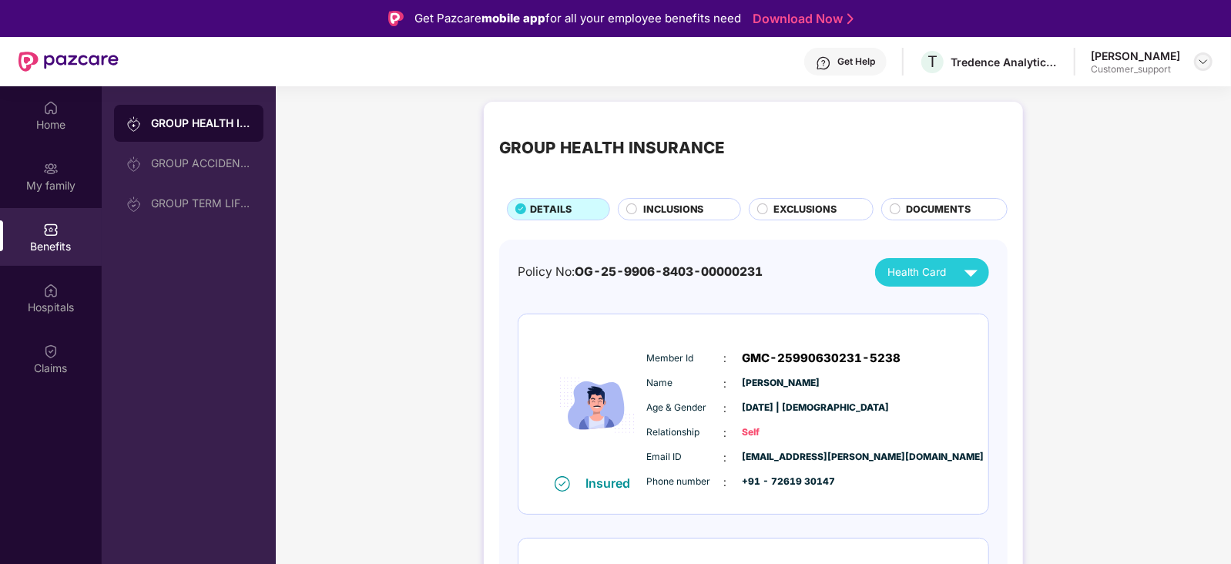
click at [1206, 61] on img at bounding box center [1203, 61] width 12 height 12
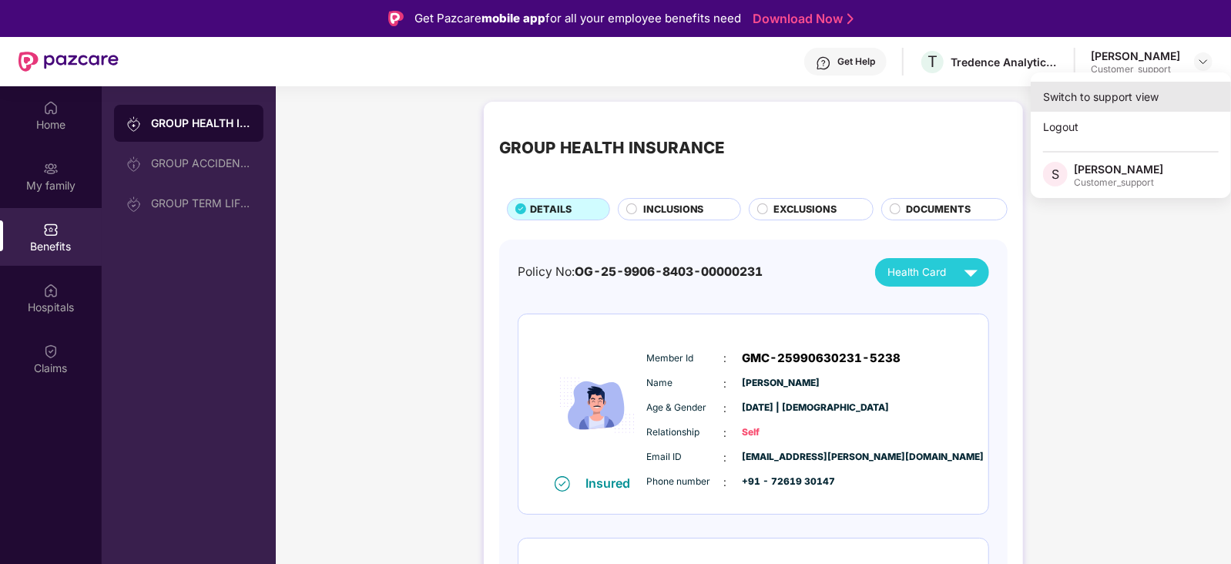
click at [1125, 102] on div "Switch to support view" at bounding box center [1131, 97] width 200 height 30
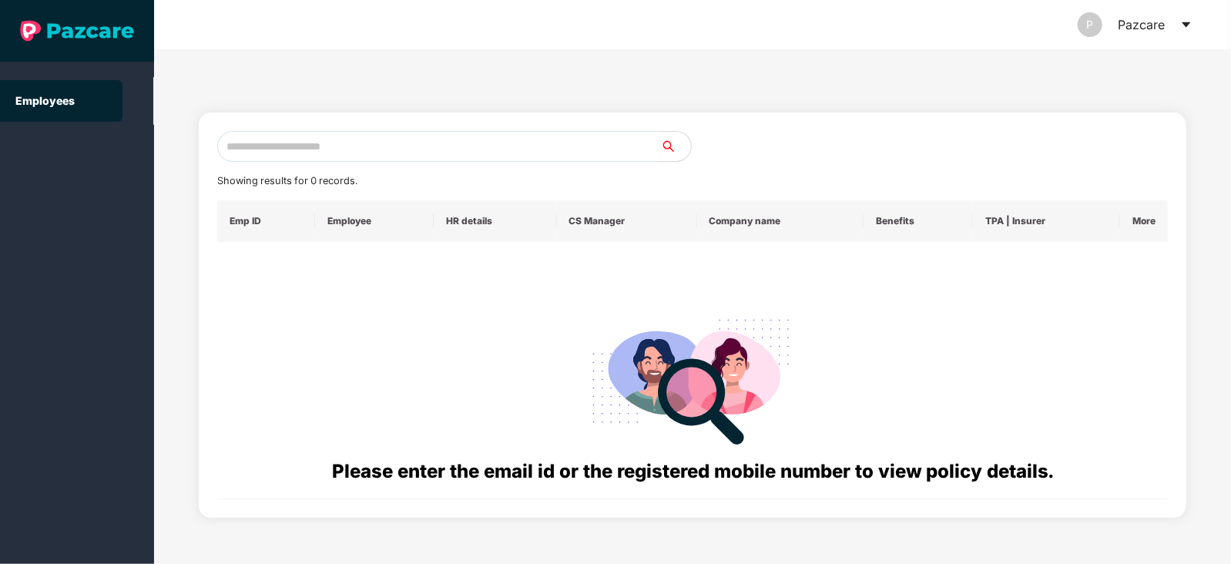
click at [486, 144] on input "text" at bounding box center [438, 146] width 443 height 31
paste input "**********"
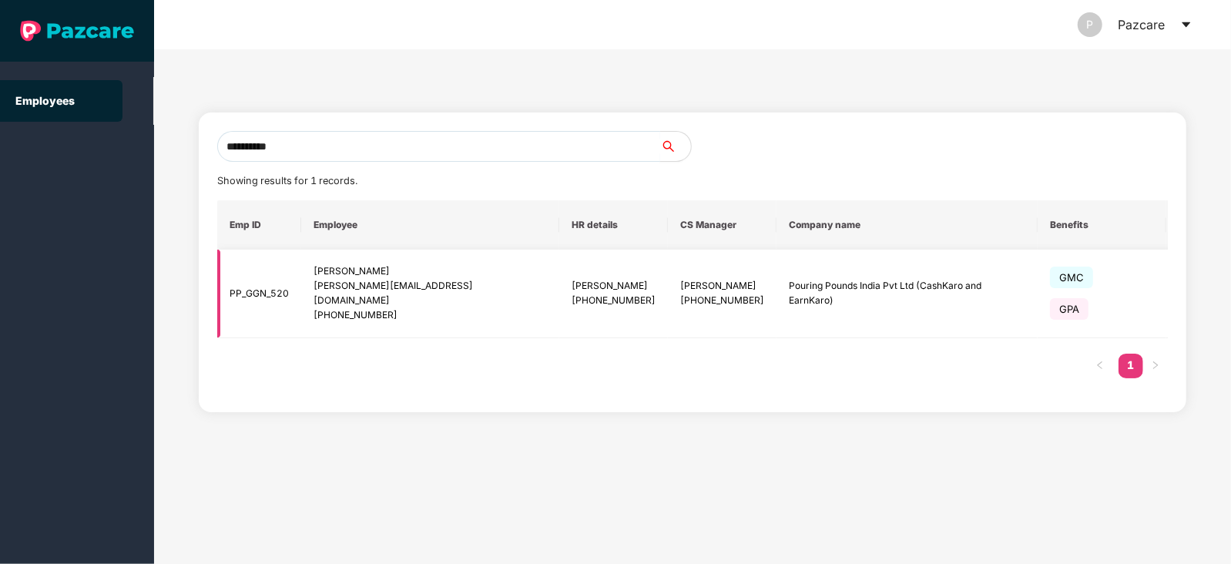
type input "**********"
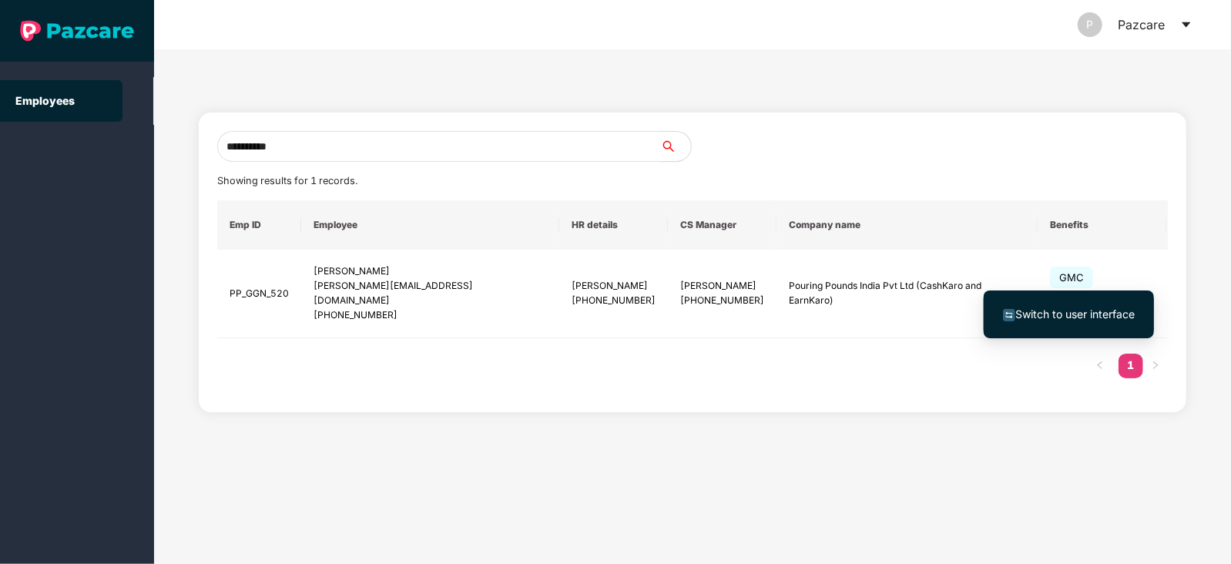
click at [1089, 308] on span "Switch to user interface" at bounding box center [1074, 313] width 119 height 13
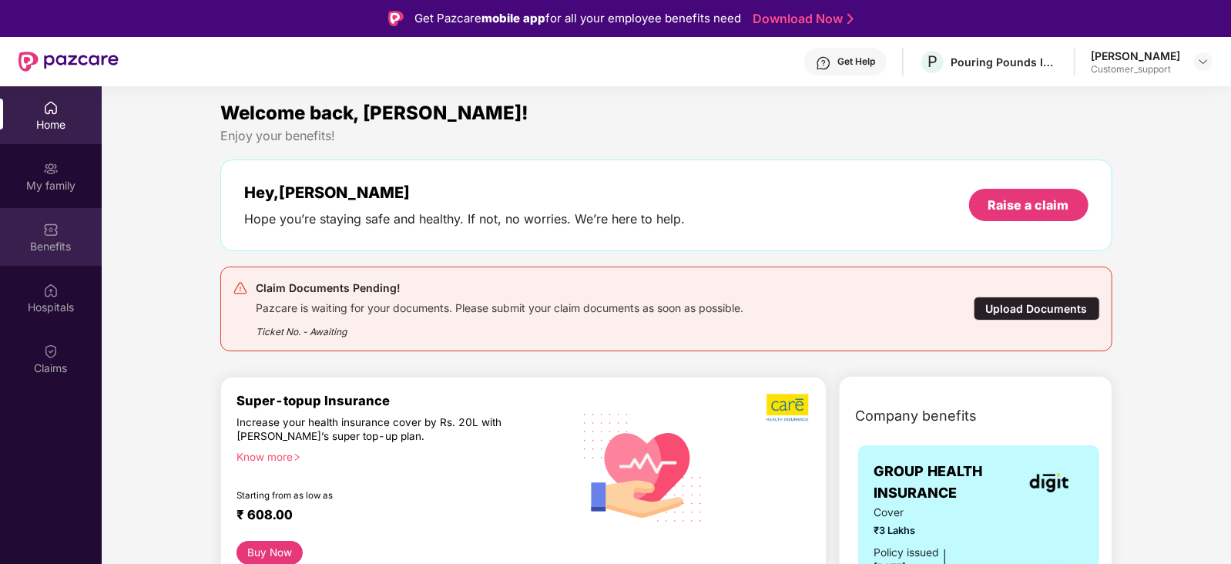
click at [59, 240] on div "Benefits" at bounding box center [51, 246] width 102 height 15
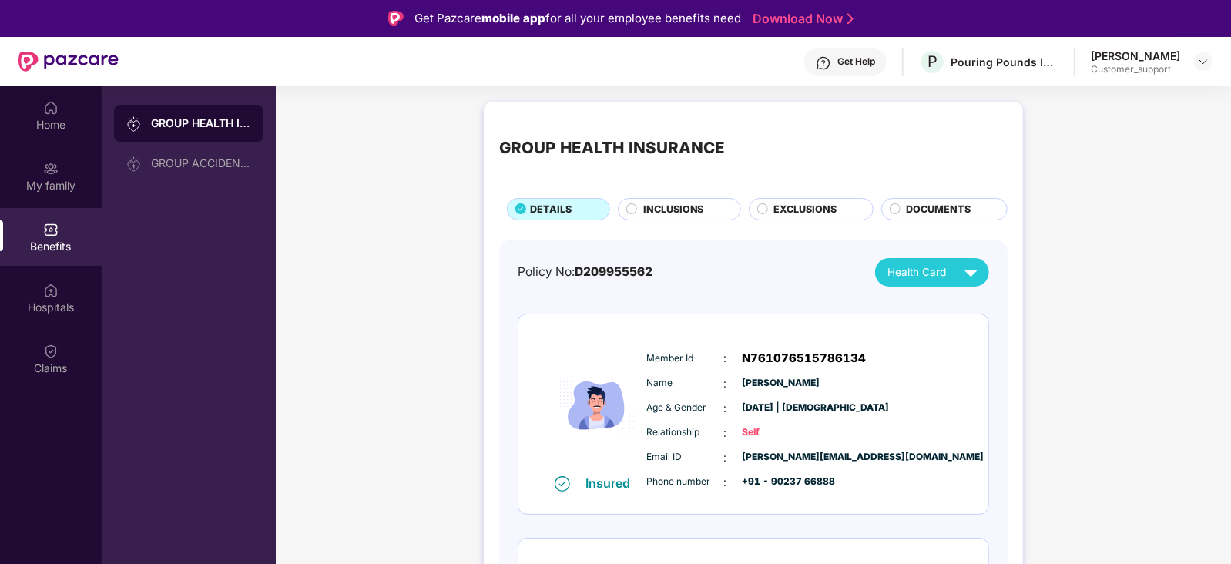
click at [894, 209] on circle at bounding box center [895, 208] width 10 height 10
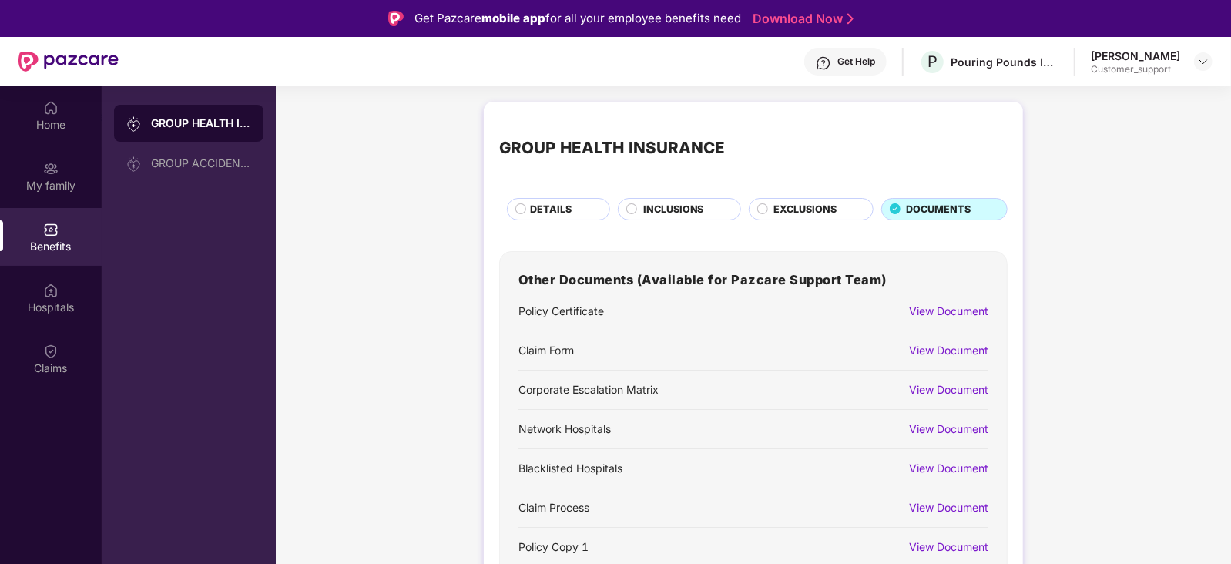
click at [919, 344] on div "View Document" at bounding box center [948, 350] width 79 height 17
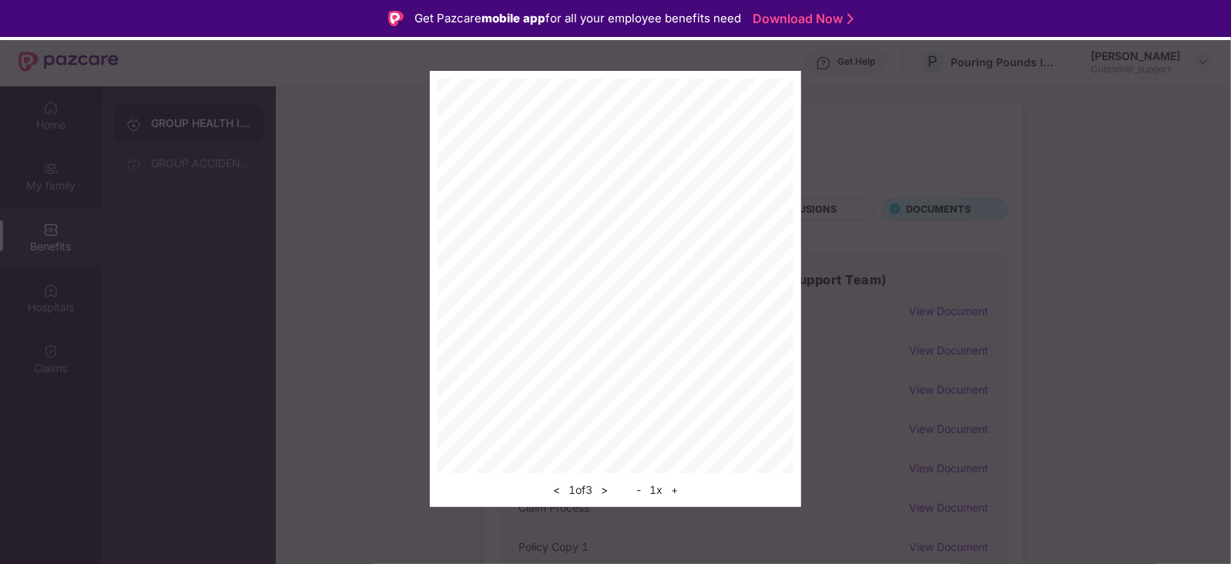
click at [603, 495] on button ">" at bounding box center [604, 490] width 16 height 18
click at [607, 491] on button ">" at bounding box center [604, 490] width 16 height 18
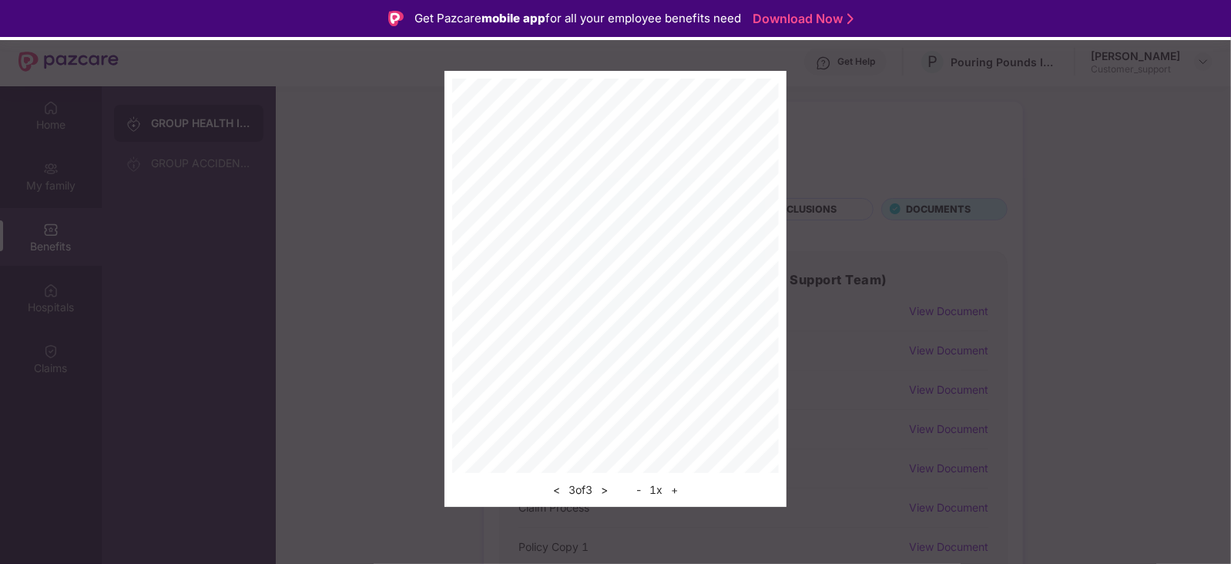
click at [555, 491] on button "<" at bounding box center [556, 490] width 16 height 18
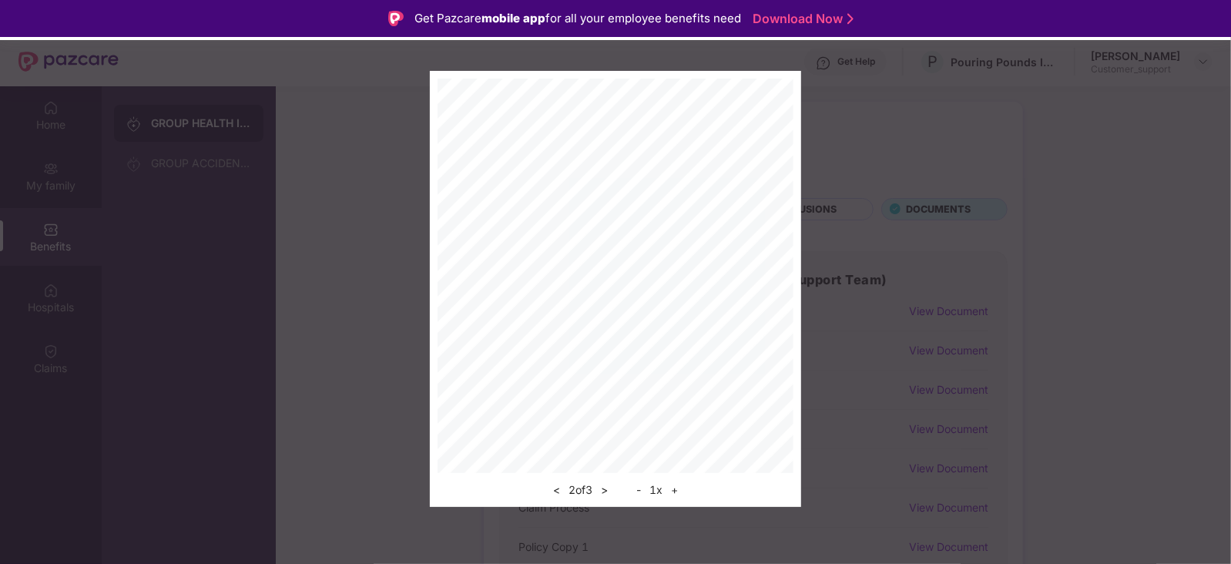
click at [555, 491] on button "<" at bounding box center [556, 490] width 16 height 18
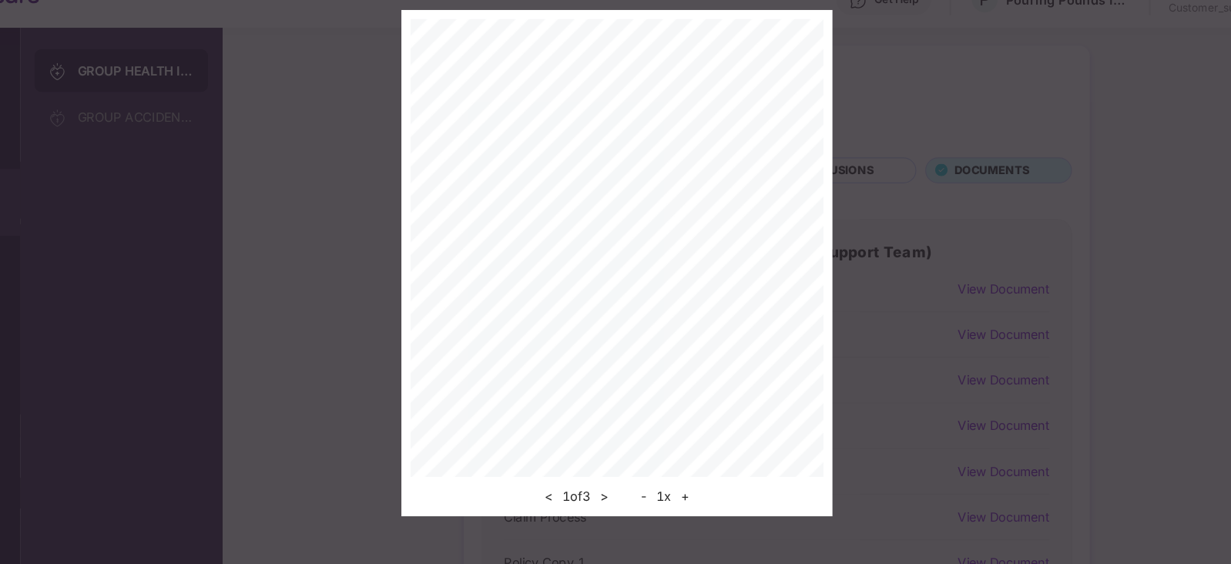
click at [606, 485] on button ">" at bounding box center [604, 490] width 16 height 18
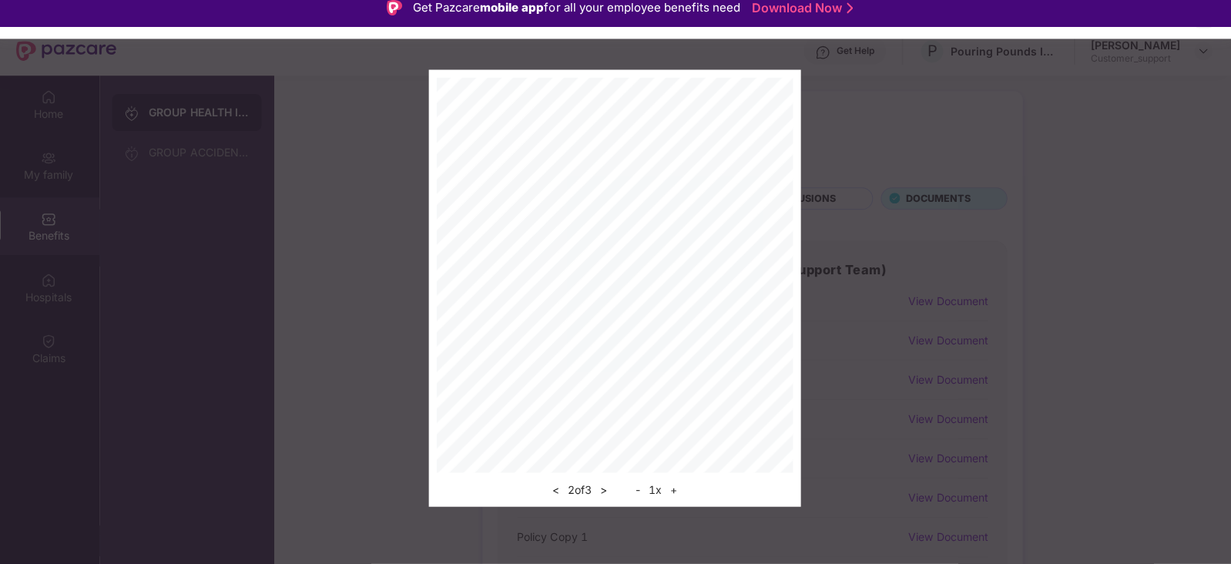
scroll to position [11, 0]
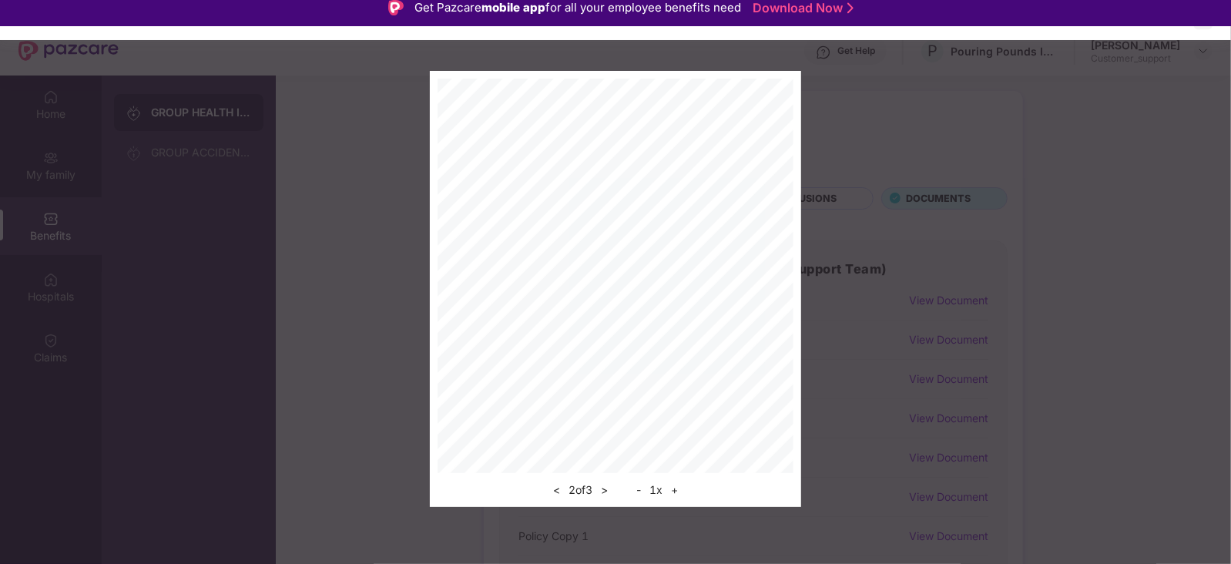
click at [602, 485] on button ">" at bounding box center [604, 490] width 16 height 18
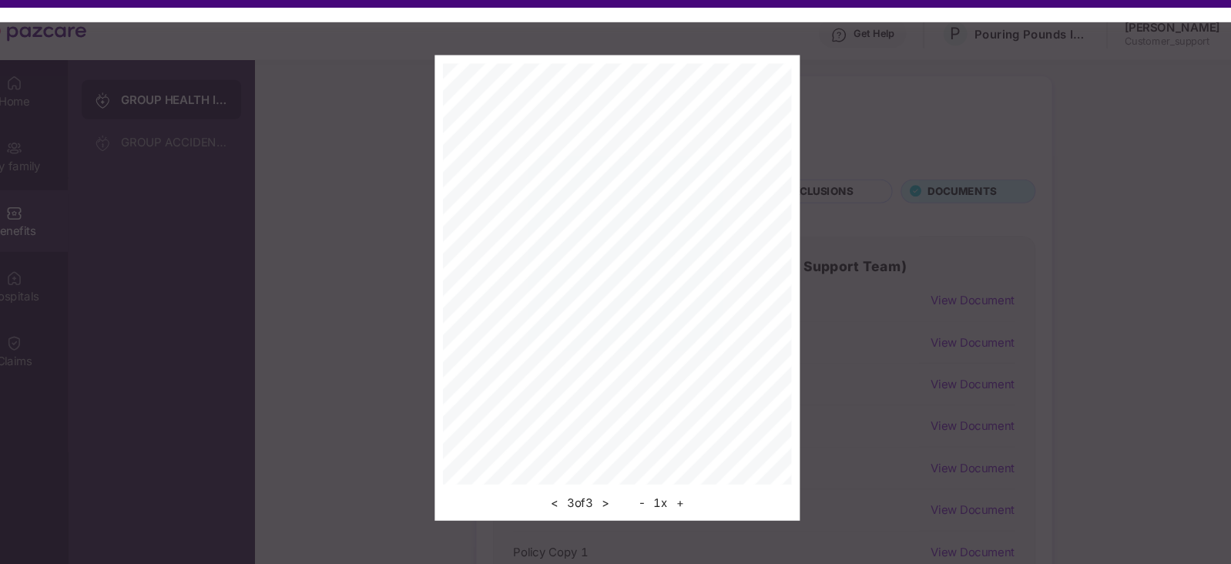
click at [554, 490] on button "<" at bounding box center [556, 490] width 16 height 18
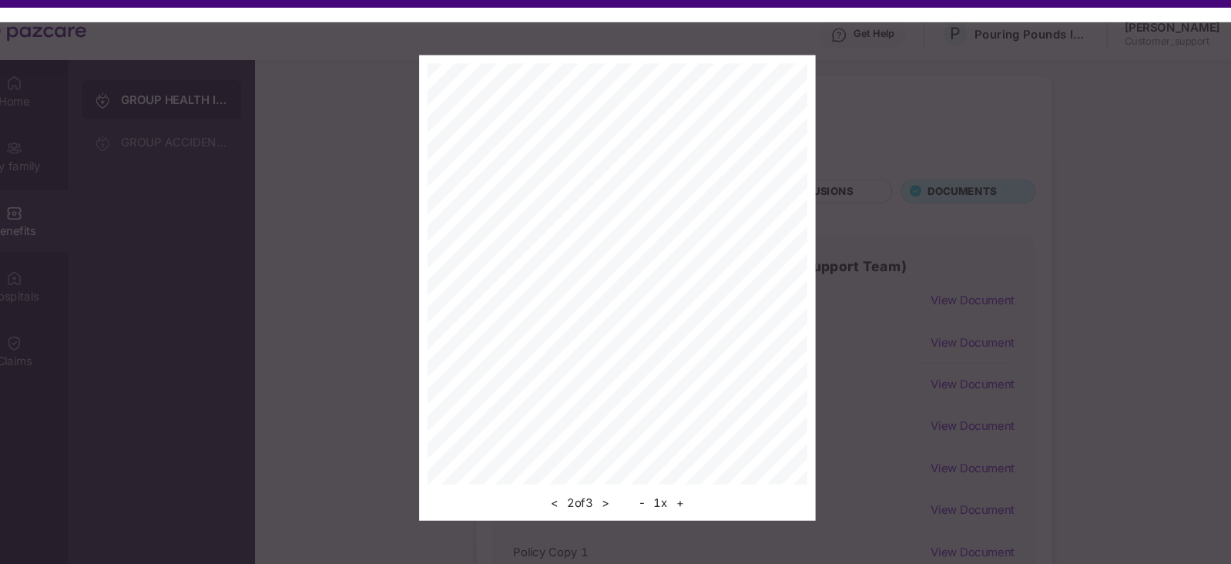
click at [554, 490] on button "<" at bounding box center [556, 490] width 16 height 18
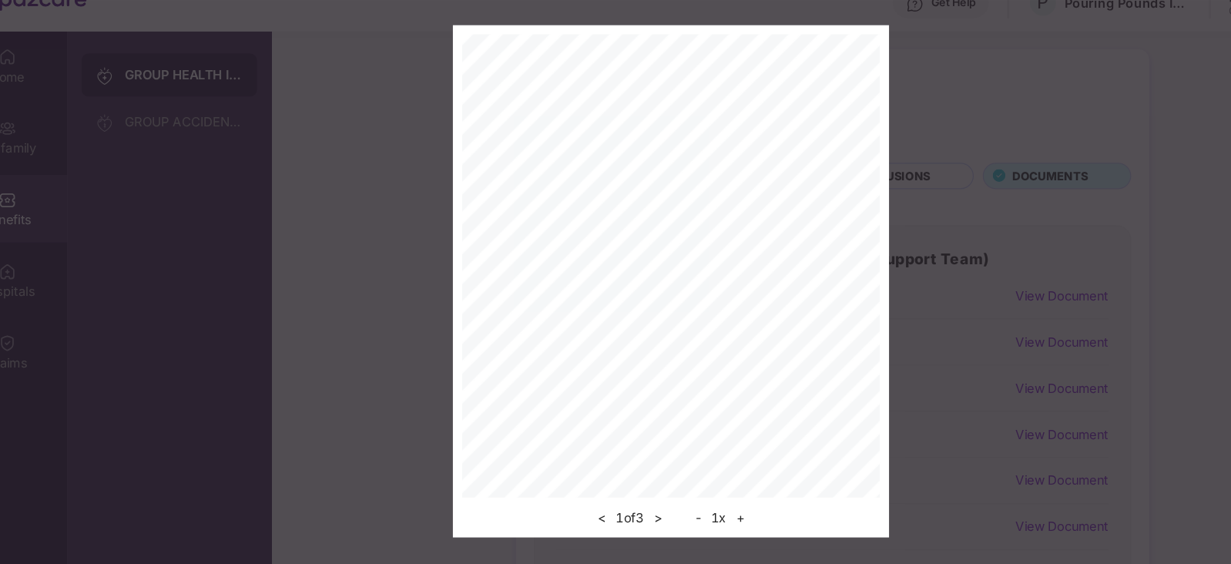
scroll to position [10, 0]
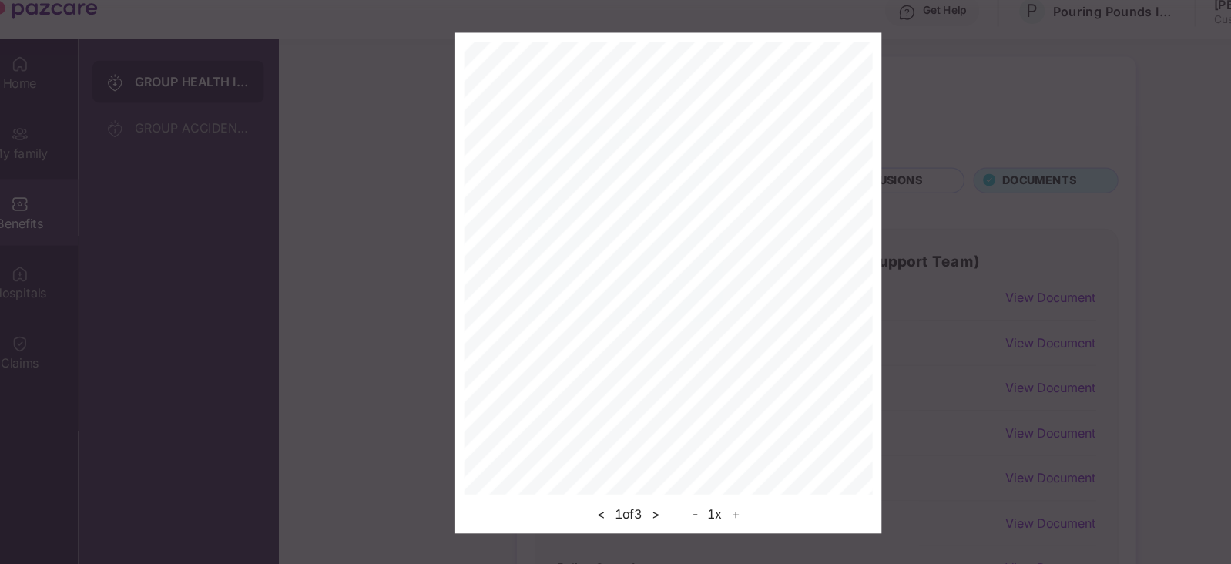
click at [609, 489] on button ">" at bounding box center [604, 490] width 16 height 18
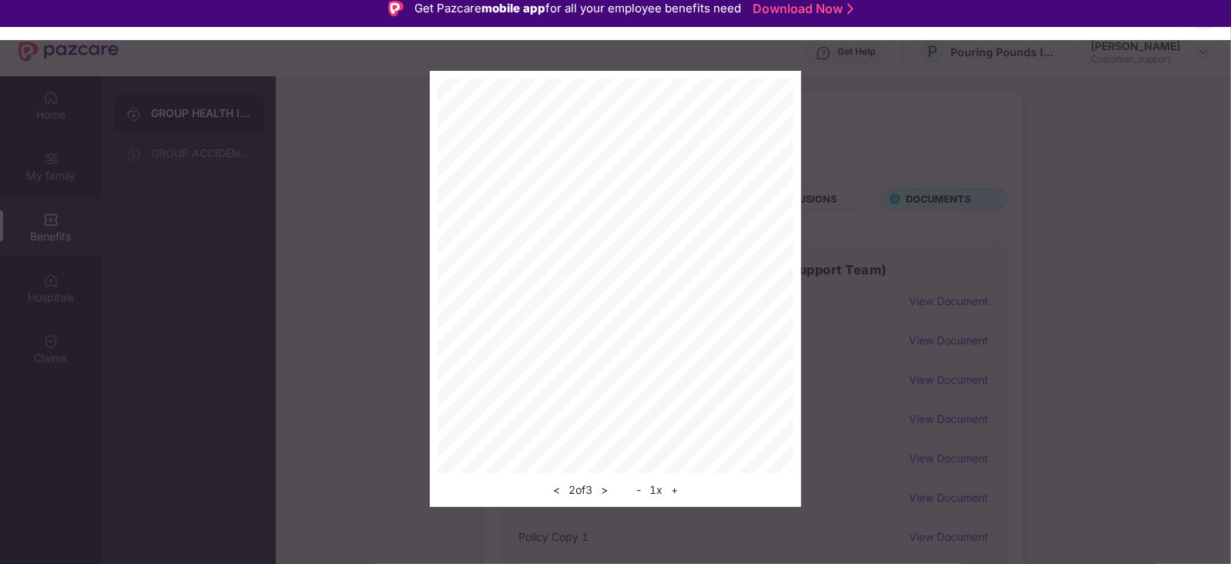
click at [603, 492] on button ">" at bounding box center [604, 490] width 16 height 18
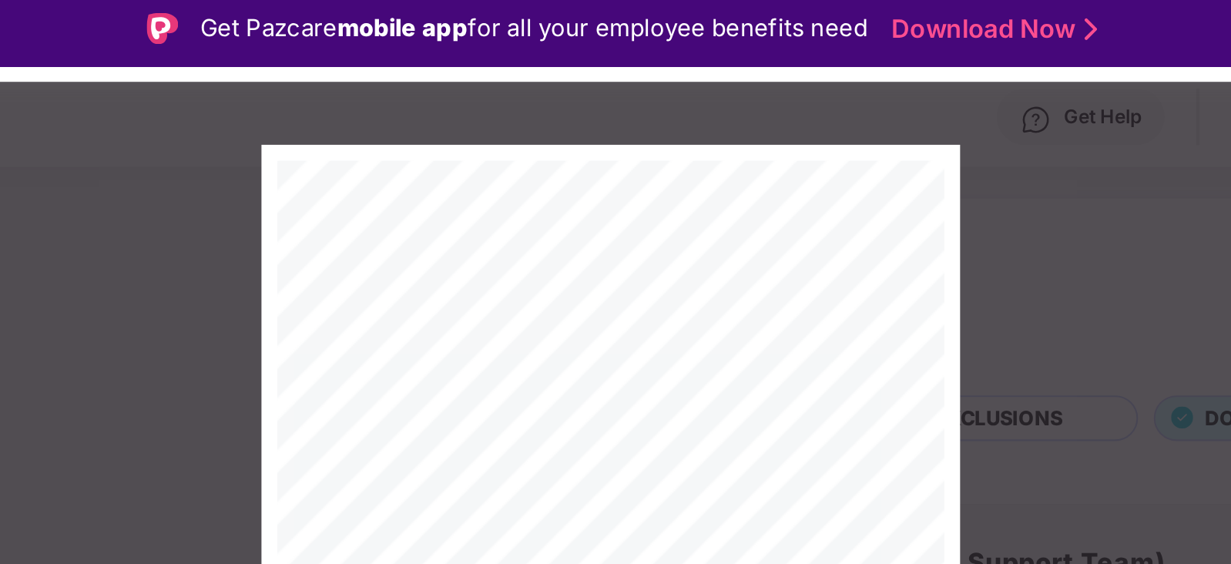
scroll to position [4, 0]
